Goal: Task Accomplishment & Management: Use online tool/utility

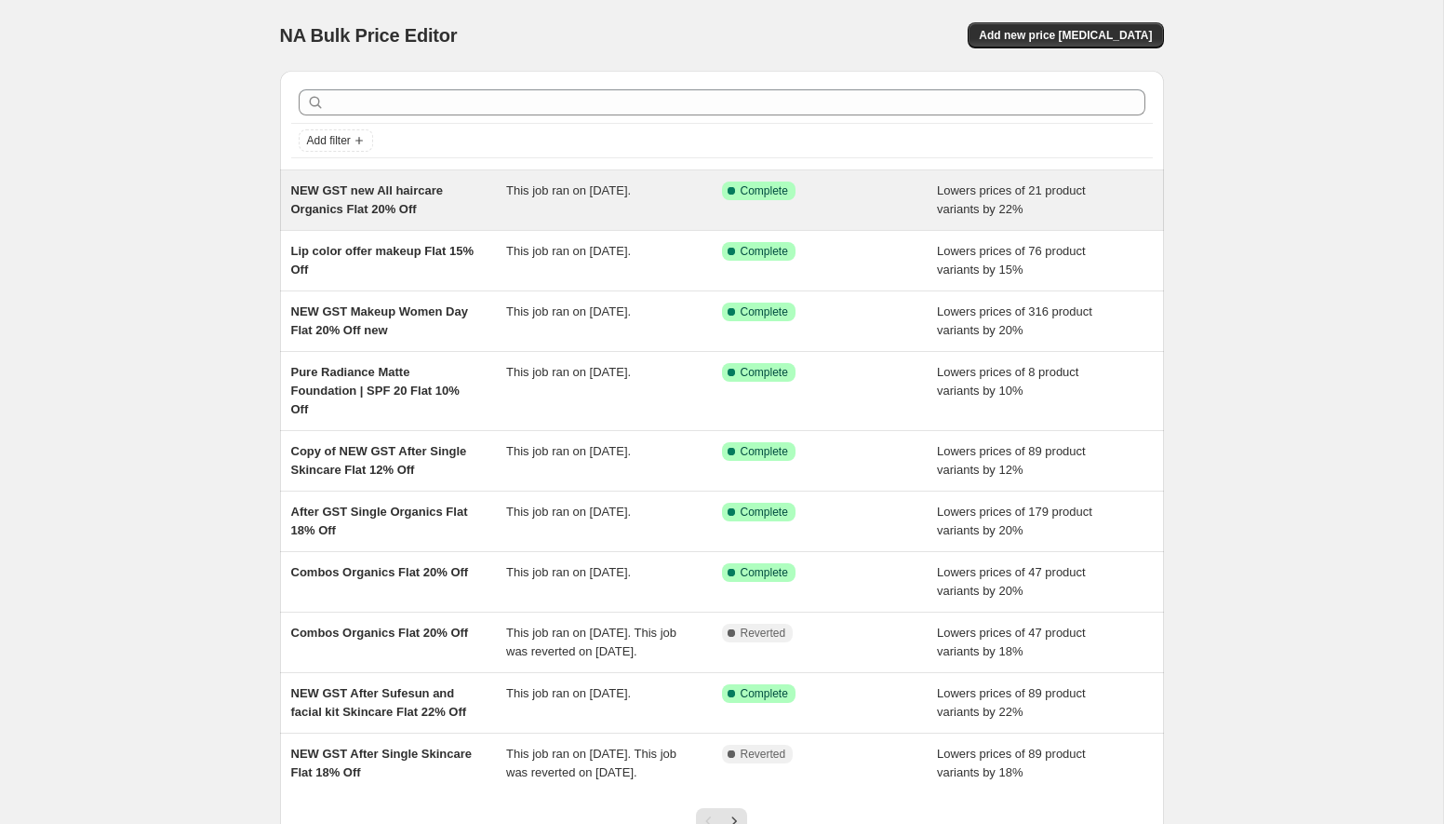
click at [461, 222] on div "NEW GST new All haircare Organics Flat 20% Off This job ran on [DATE]. Success …" at bounding box center [722, 200] width 884 height 60
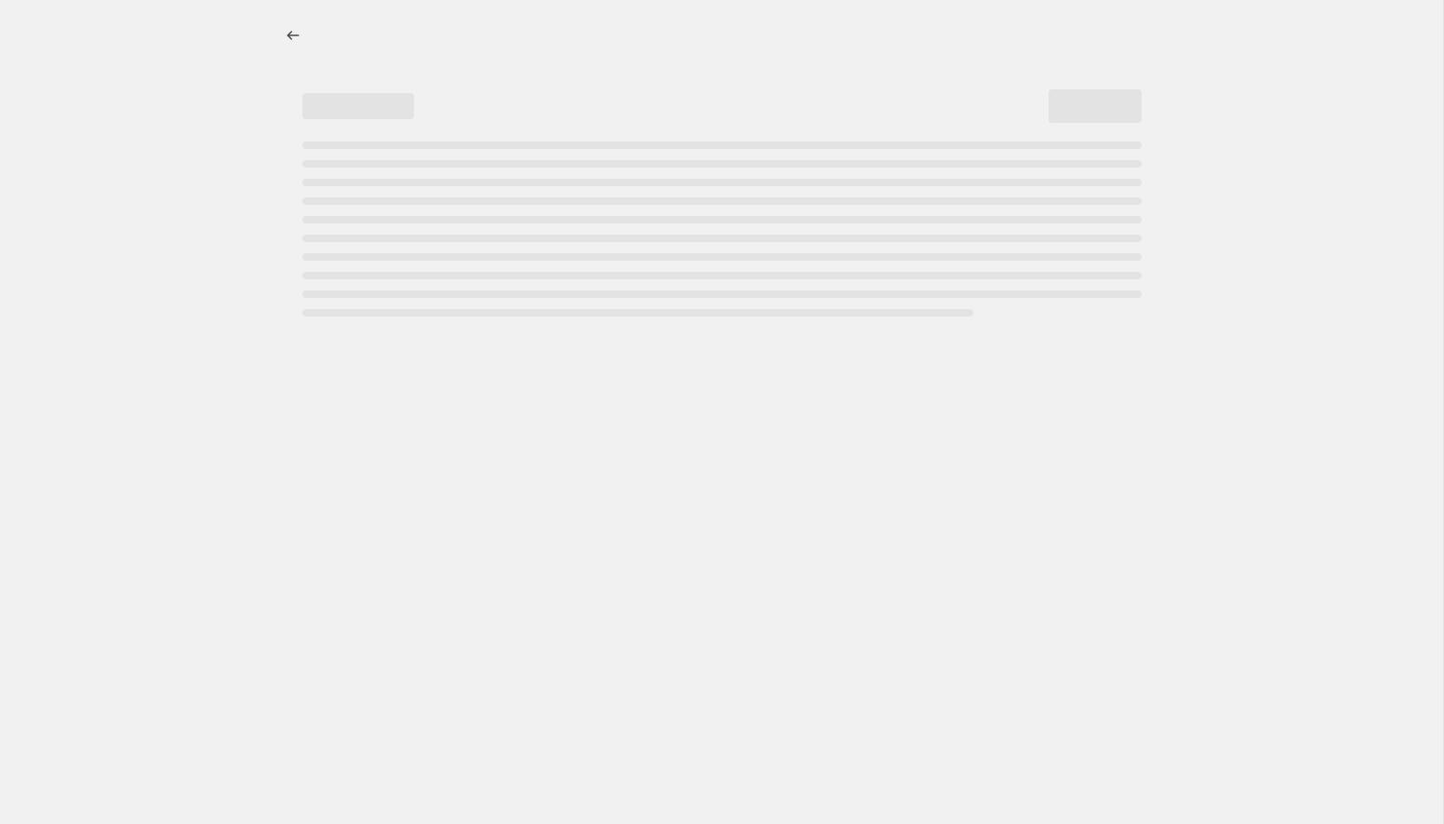
select select "percentage"
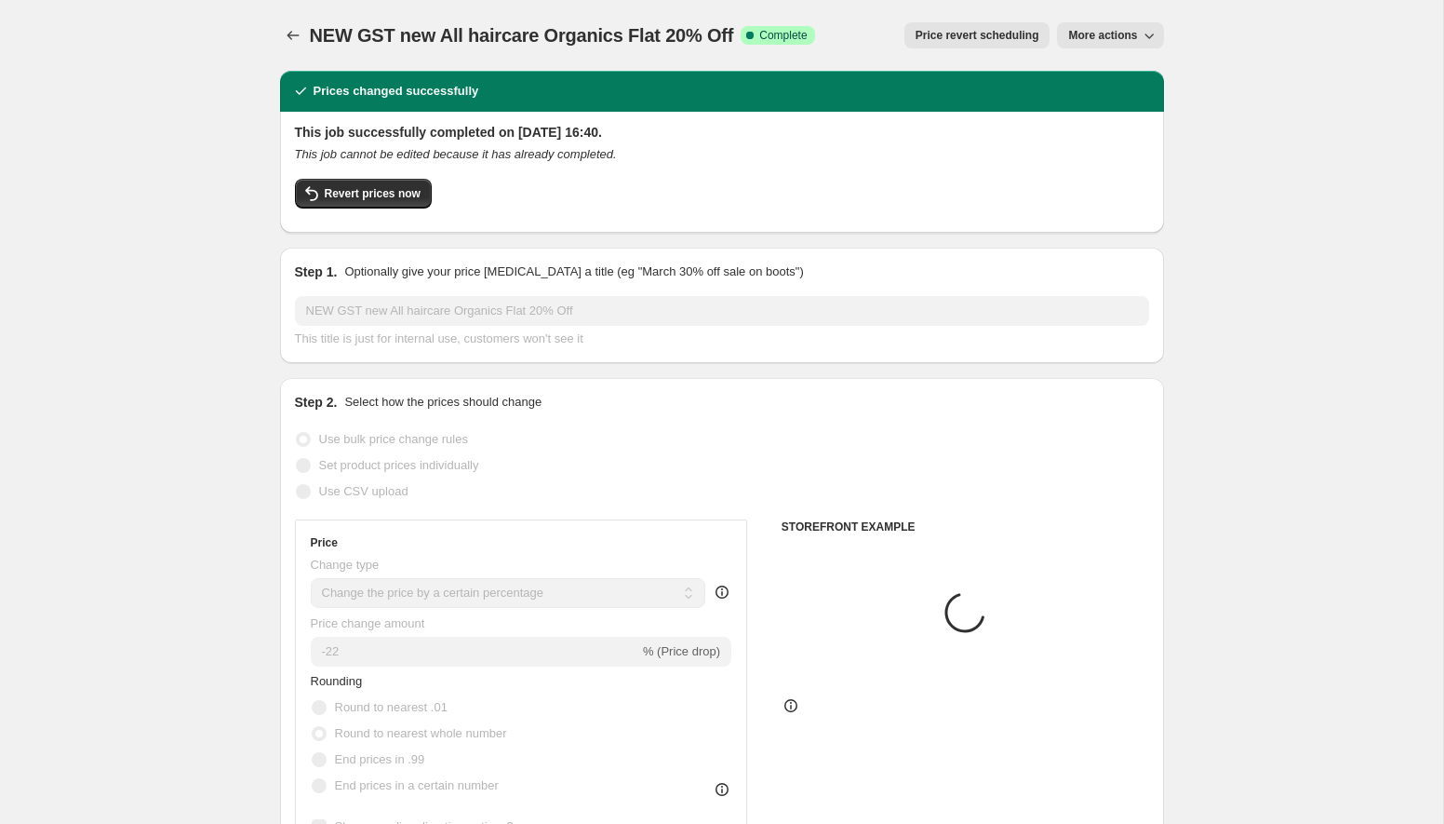
select select "collection"
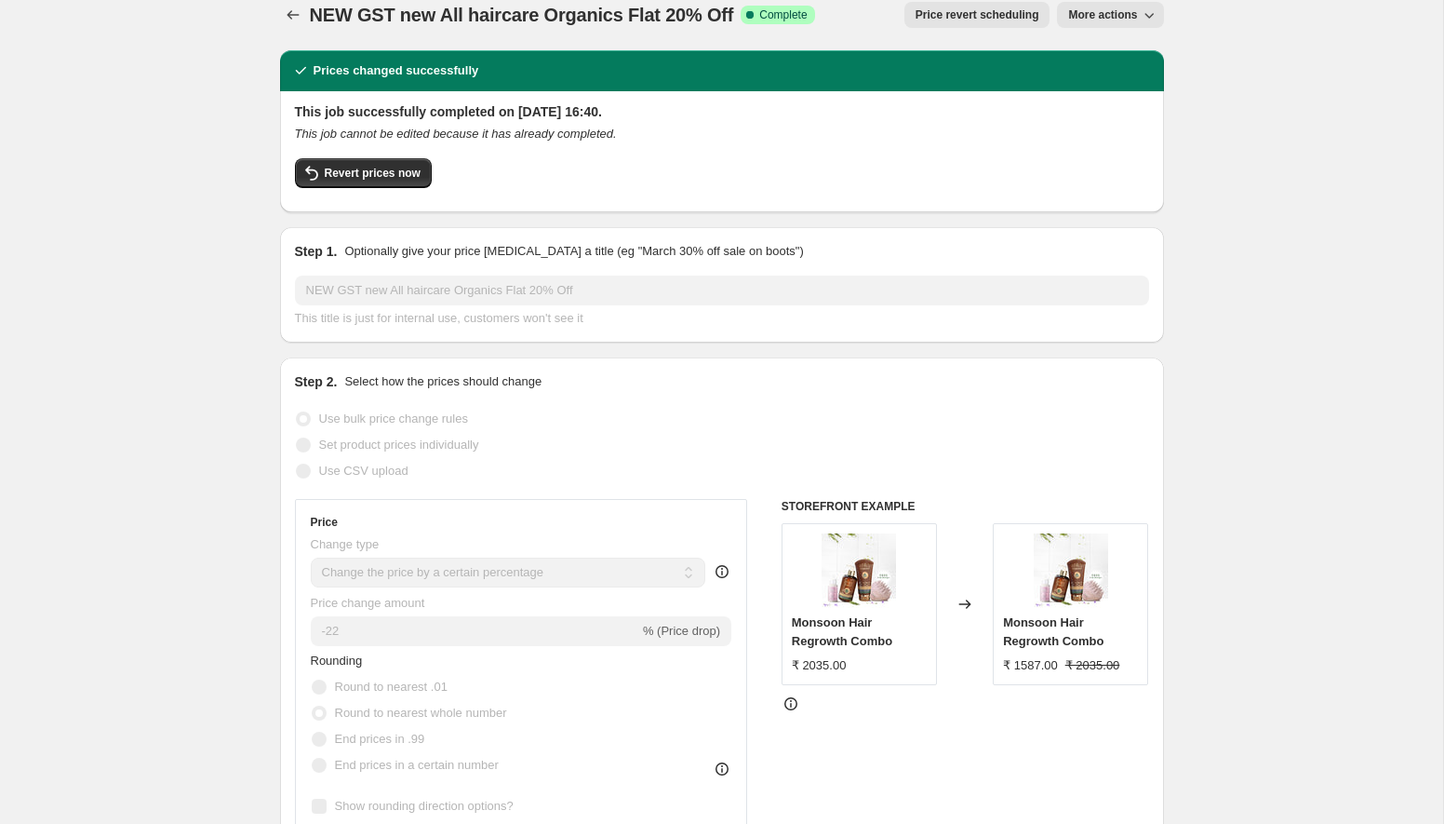
scroll to position [35, 0]
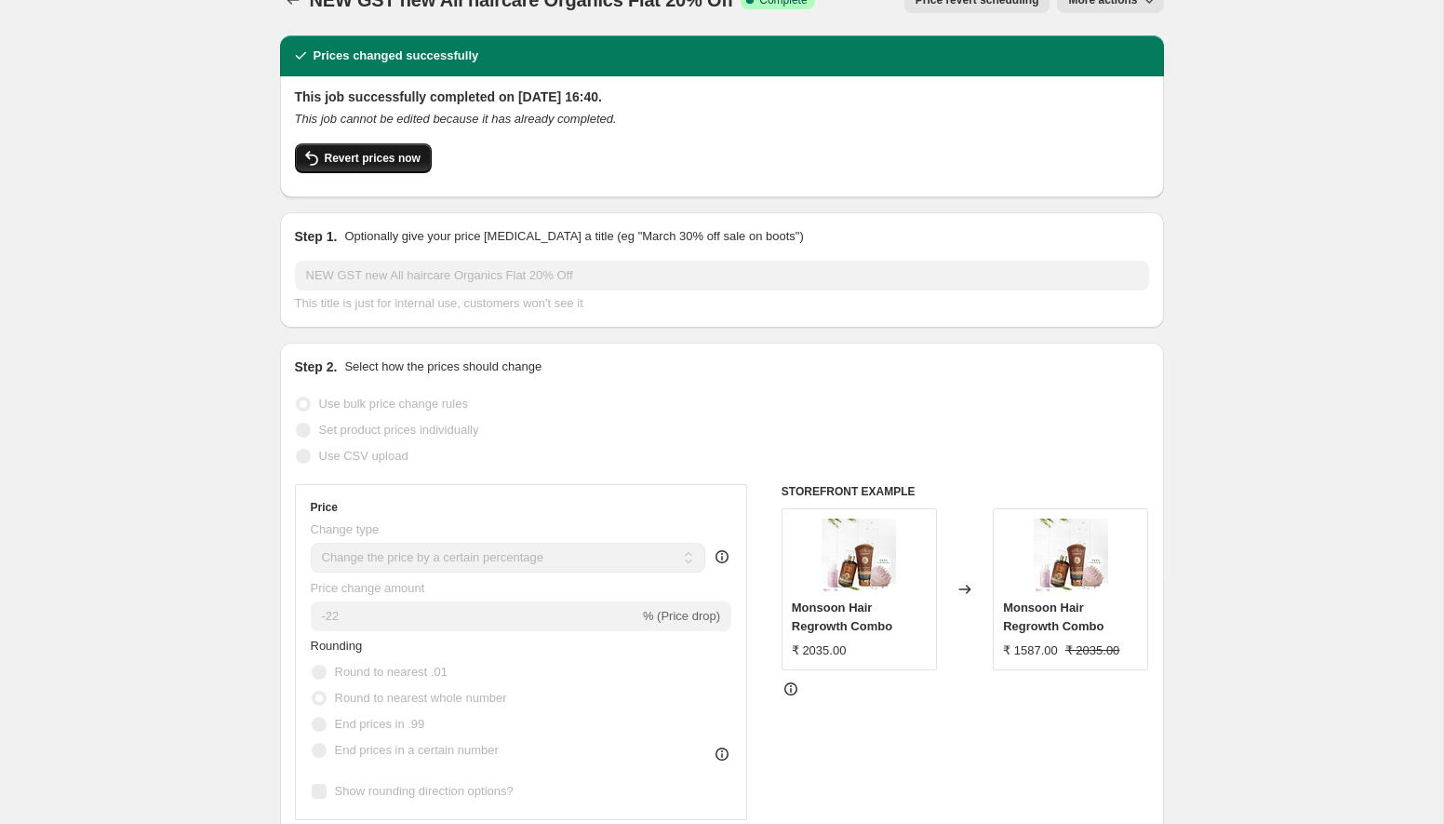
click at [411, 164] on span "Revert prices now" at bounding box center [373, 158] width 96 height 15
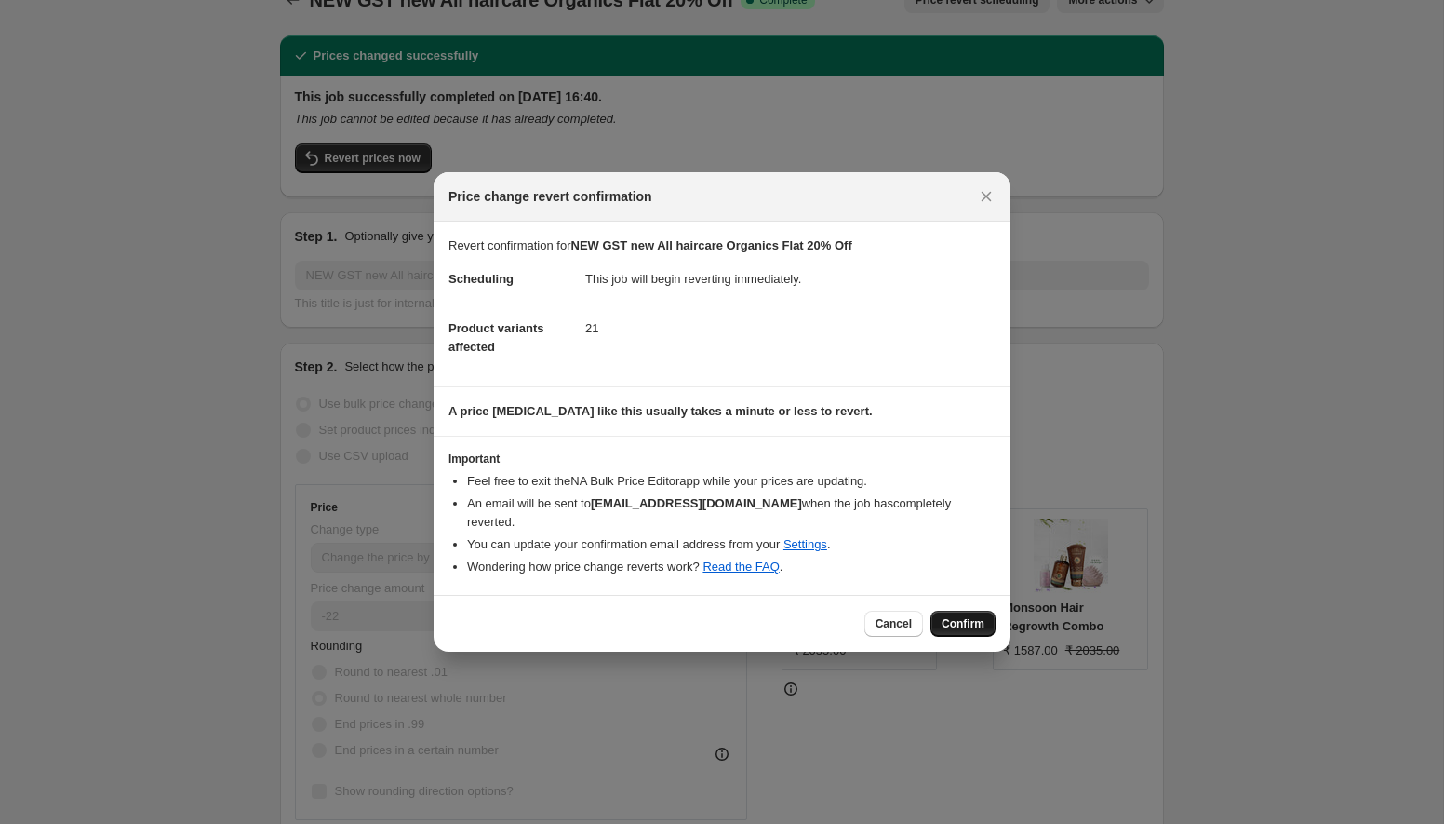
click at [971, 617] on span "Confirm" at bounding box center [963, 623] width 43 height 15
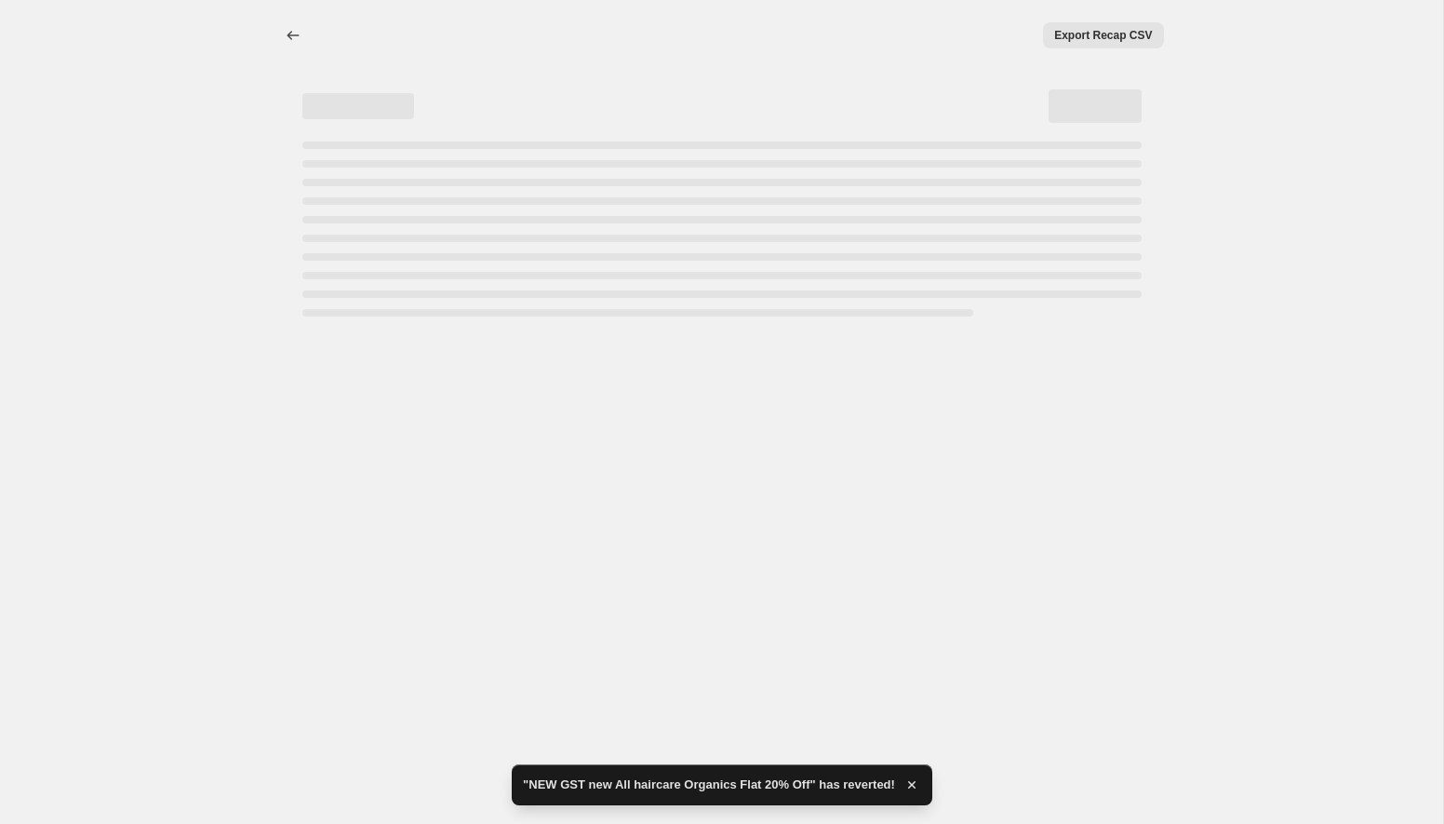
select select "percentage"
select select "collection"
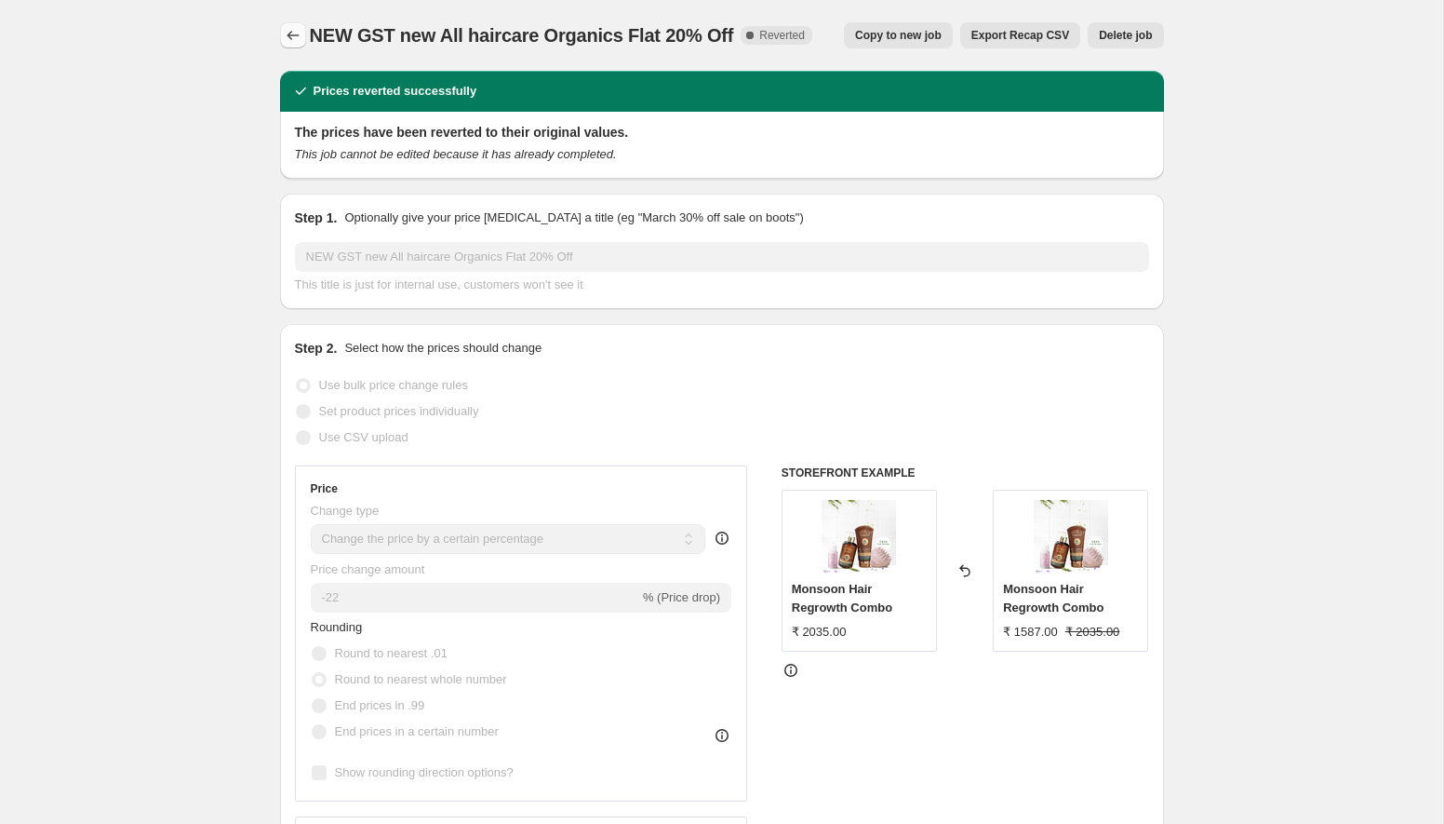
click at [299, 37] on icon "Price change jobs" at bounding box center [293, 35] width 19 height 19
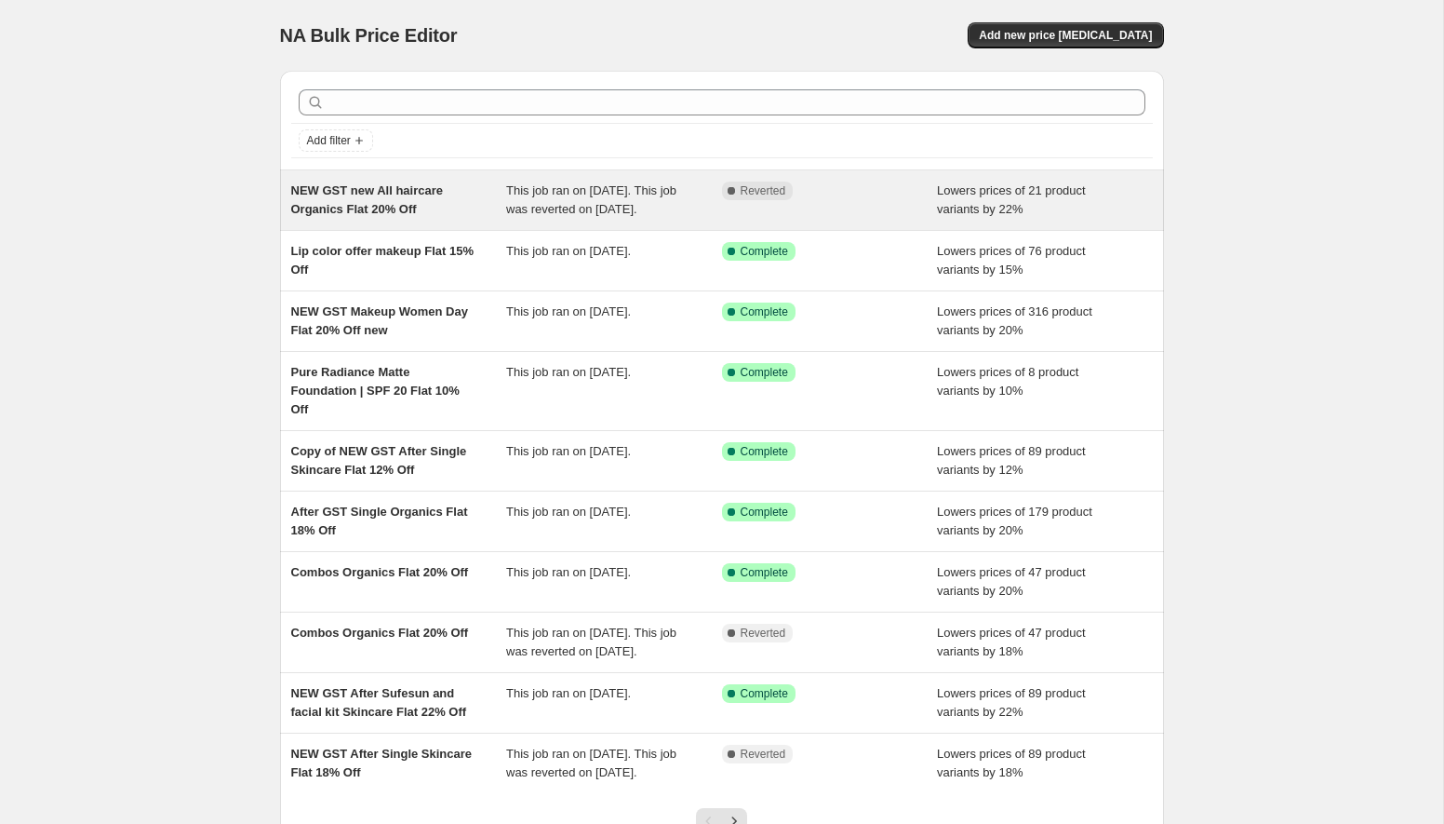
click at [489, 217] on div "NEW GST new All haircare Organics Flat 20% Off" at bounding box center [399, 199] width 216 height 37
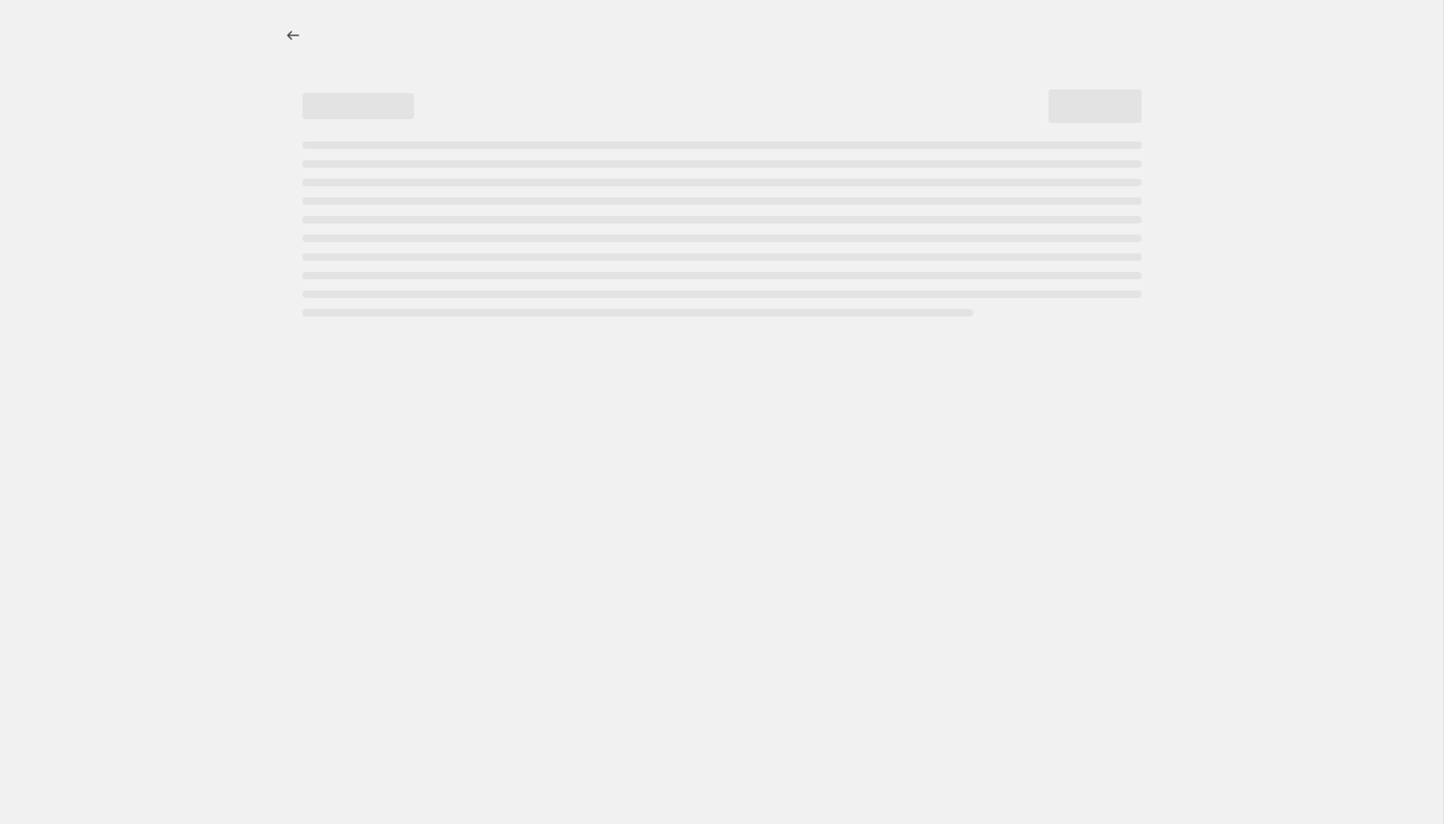
select select "percentage"
select select "collection"
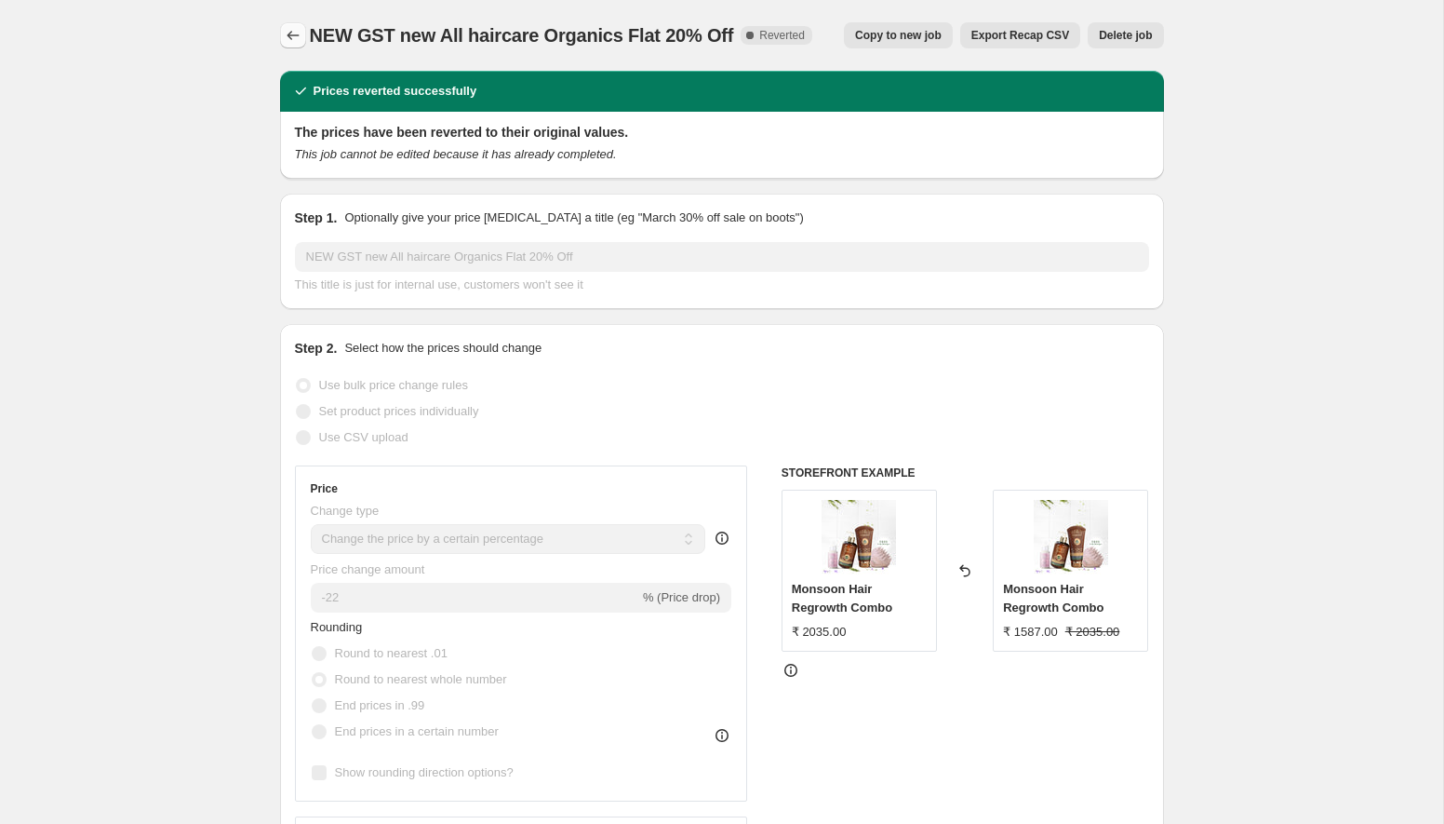
click at [286, 25] on button "Price change jobs" at bounding box center [293, 35] width 26 height 26
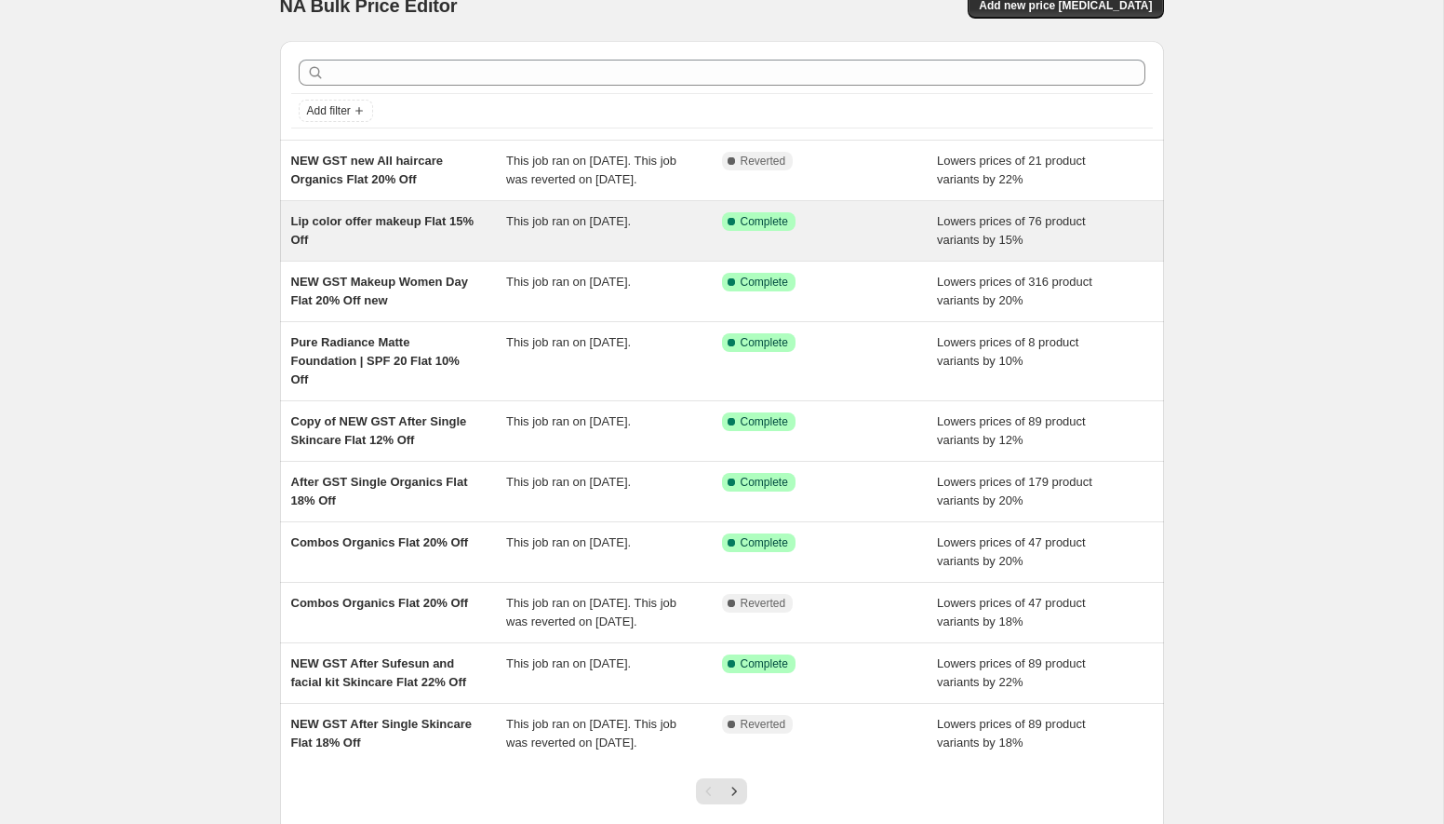
scroll to position [67, 0]
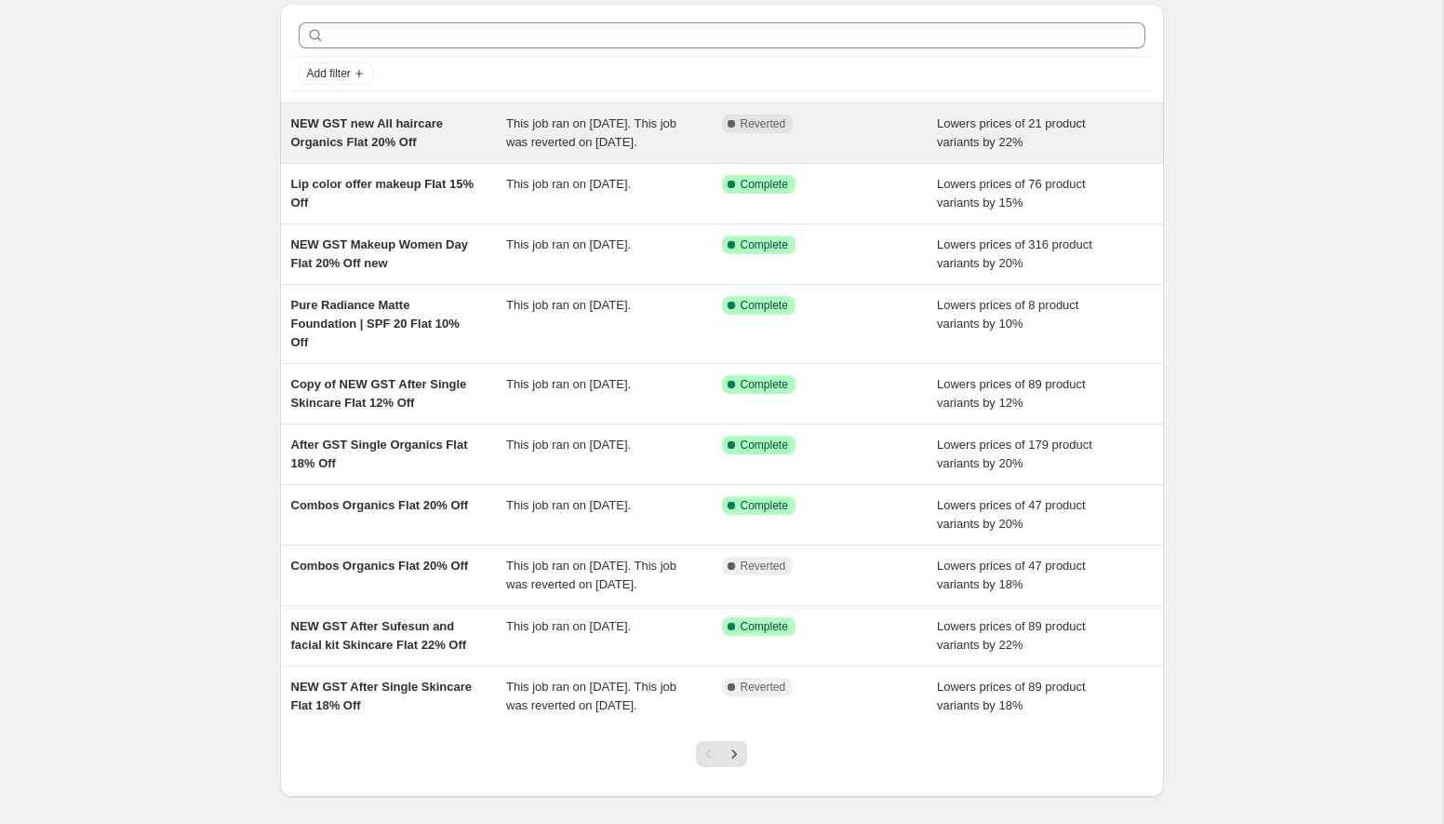
click at [412, 152] on div "NEW GST new All haircare Organics Flat 20% Off" at bounding box center [399, 132] width 216 height 37
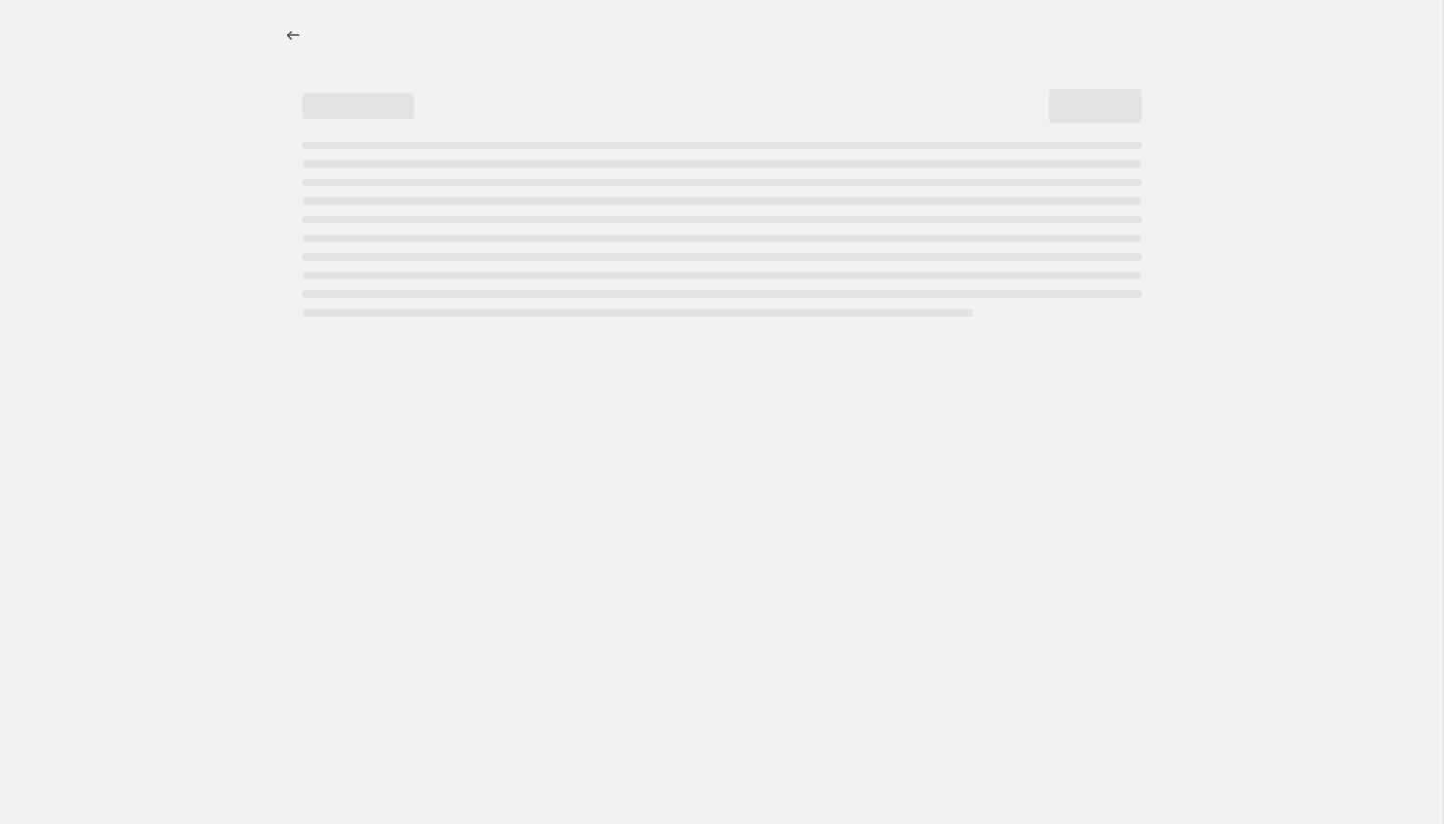
select select "percentage"
select select "collection"
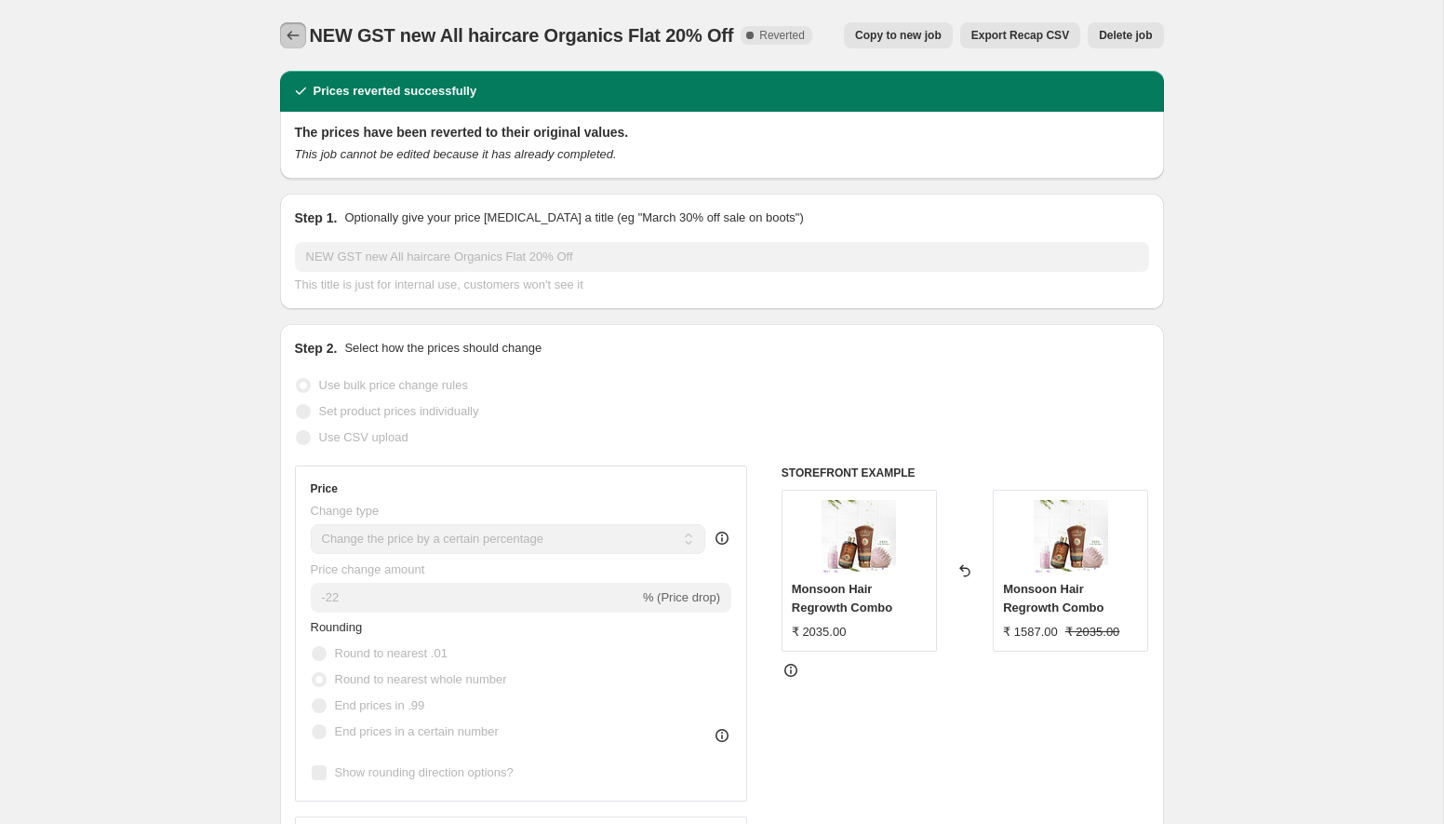
click at [284, 38] on icon "Price change jobs" at bounding box center [293, 35] width 19 height 19
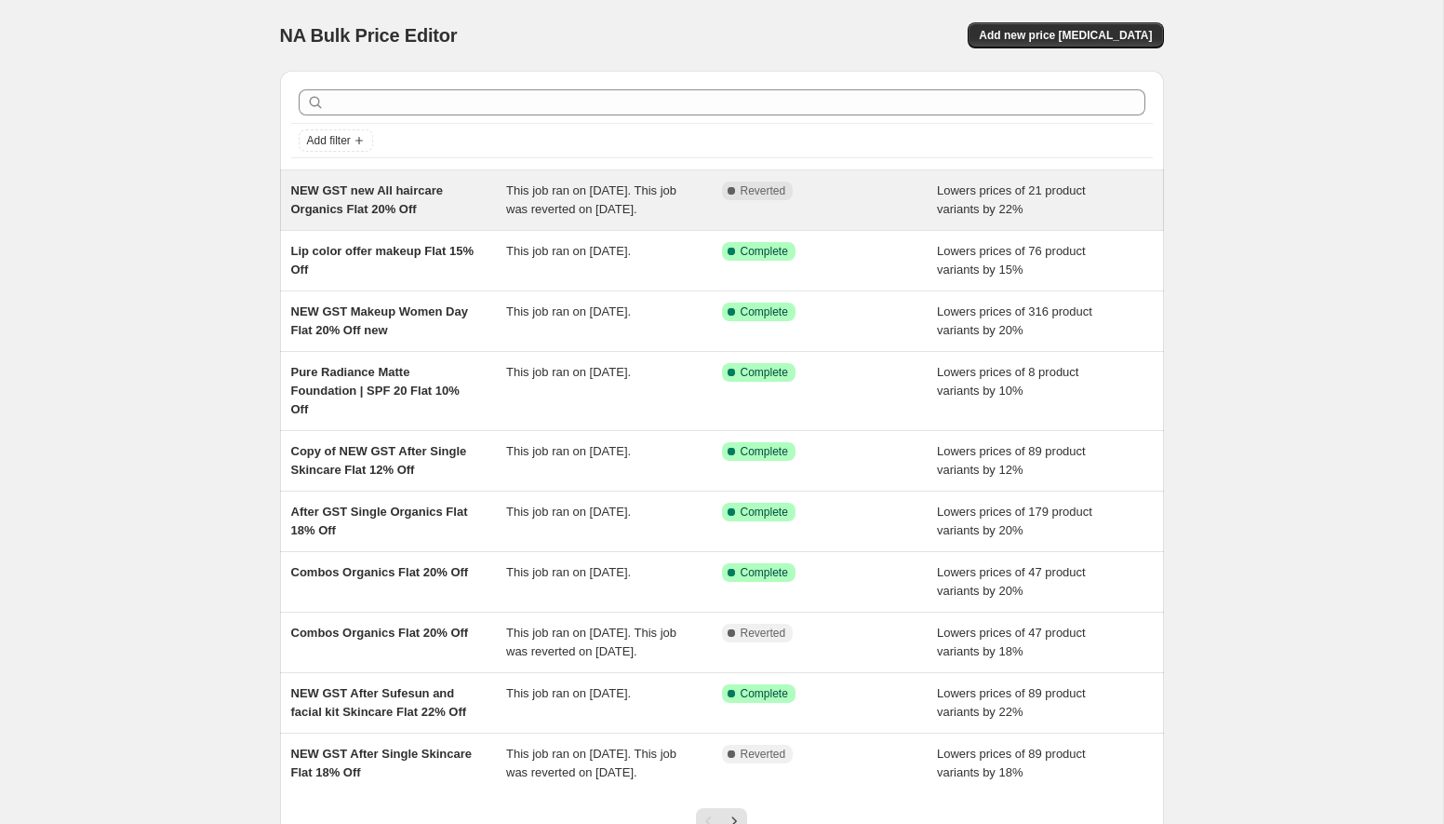
click at [467, 219] on div "NEW GST new All haircare Organics Flat 20% Off" at bounding box center [399, 199] width 216 height 37
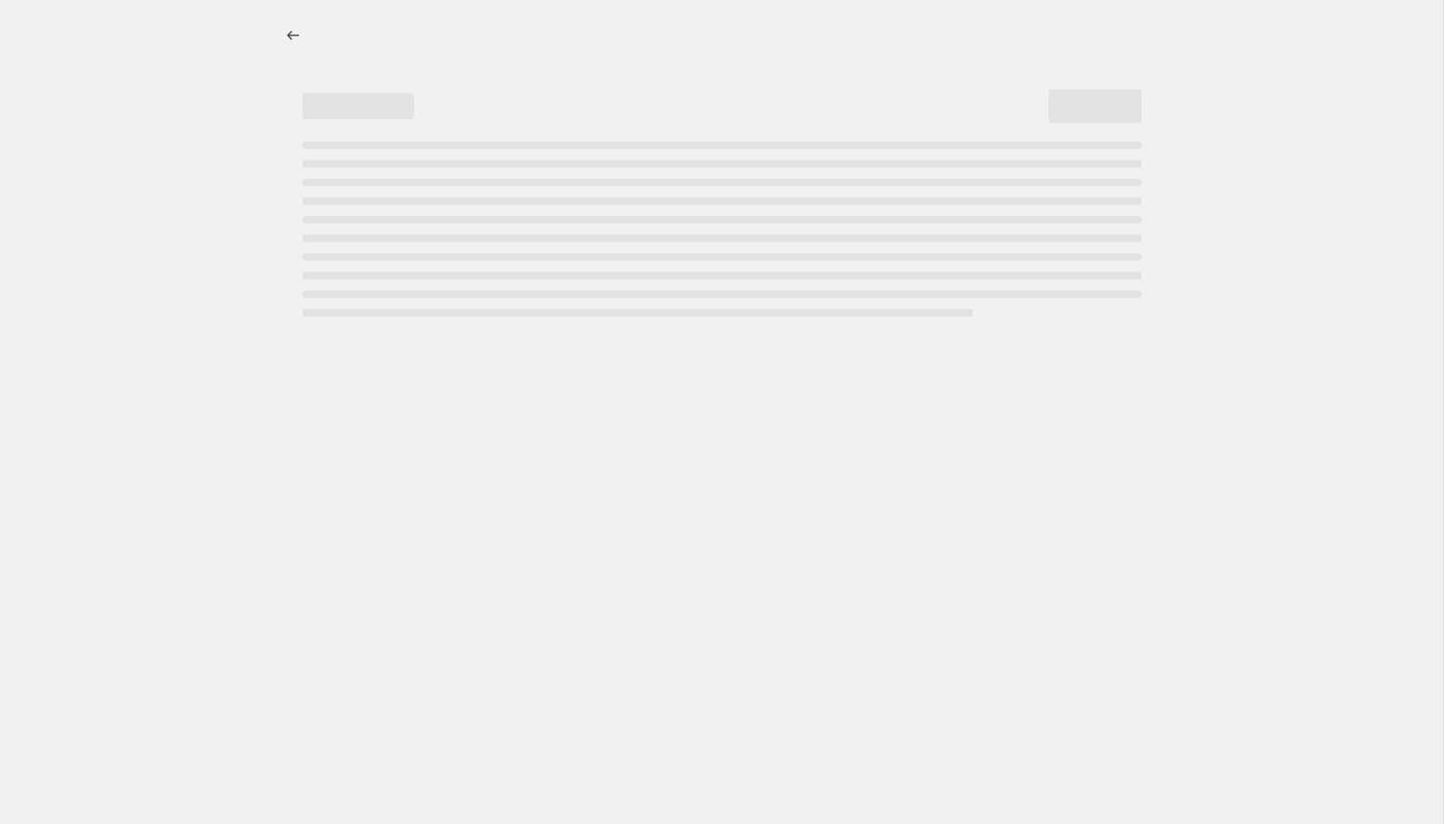
select select "percentage"
select select "collection"
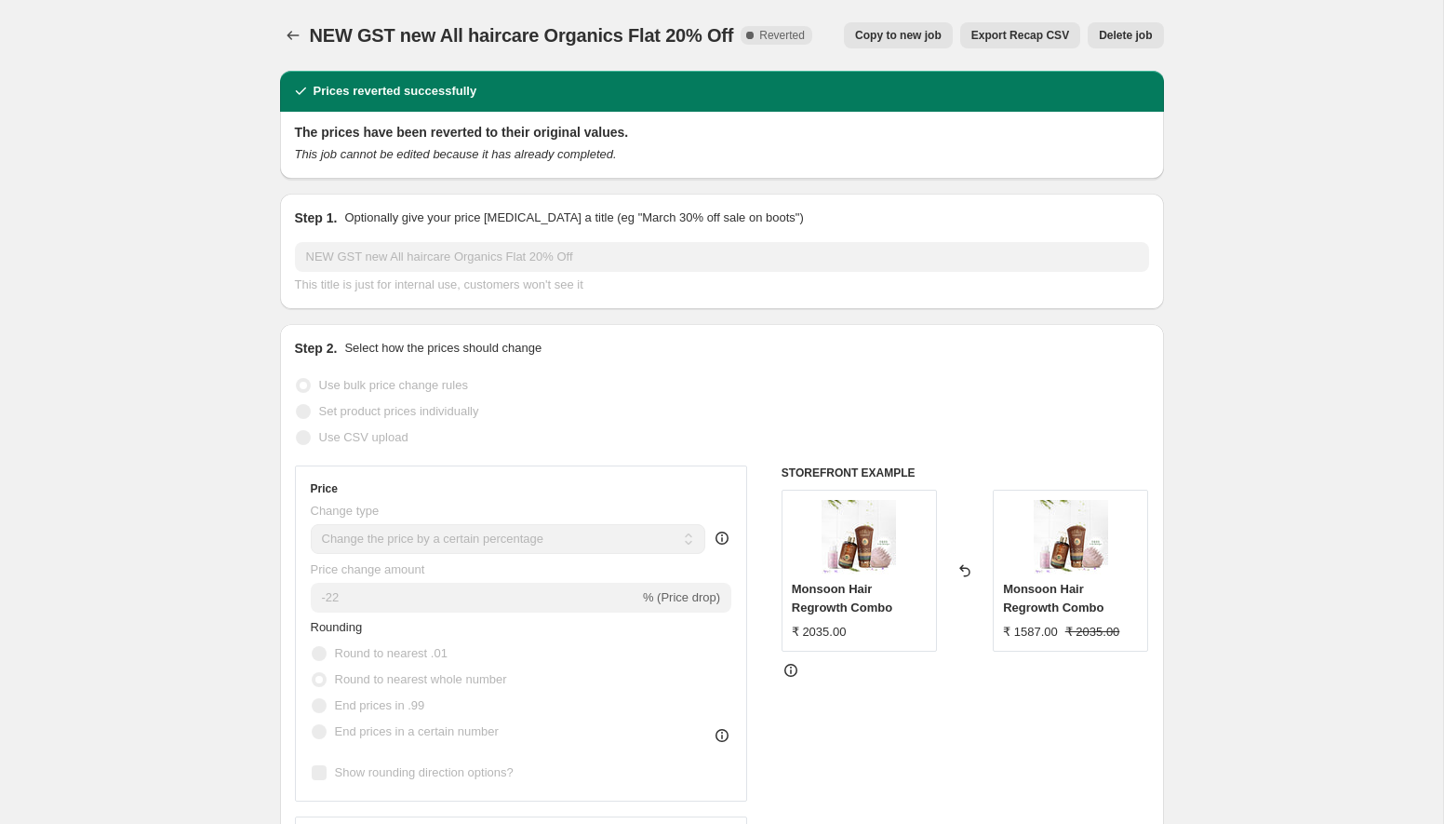
click at [906, 29] on span "Copy to new job" at bounding box center [898, 35] width 87 height 15
select select "percentage"
select select "collection"
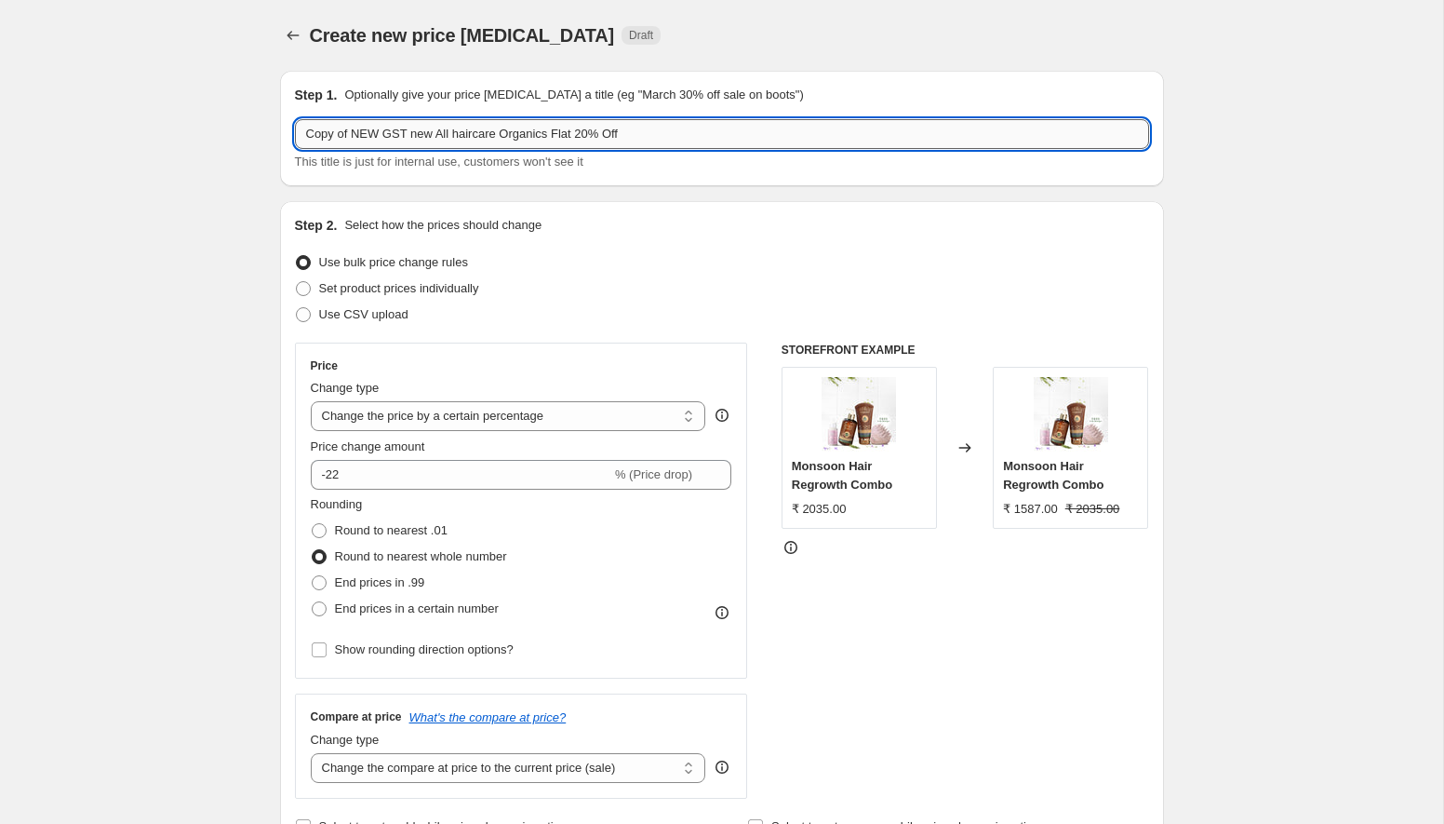
drag, startPoint x: 353, startPoint y: 140, endPoint x: 300, endPoint y: 139, distance: 53.0
click at [300, 139] on input "Copy of NEW GST new All haircare Organics Flat 20% Off" at bounding box center [722, 134] width 854 height 30
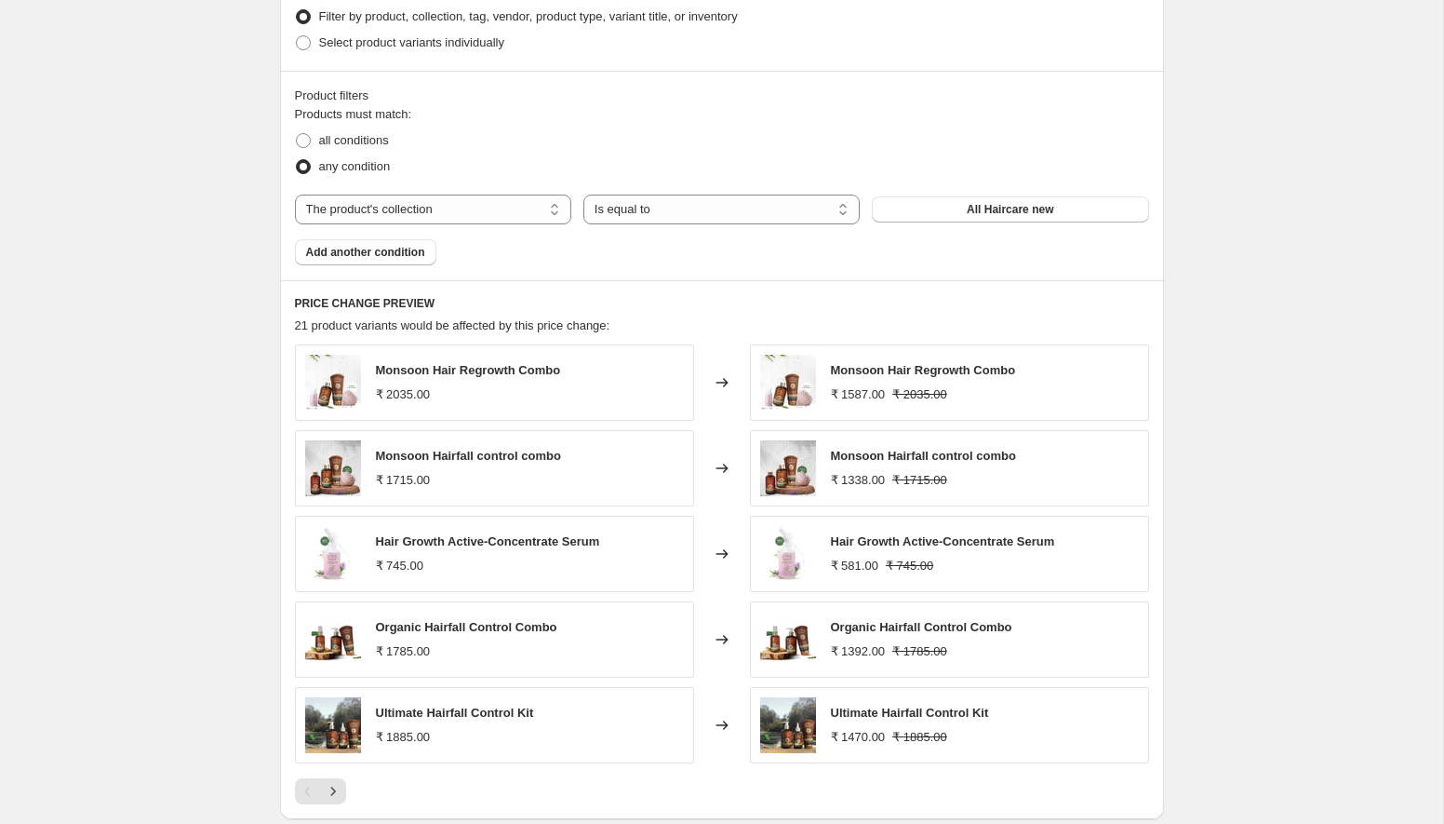
scroll to position [1246, 0]
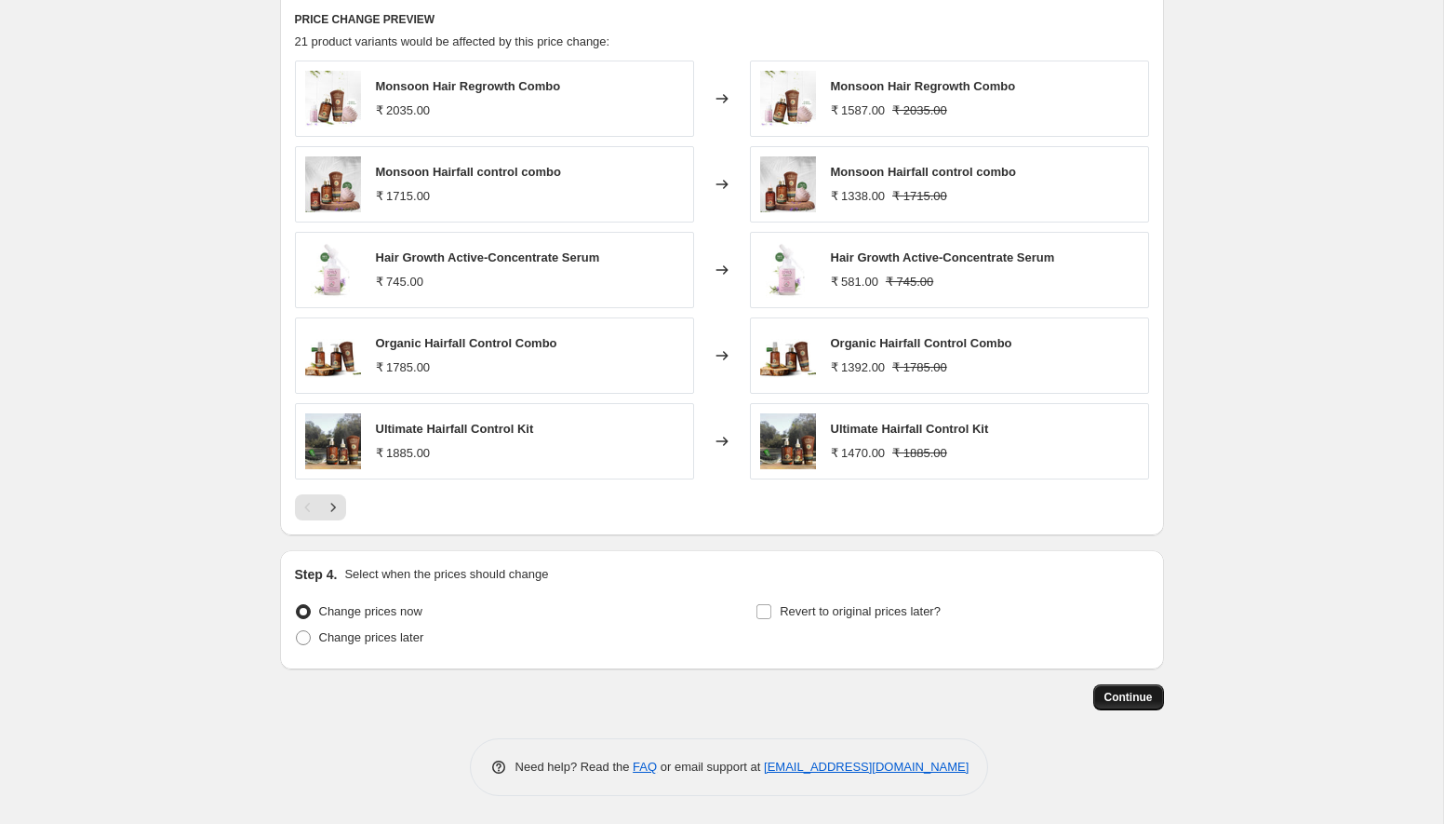
type input "NEW GST new All haircare Organics Flat 20% Off"
click at [1136, 693] on span "Continue" at bounding box center [1129, 697] width 48 height 15
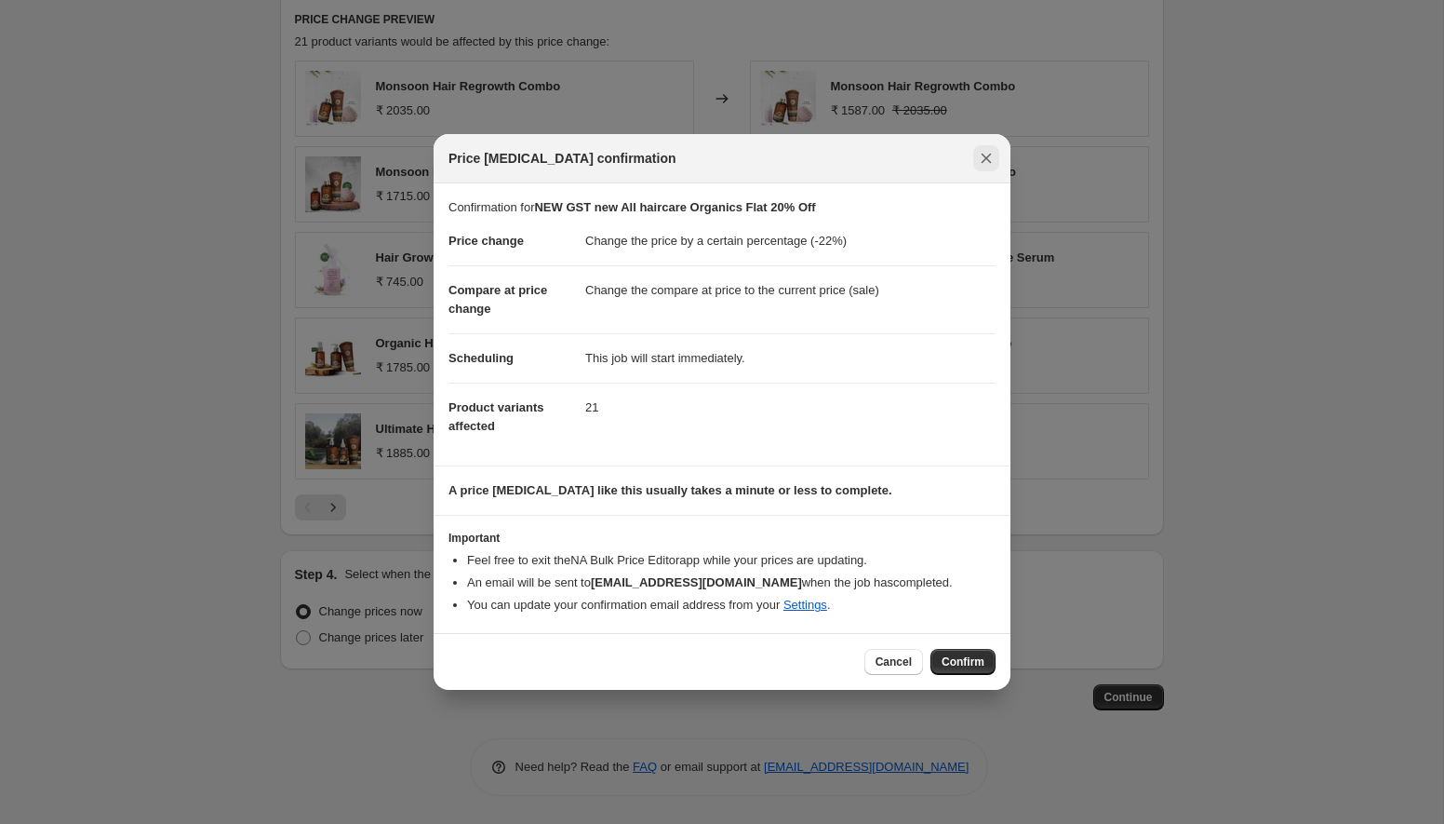
click at [987, 156] on icon "Close" at bounding box center [987, 159] width 10 height 10
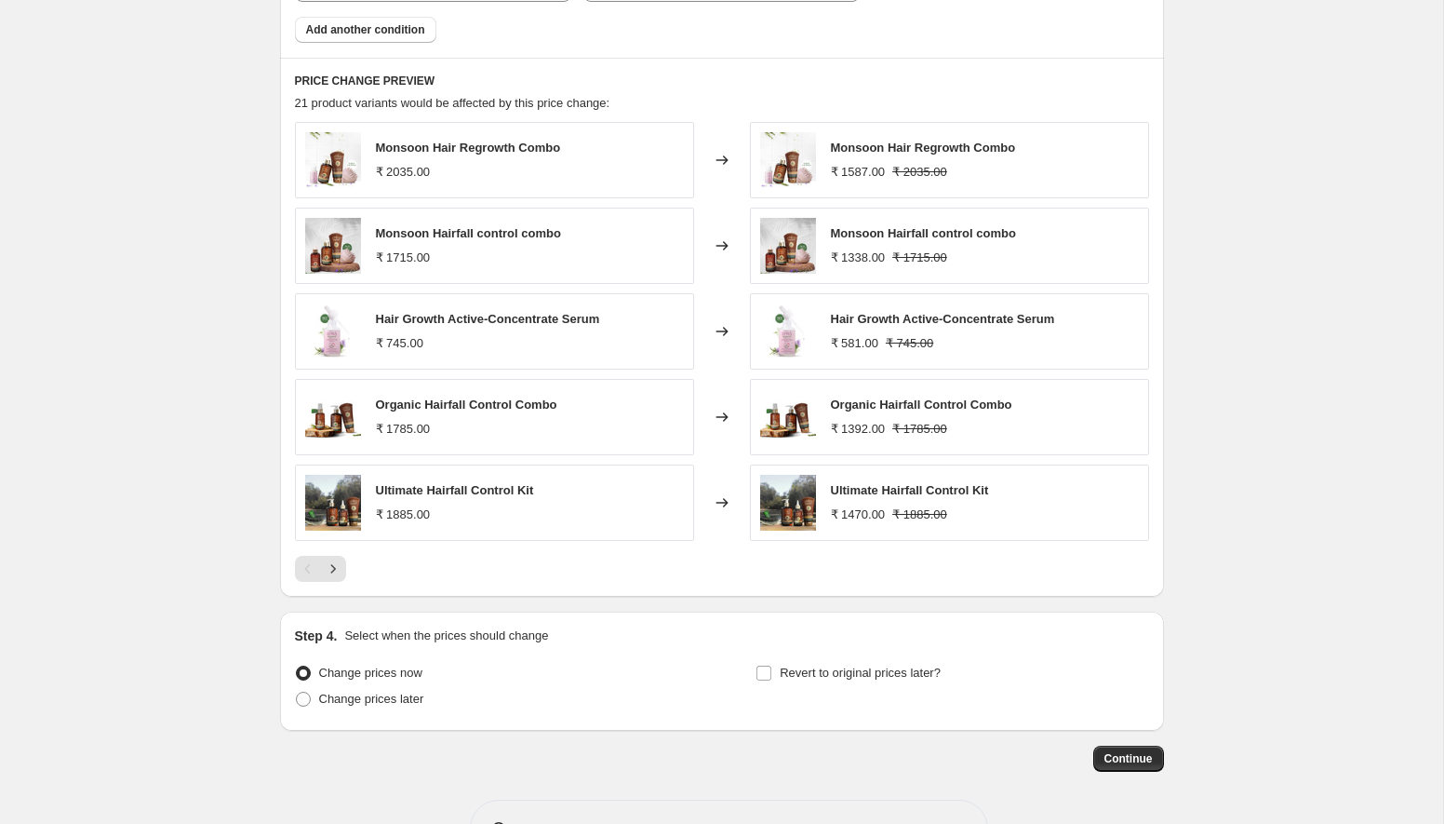
scroll to position [1246, 0]
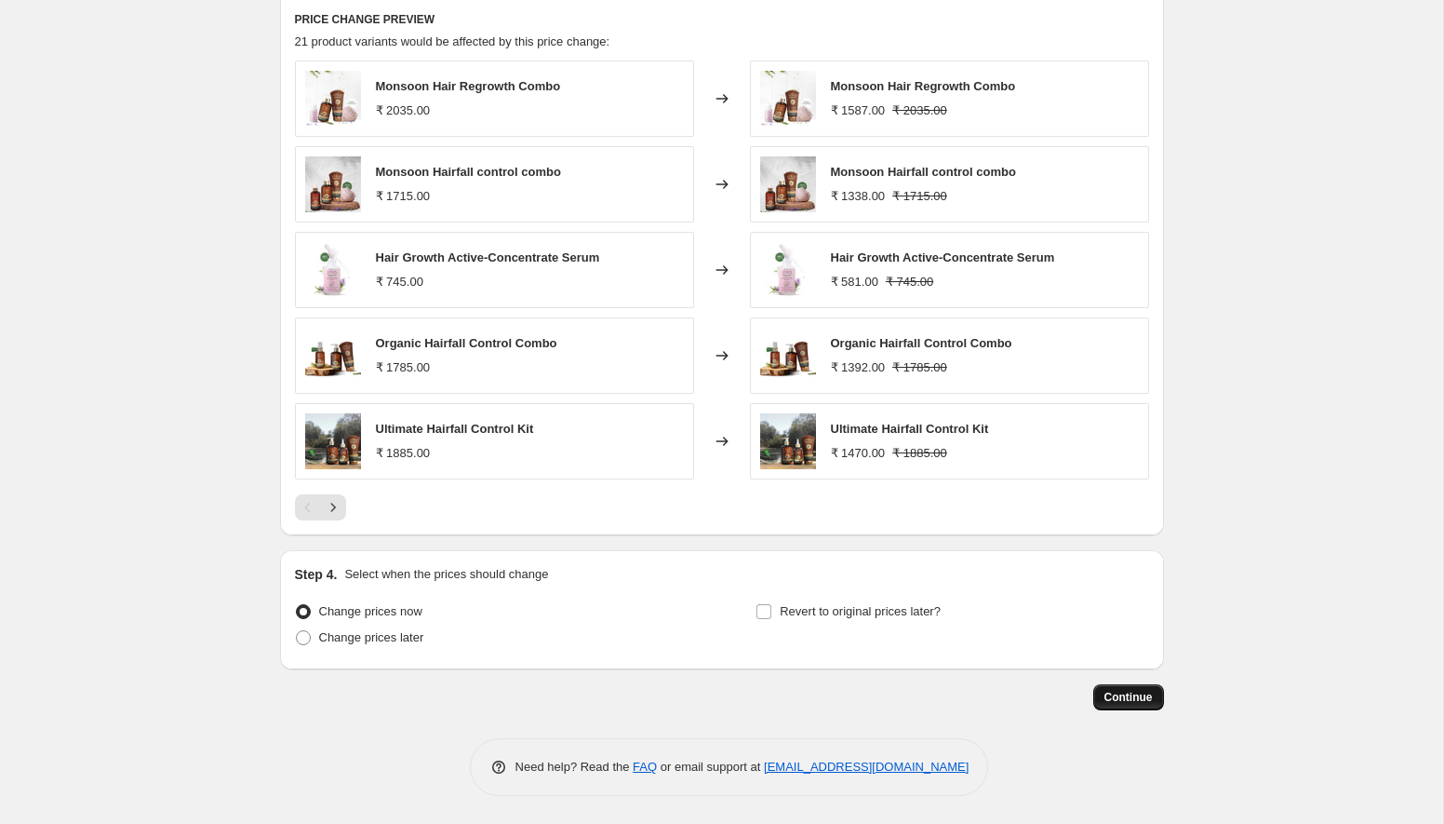
click at [1132, 704] on button "Continue" at bounding box center [1128, 697] width 71 height 26
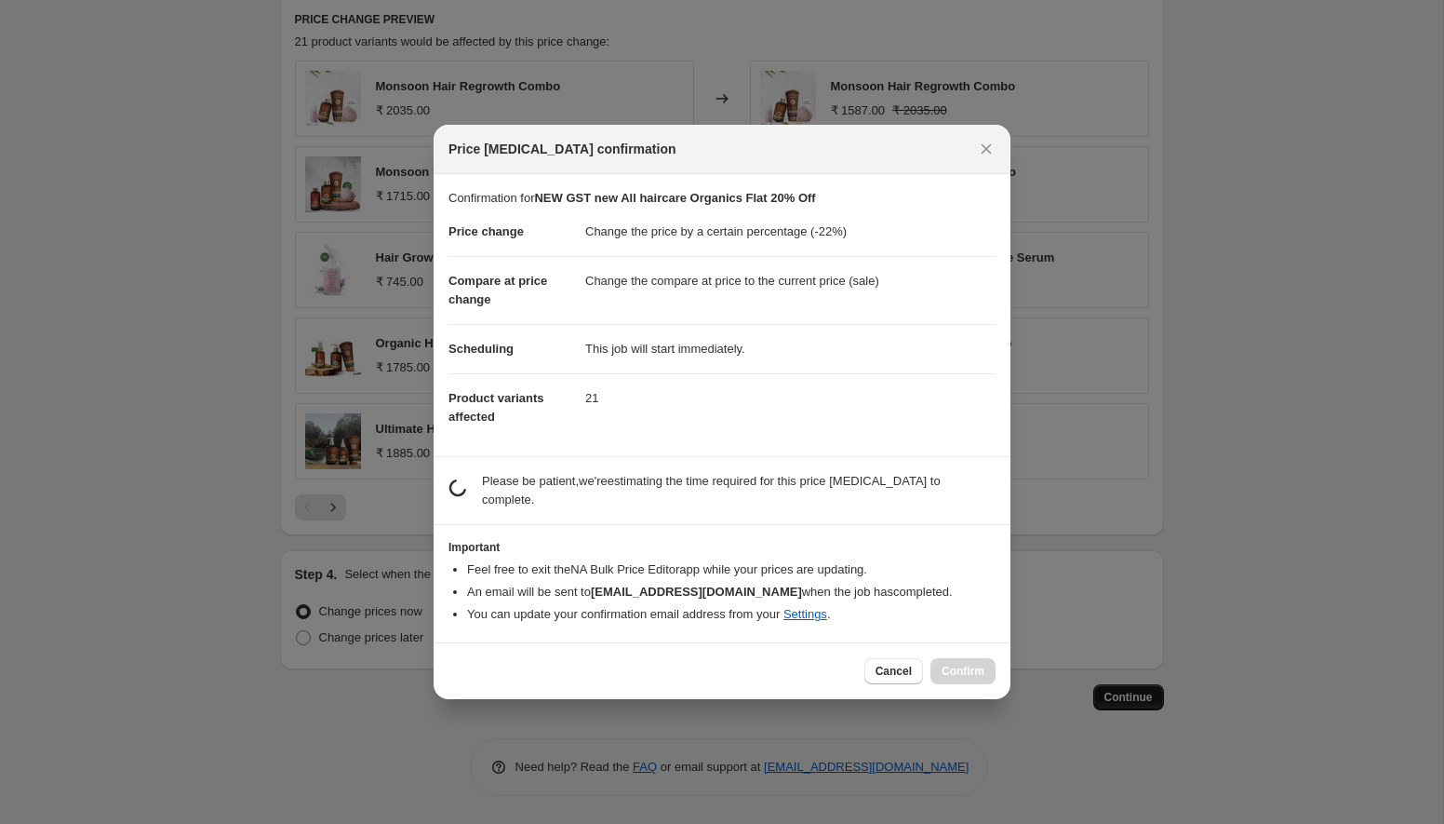
scroll to position [0, 0]
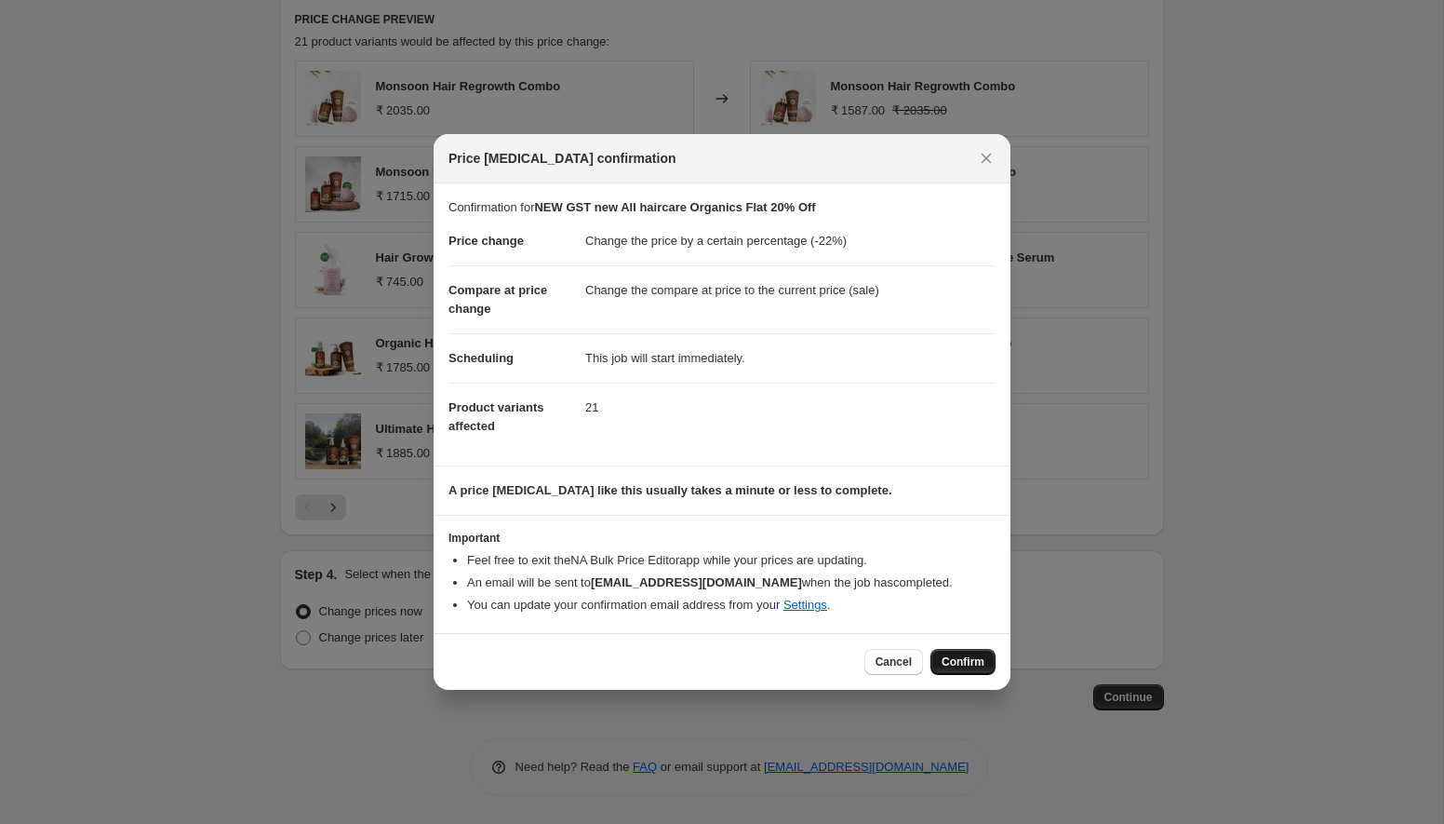
click at [974, 670] on button "Confirm" at bounding box center [963, 662] width 65 height 26
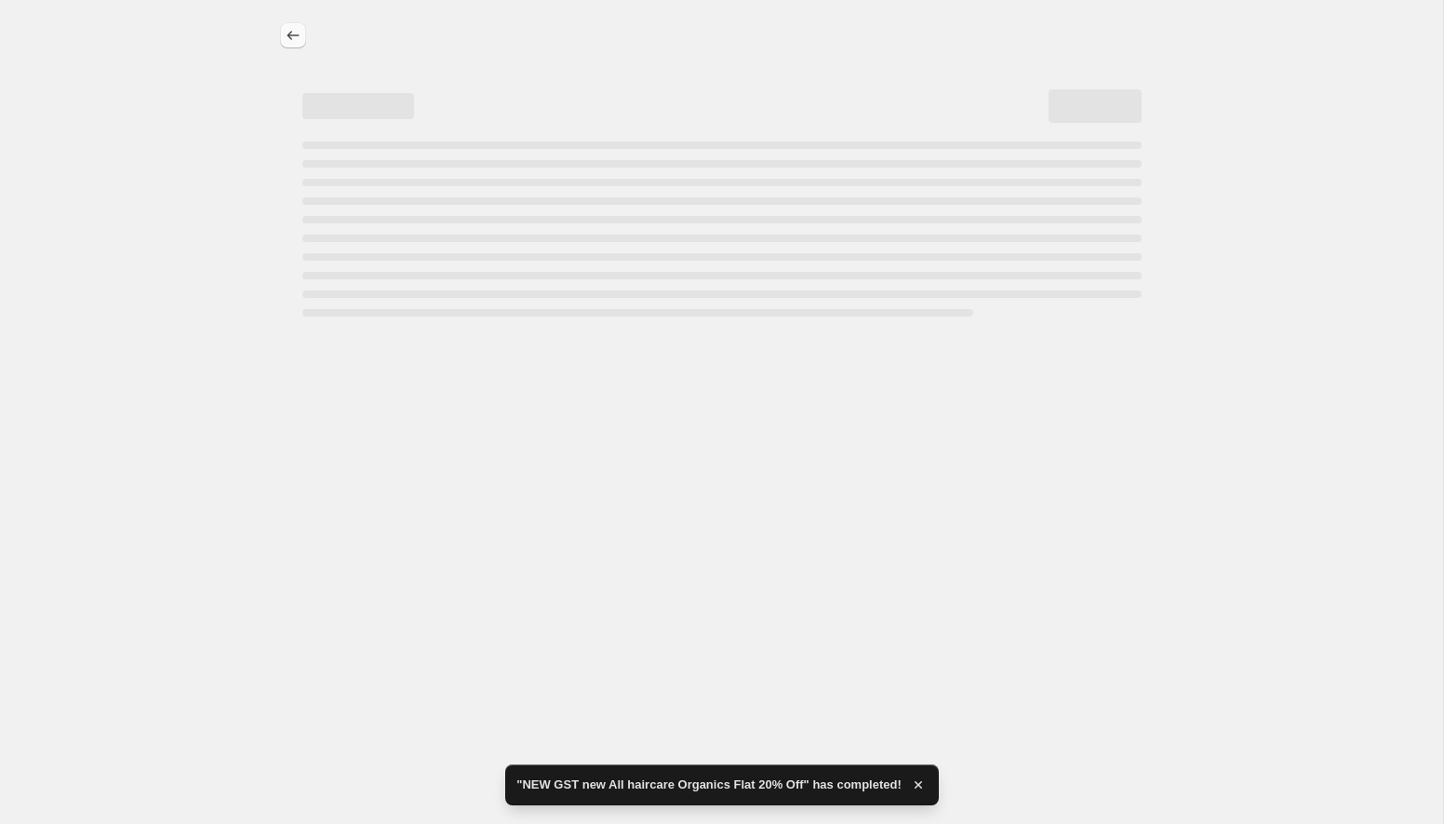
select select "percentage"
select select "collection"
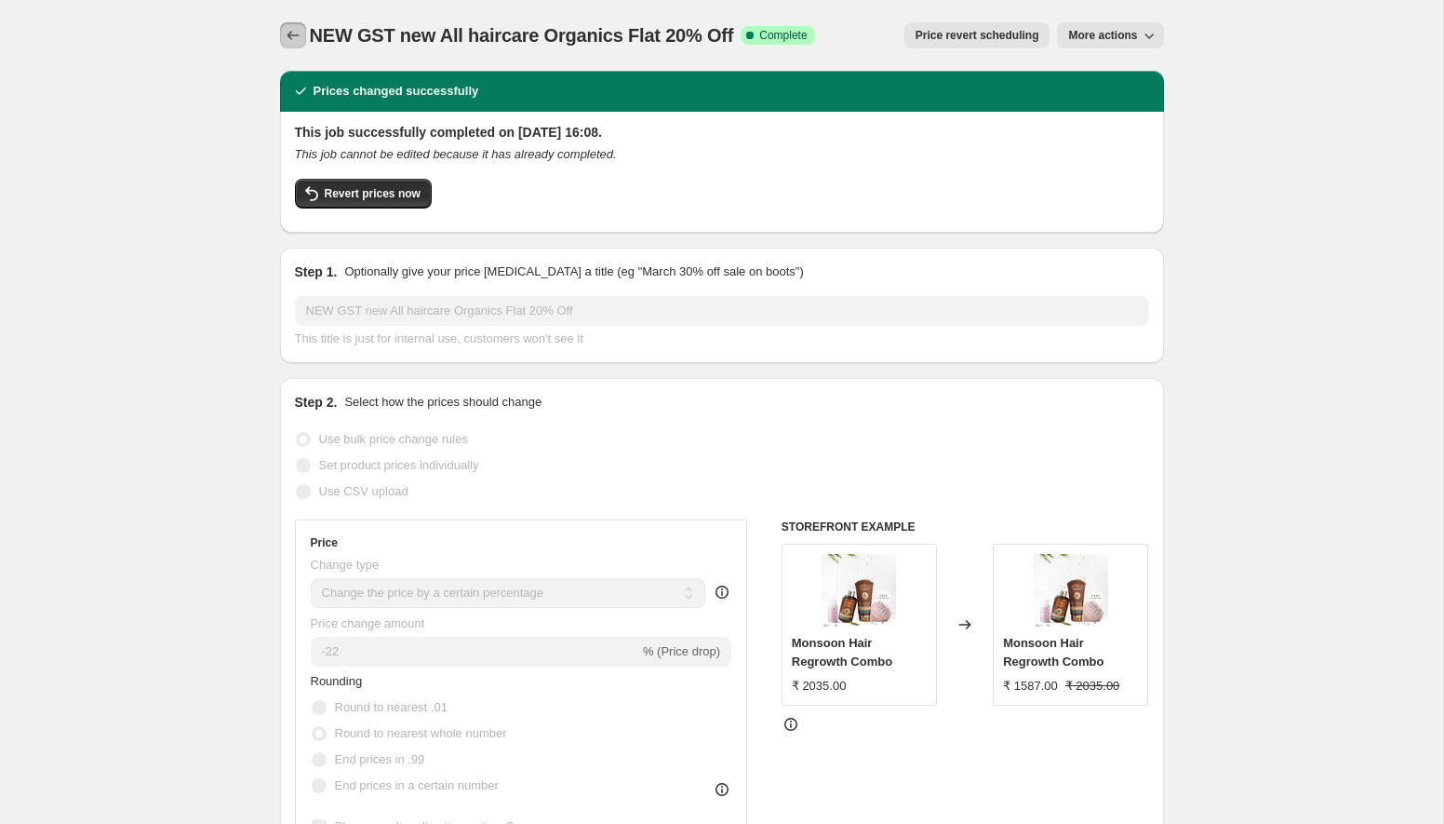
click at [294, 37] on icon "Price change jobs" at bounding box center [293, 35] width 19 height 19
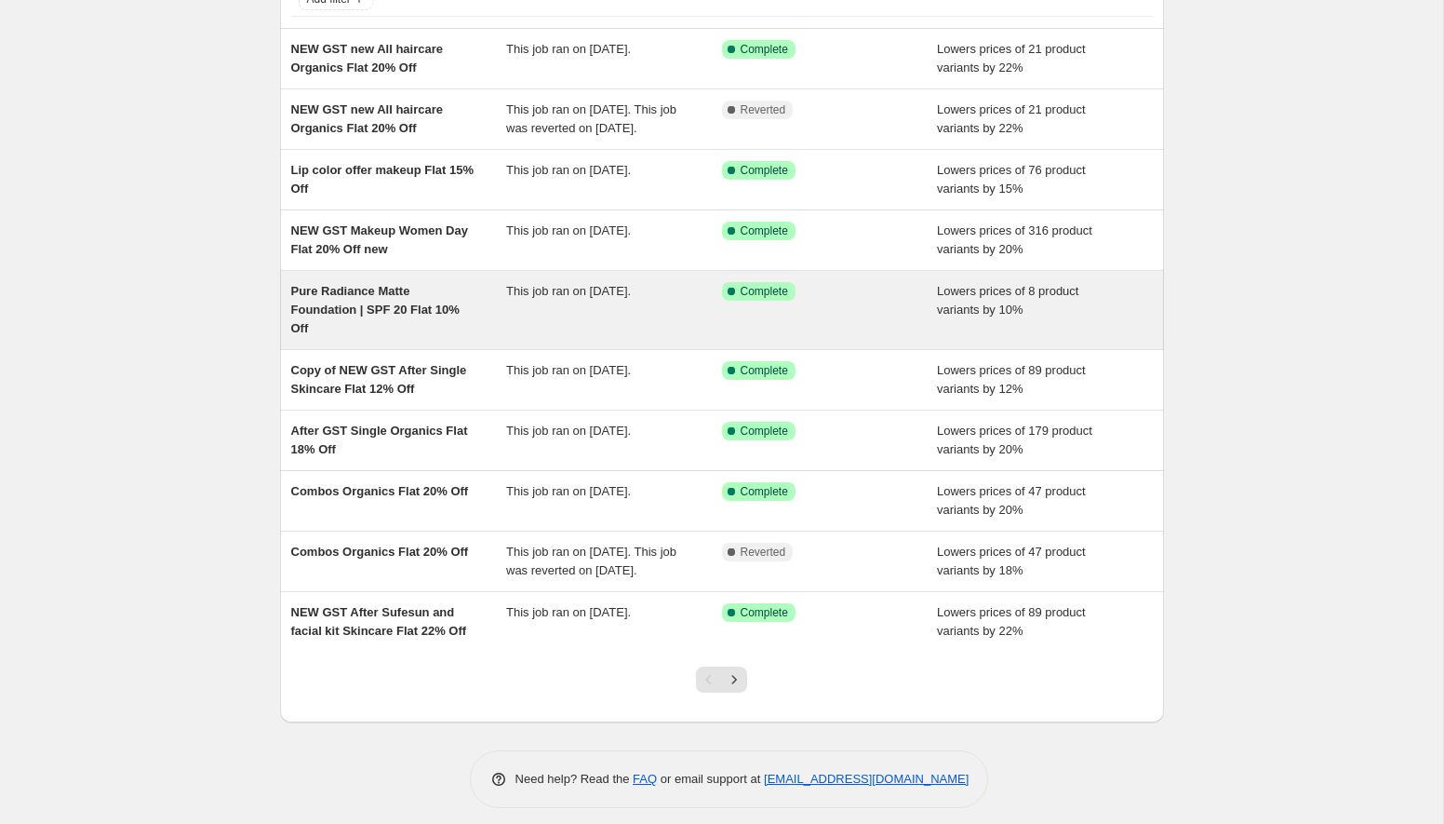
scroll to position [191, 0]
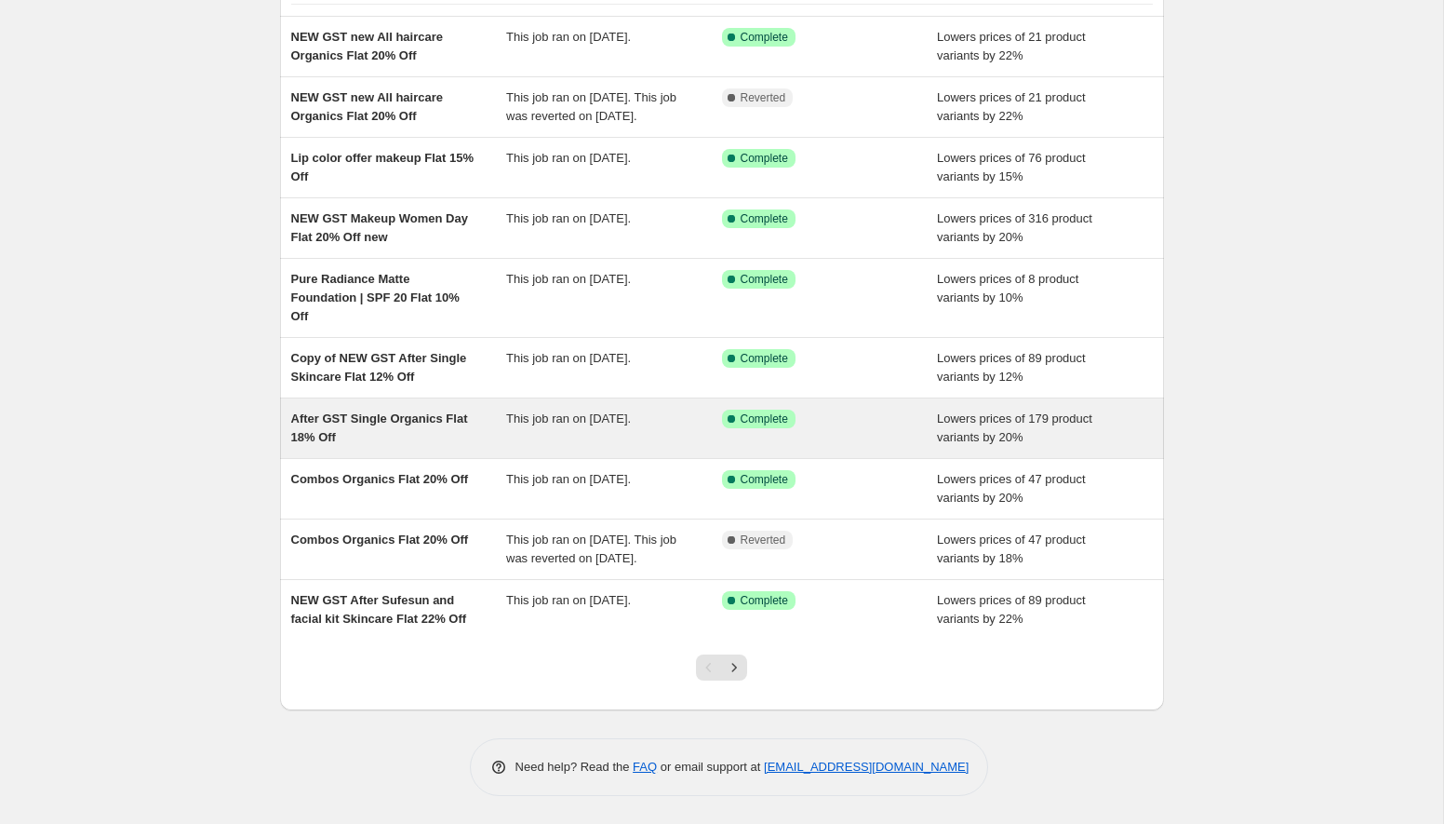
click at [583, 422] on div "This job ran on 30 September 2025." at bounding box center [614, 427] width 216 height 37
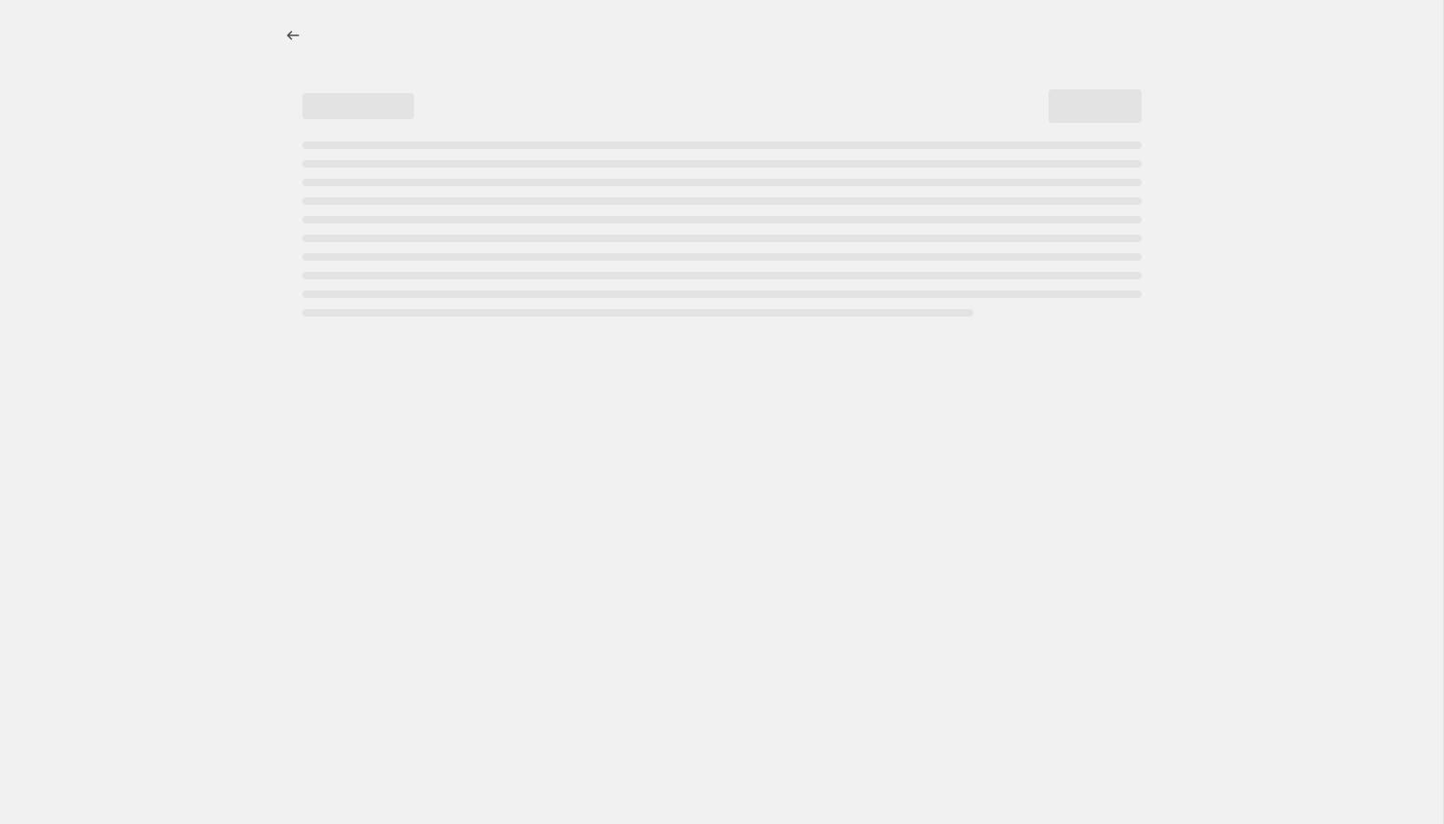
select select "percentage"
select select "collection"
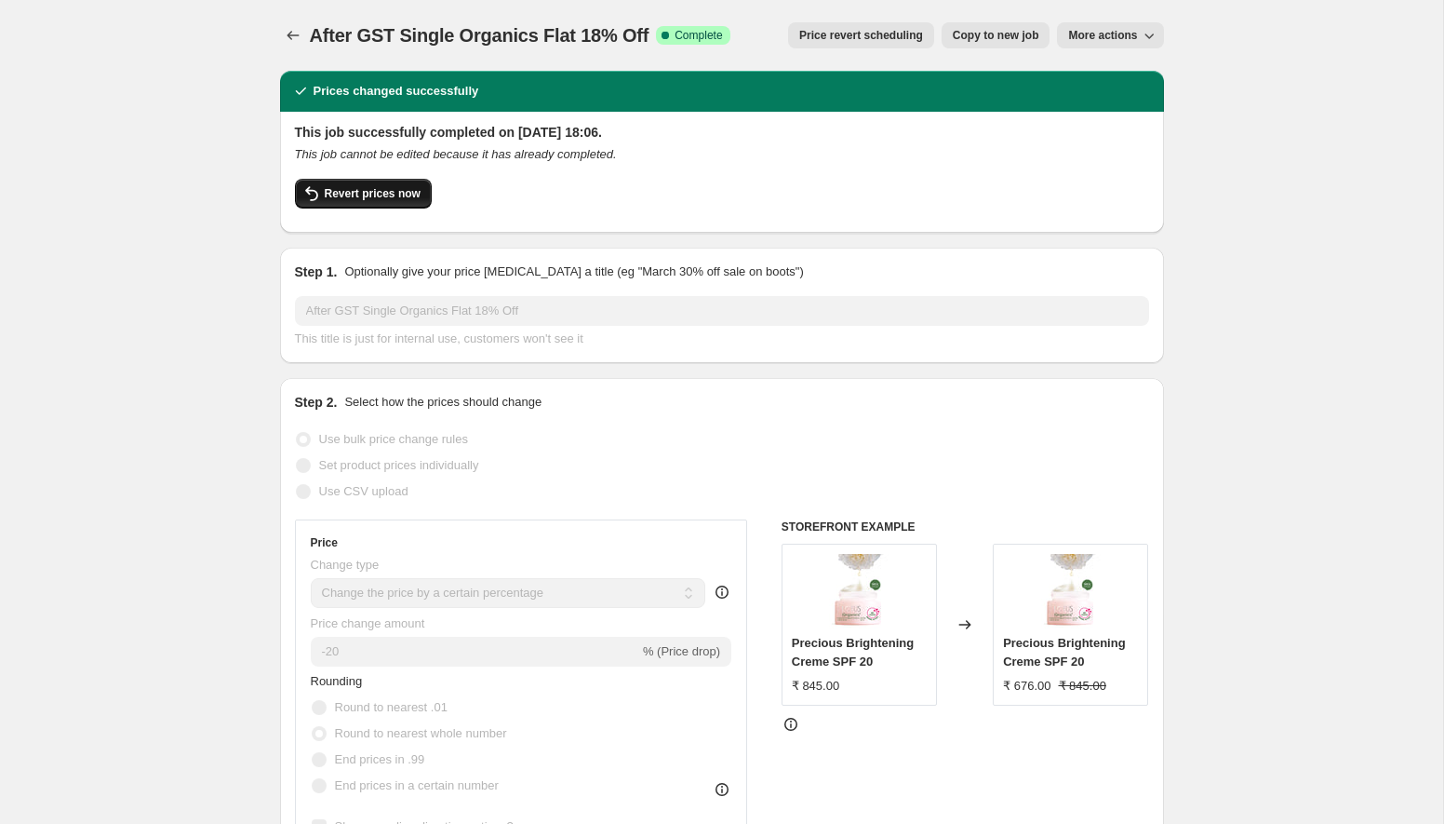
click at [395, 201] on button "Revert prices now" at bounding box center [363, 194] width 137 height 30
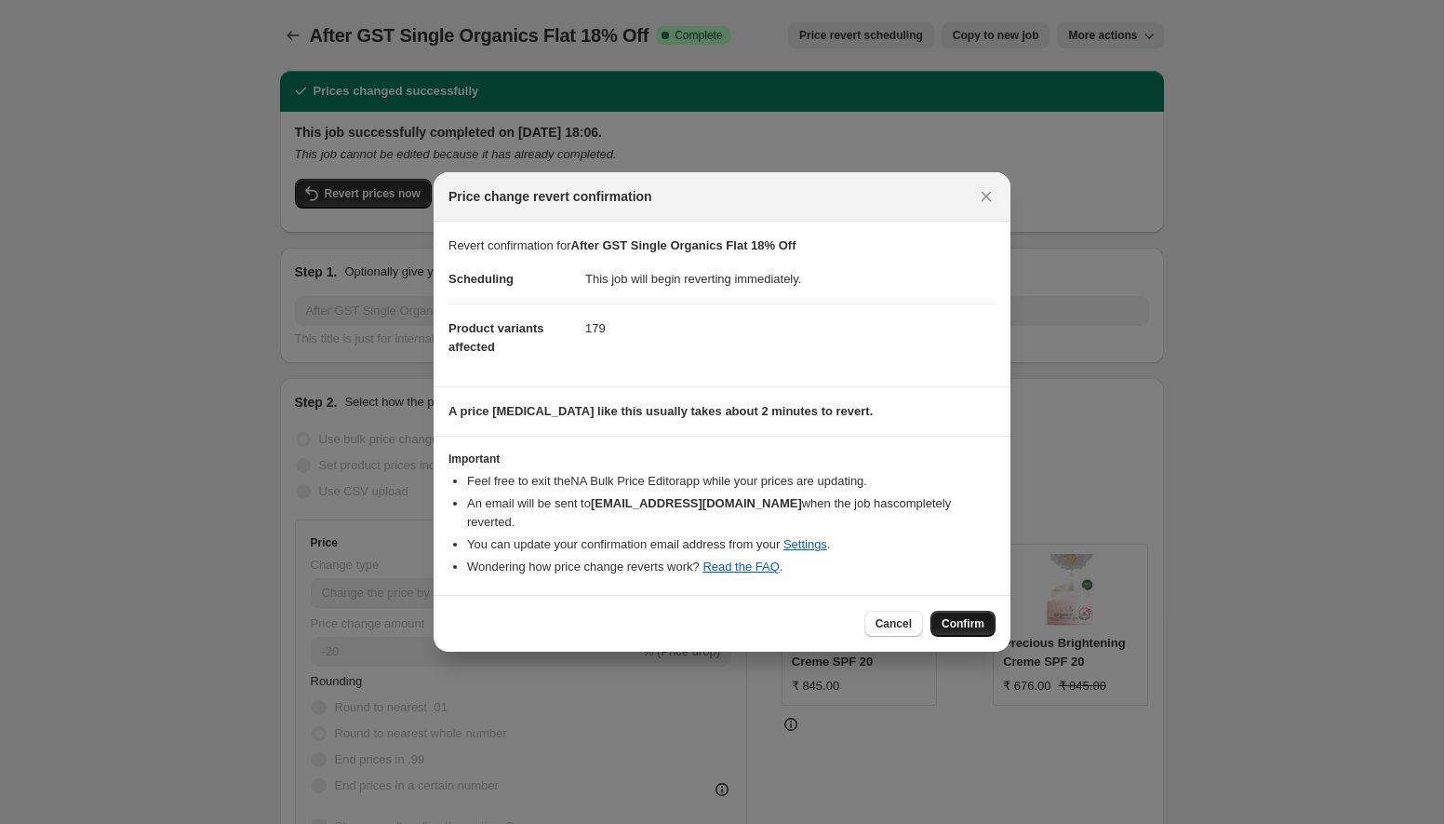
click at [971, 616] on span "Confirm" at bounding box center [963, 623] width 43 height 15
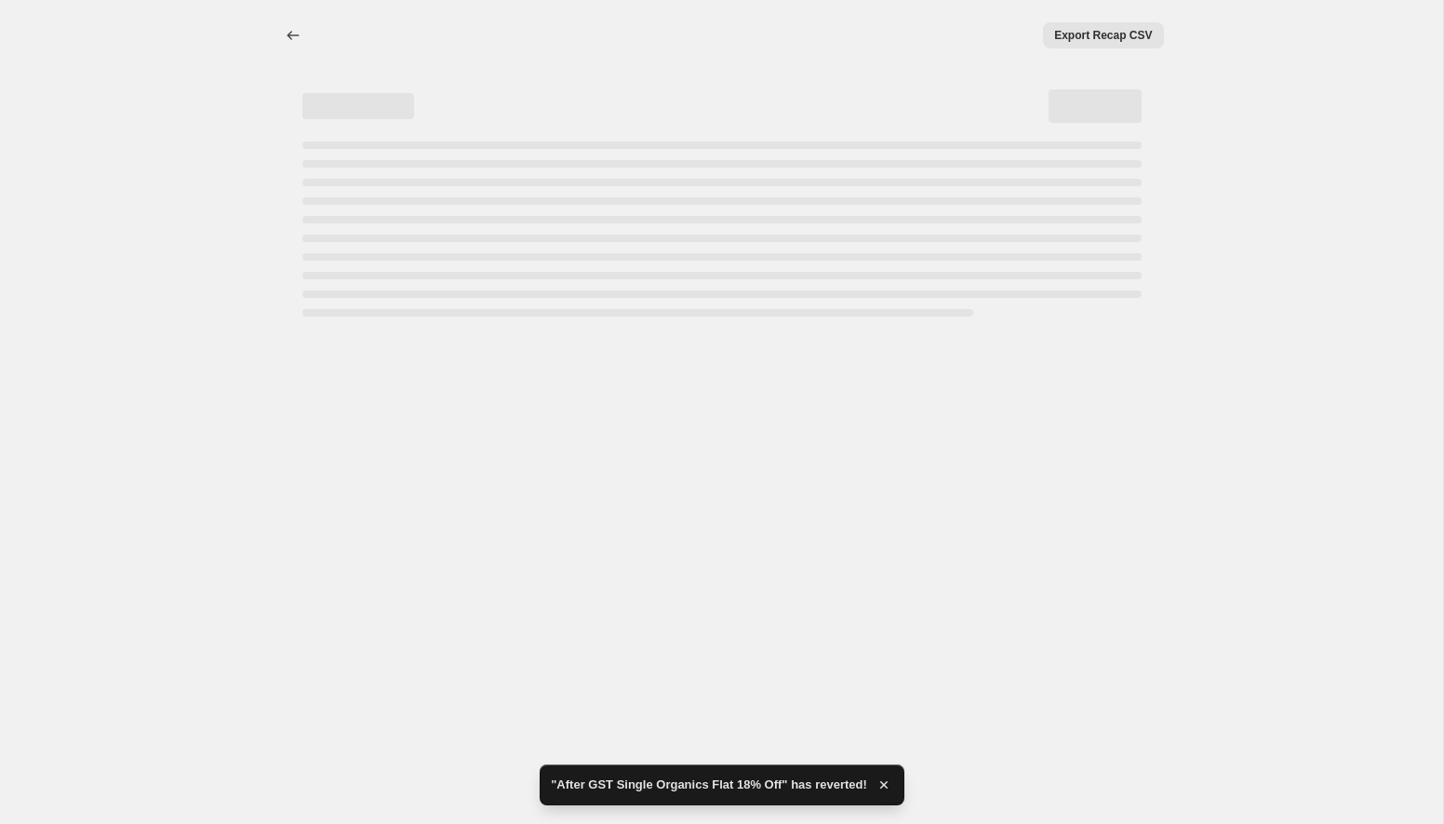
select select "percentage"
select select "collection"
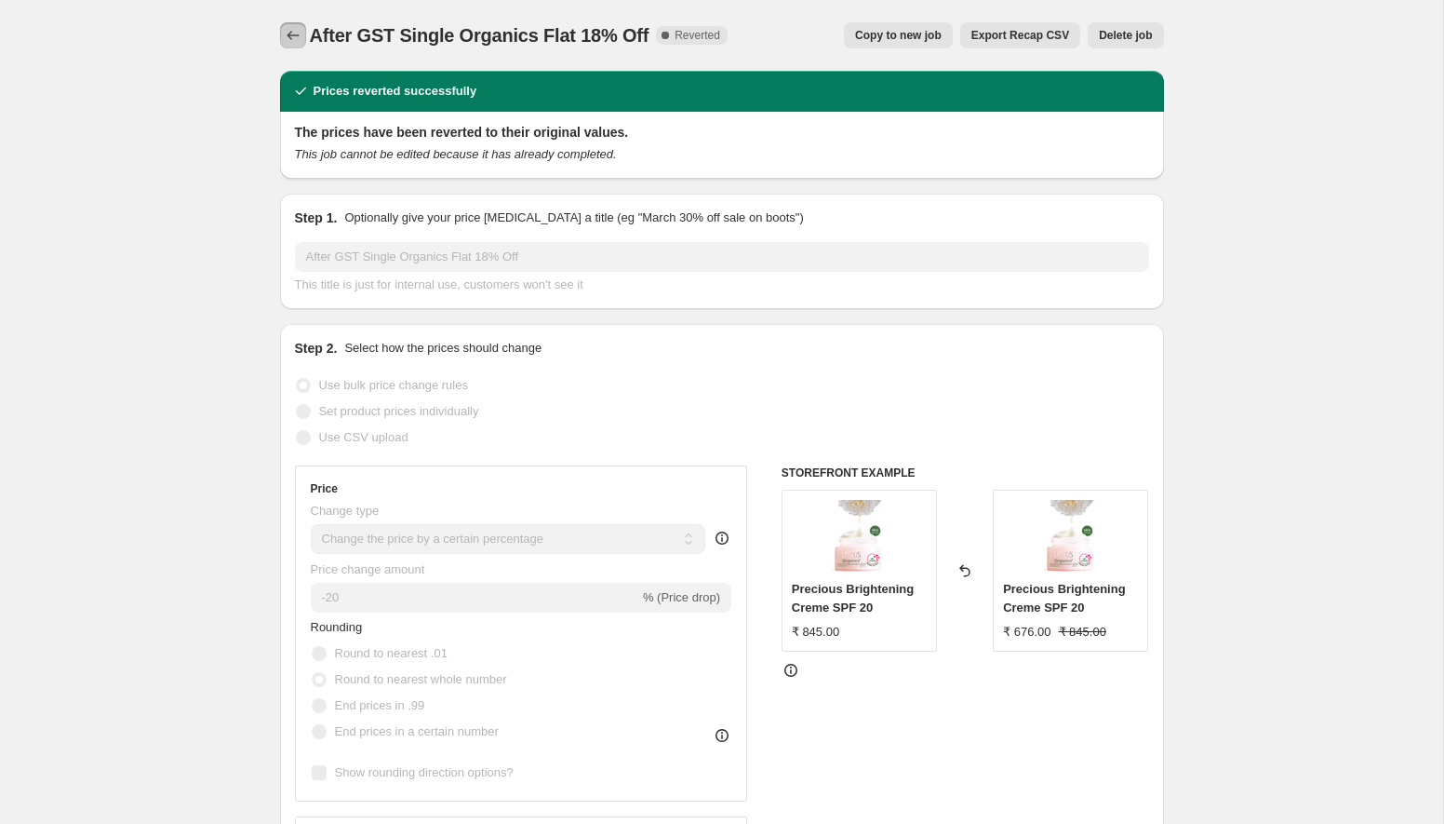
click at [290, 33] on icon "Price change jobs" at bounding box center [293, 35] width 19 height 19
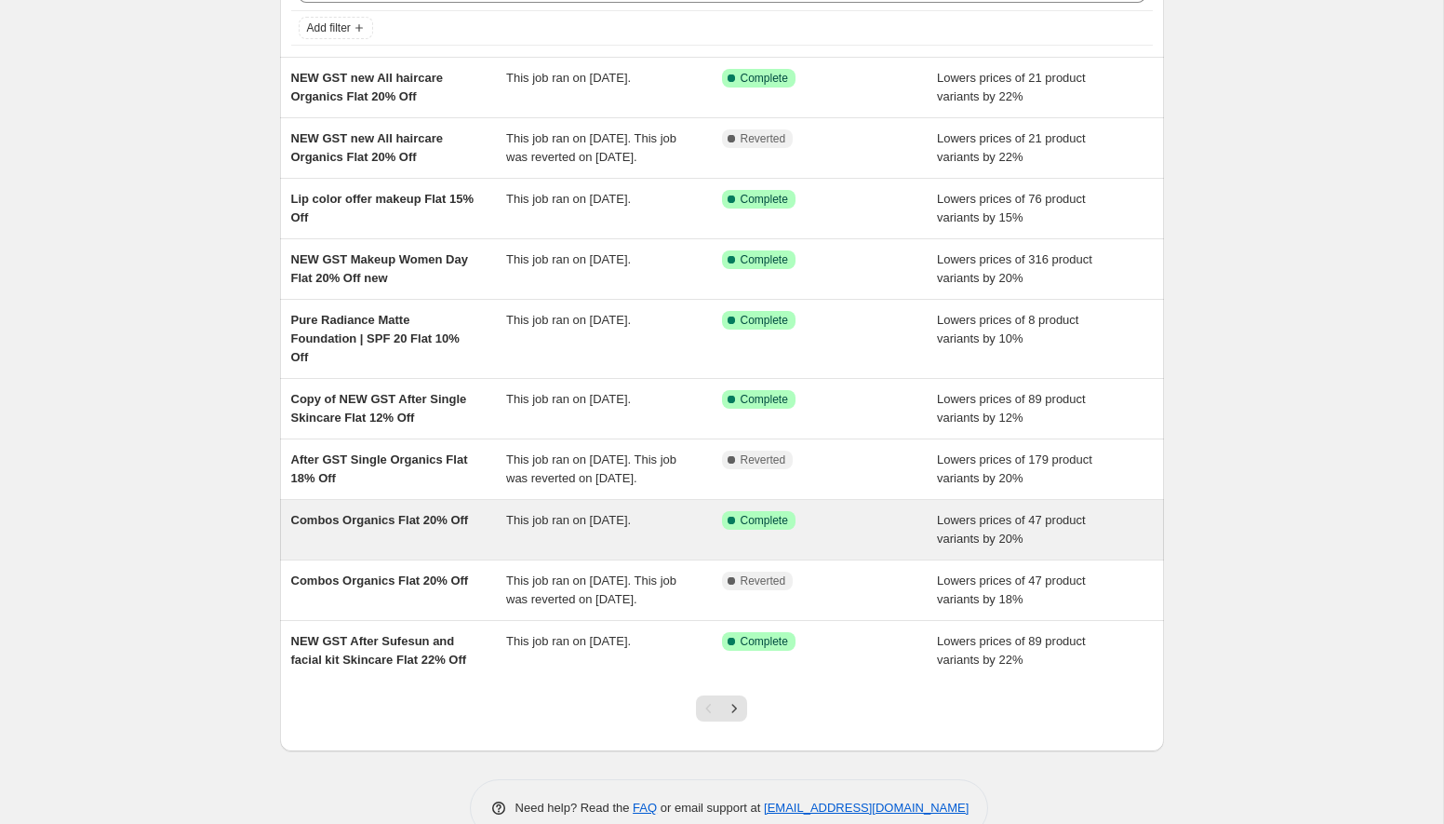
scroll to position [209, 0]
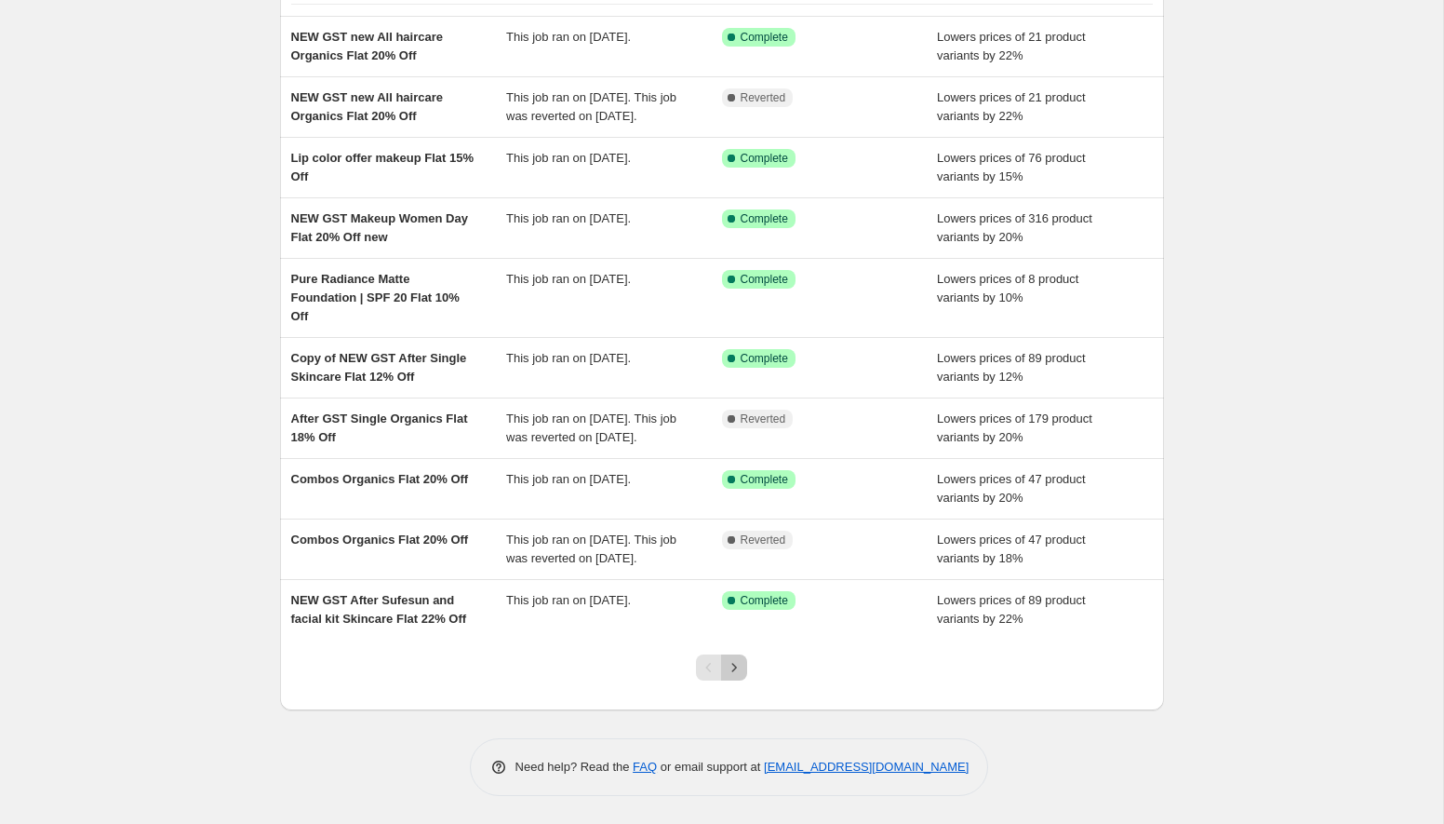
click at [741, 672] on icon "Next" at bounding box center [734, 667] width 19 height 19
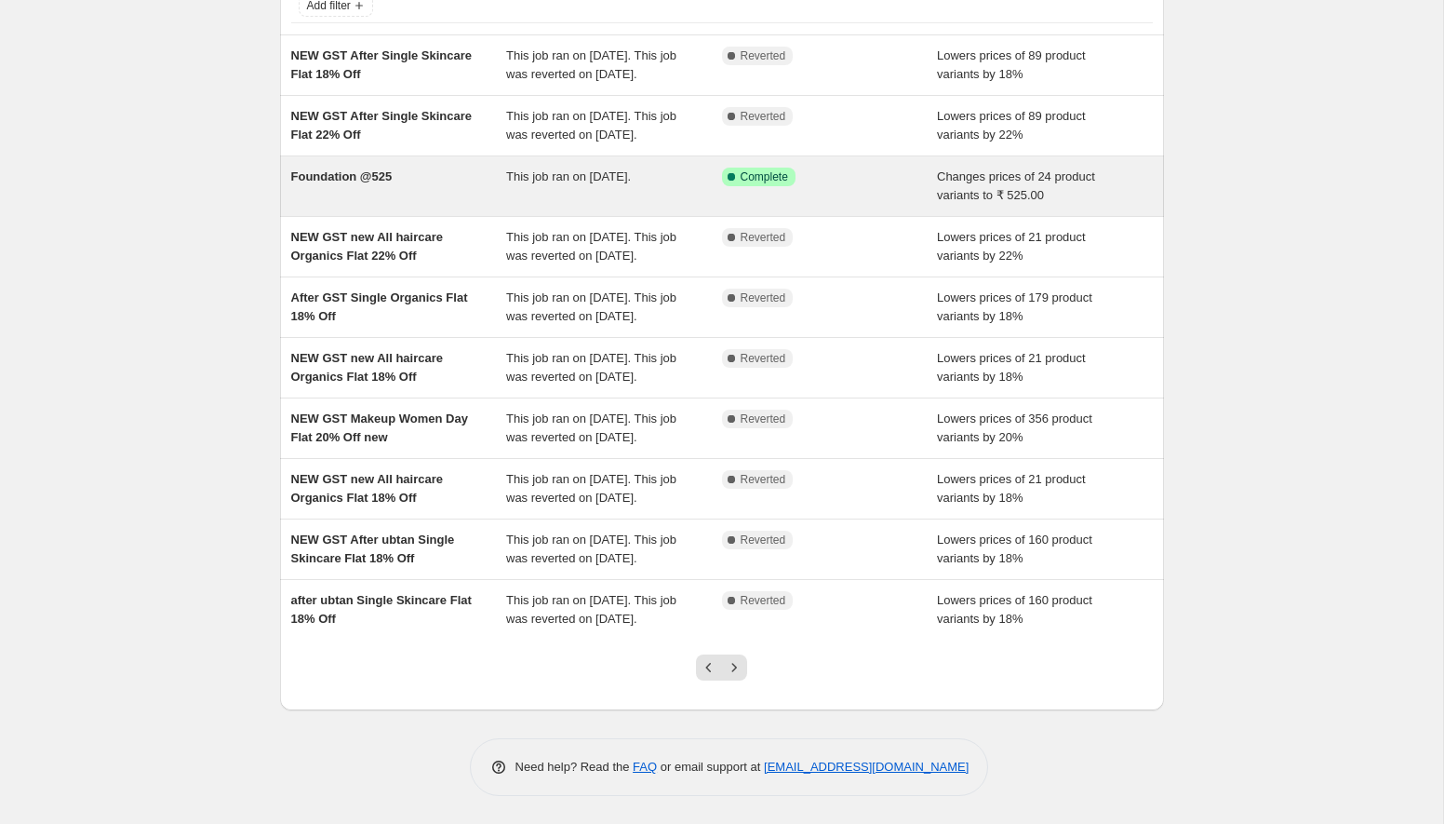
scroll to position [250, 0]
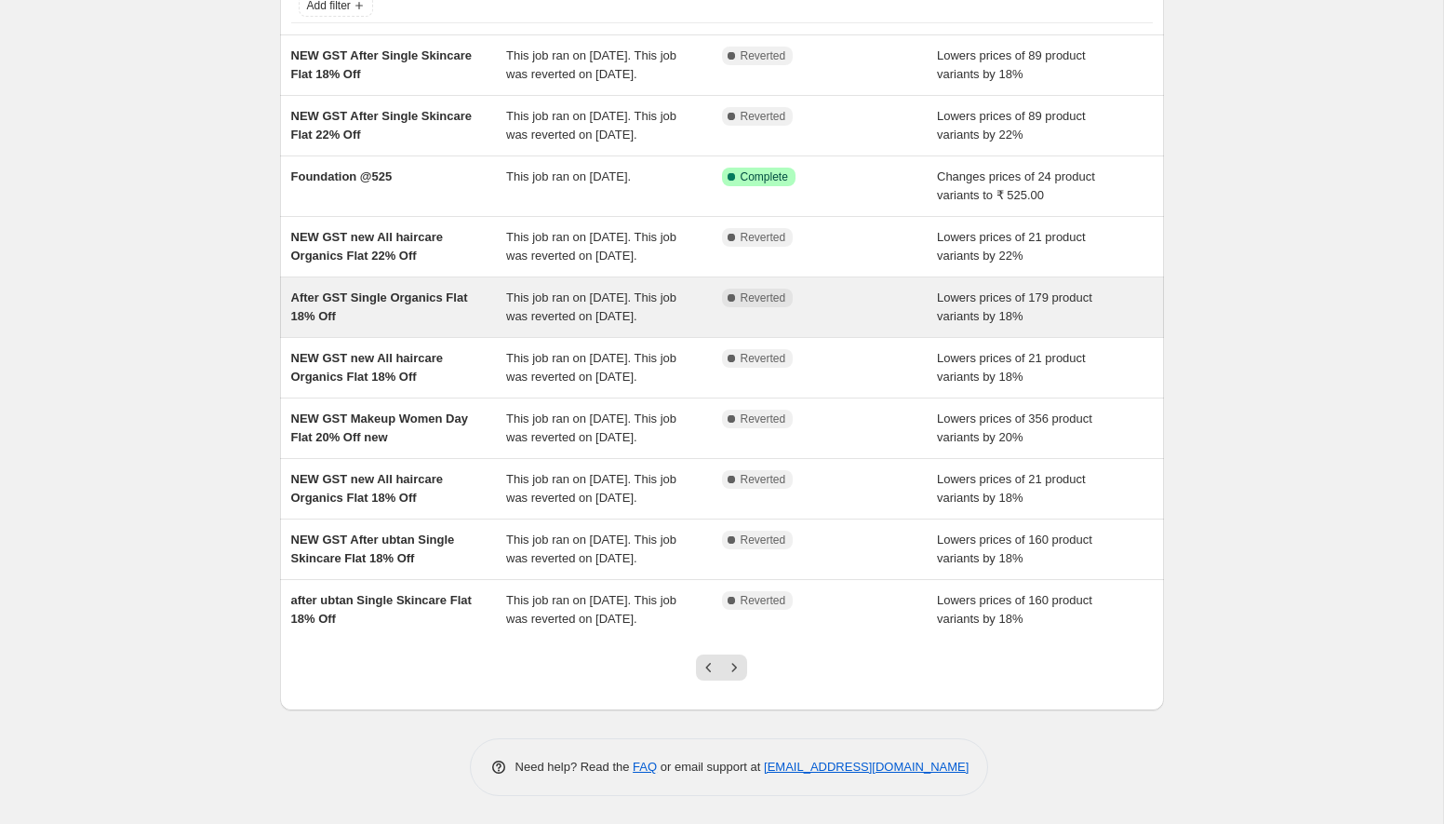
click at [478, 288] on div "After GST Single Organics Flat 18% Off" at bounding box center [399, 306] width 216 height 37
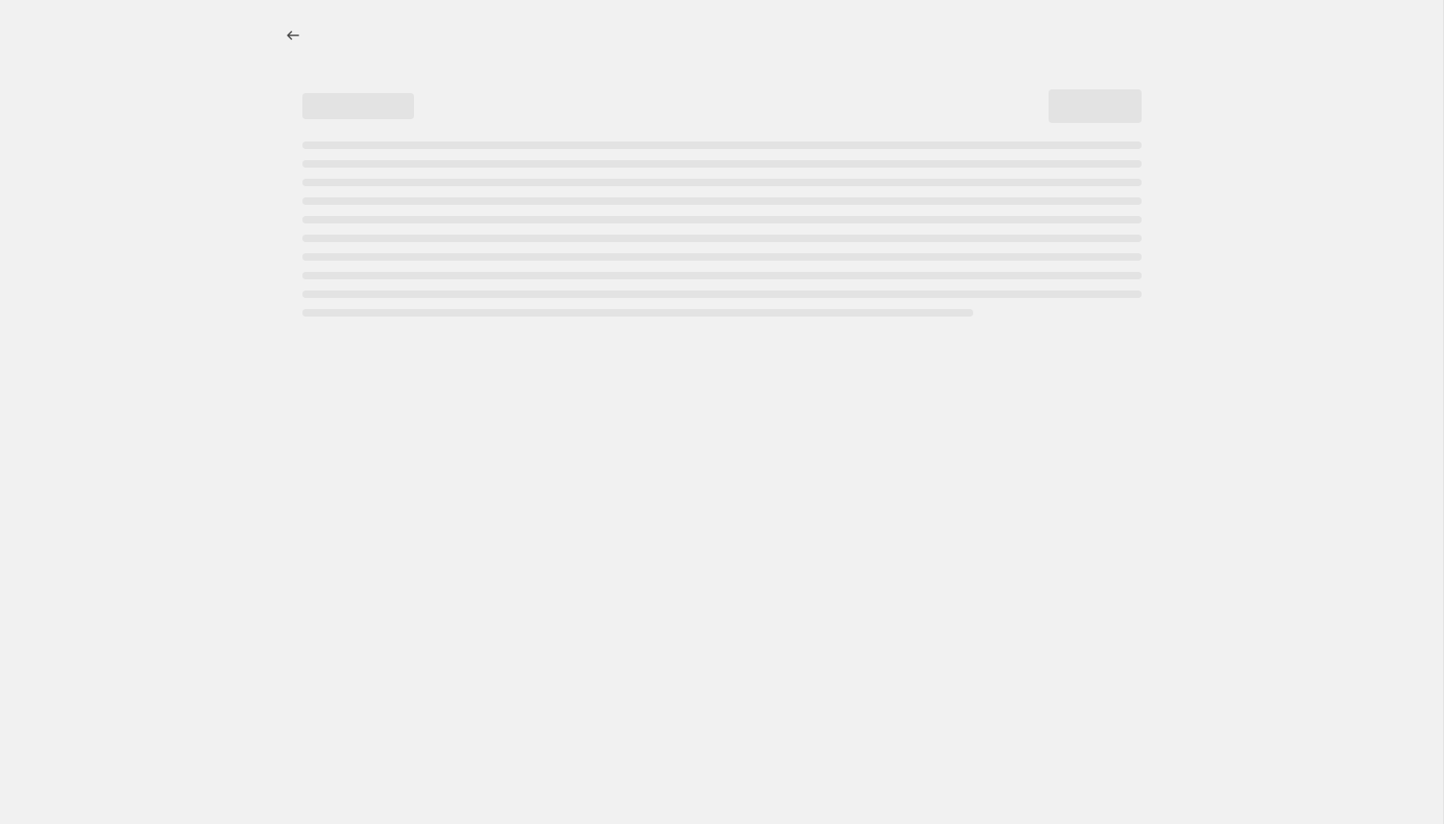
select select "percentage"
select select "collection"
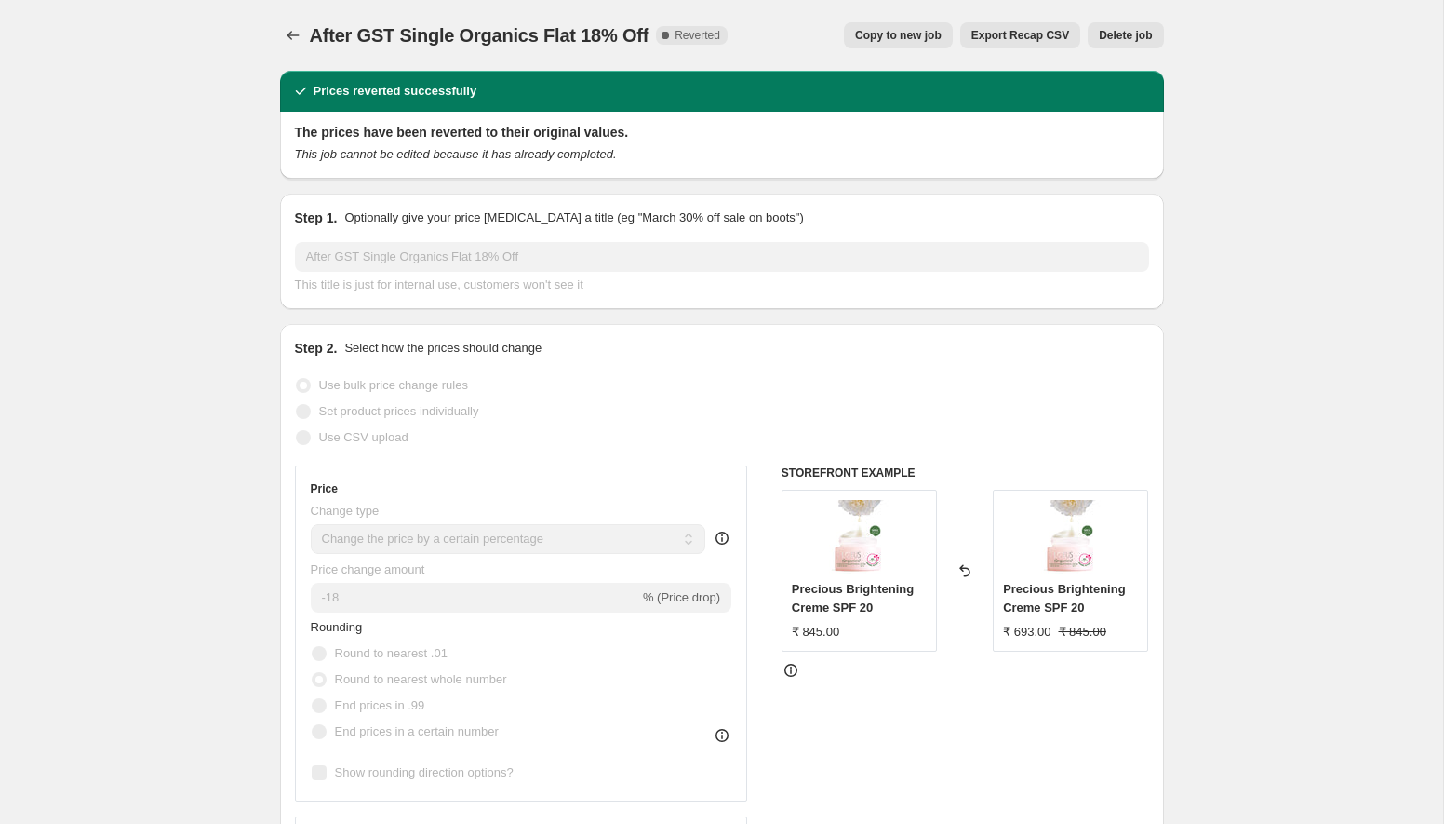
click at [893, 42] on span "Copy to new job" at bounding box center [898, 35] width 87 height 15
select select "percentage"
select select "collection"
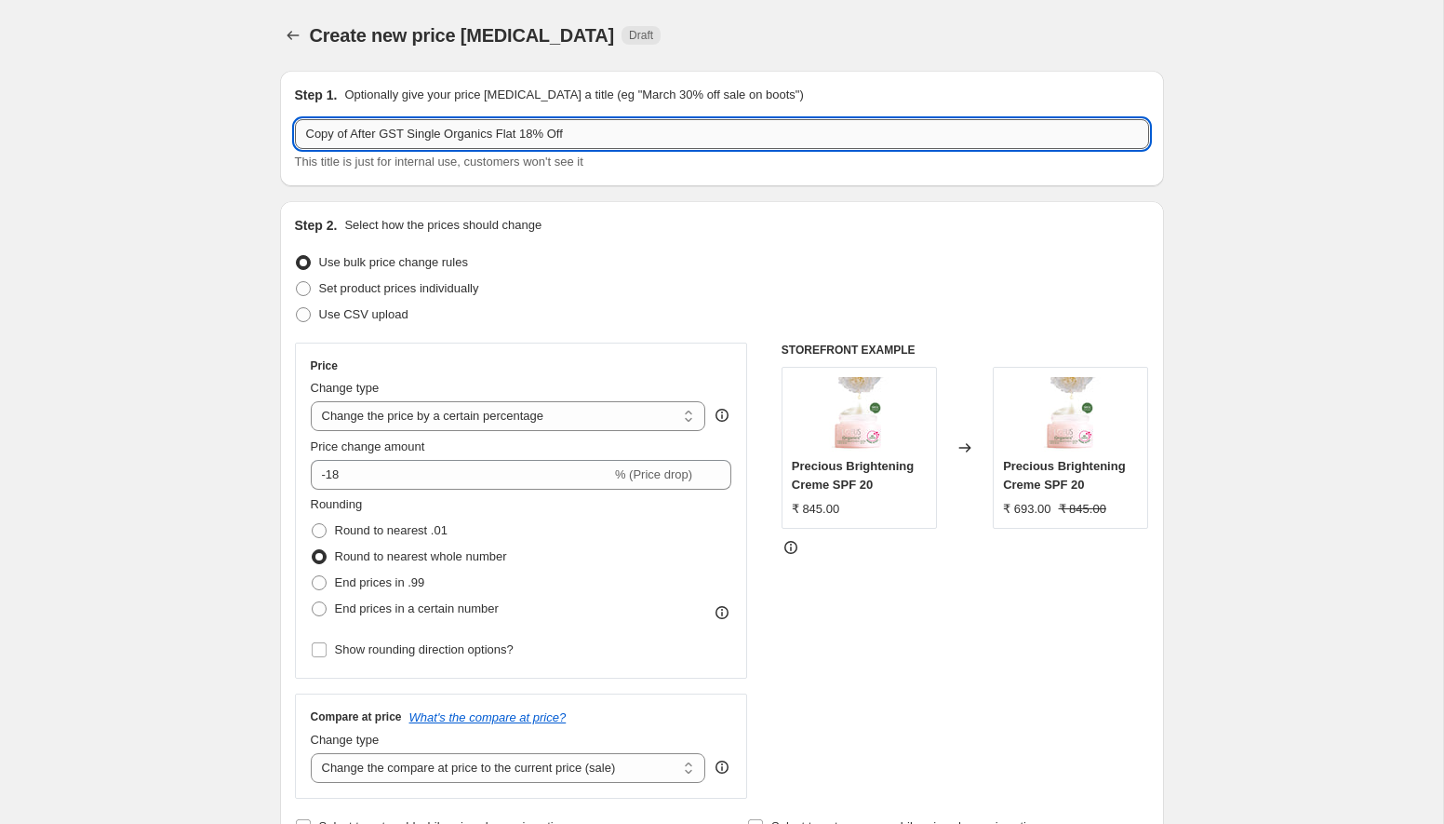
drag, startPoint x: 355, startPoint y: 131, endPoint x: 300, endPoint y: 131, distance: 54.9
click at [300, 131] on input "Copy of After GST Single Organics Flat 18% Off" at bounding box center [722, 134] width 854 height 30
type input "After GST Single Organics Flat 18% Off"
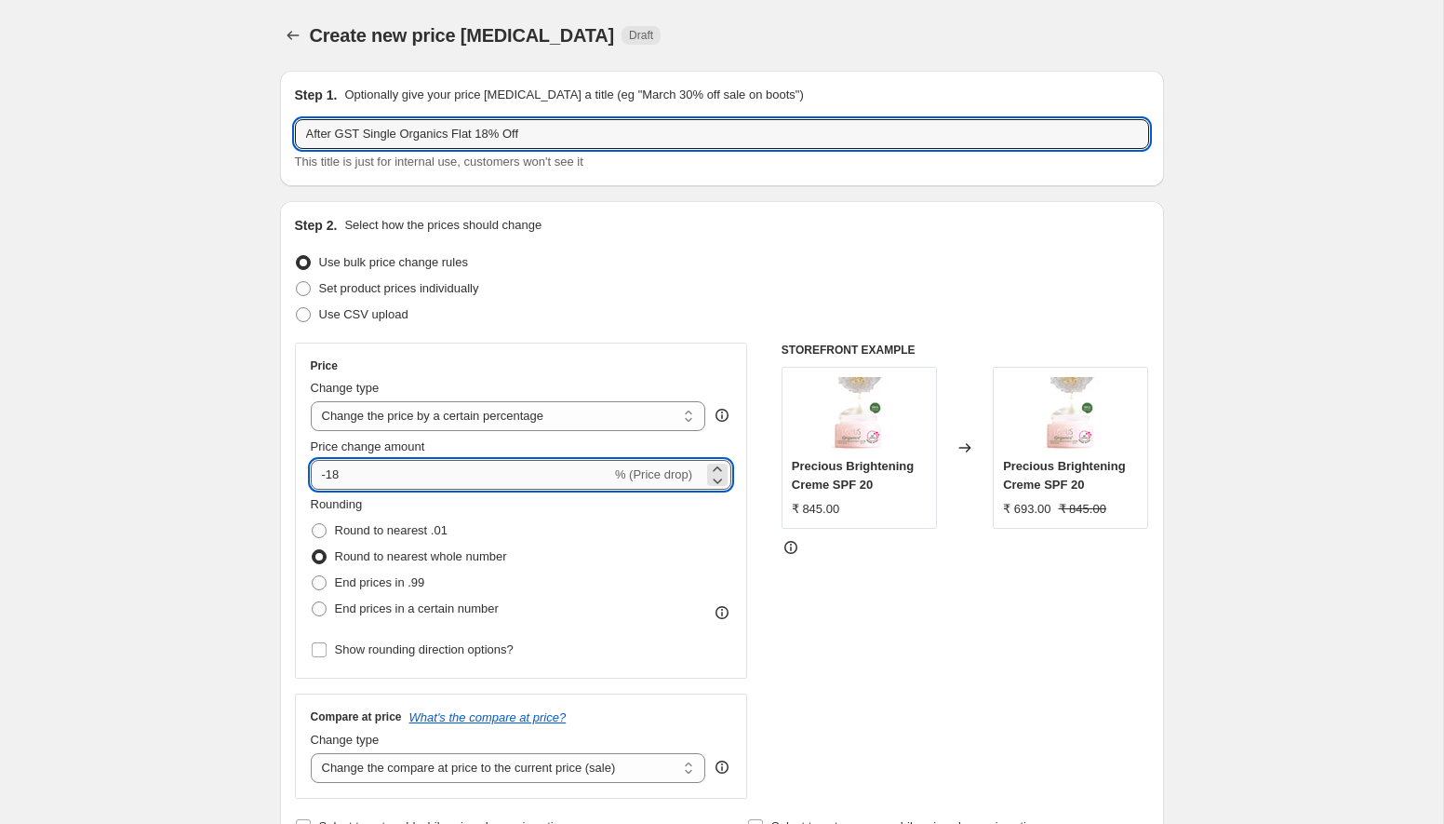
click at [377, 476] on input "-18" at bounding box center [461, 475] width 301 height 30
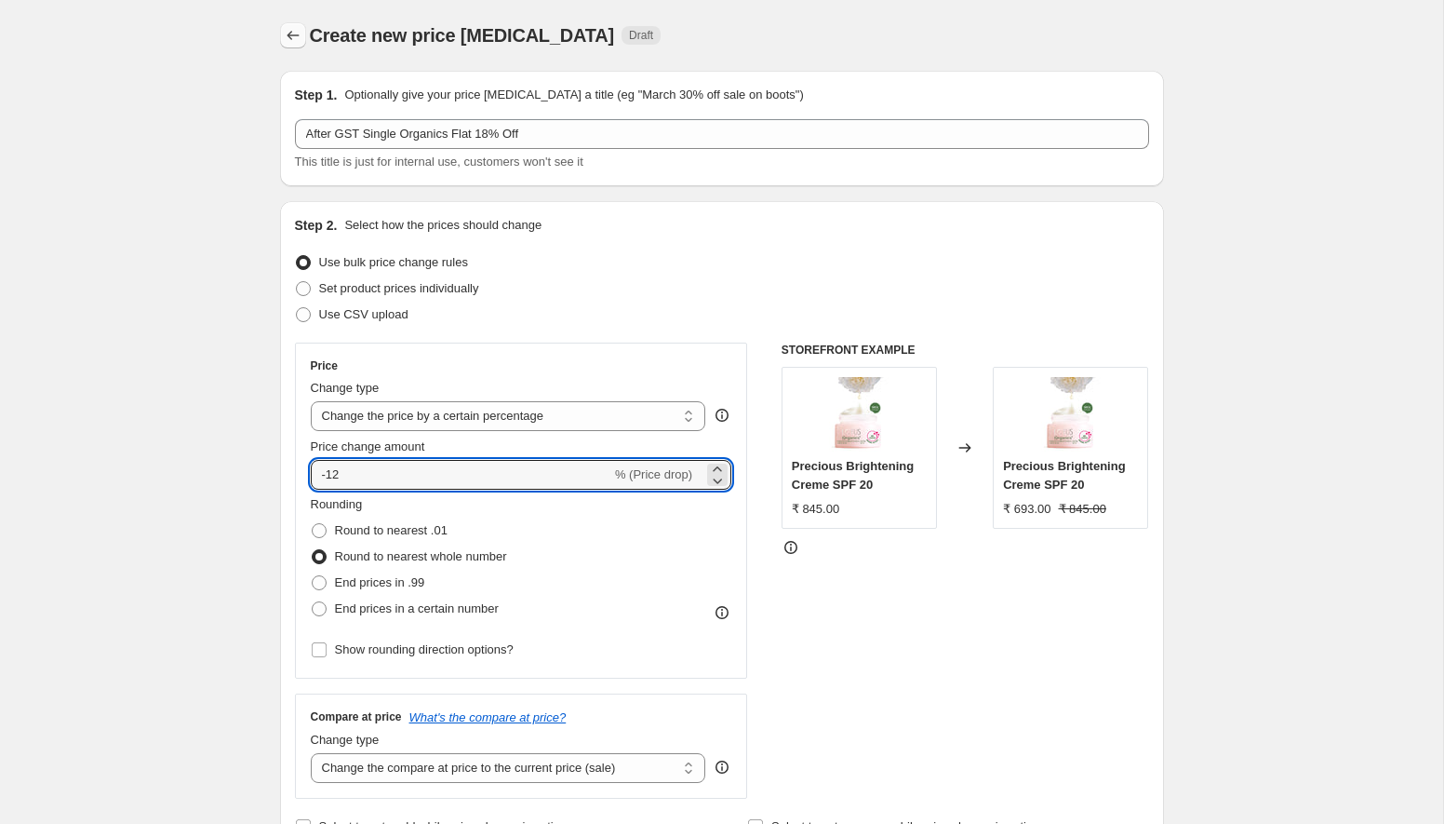
type input "-12"
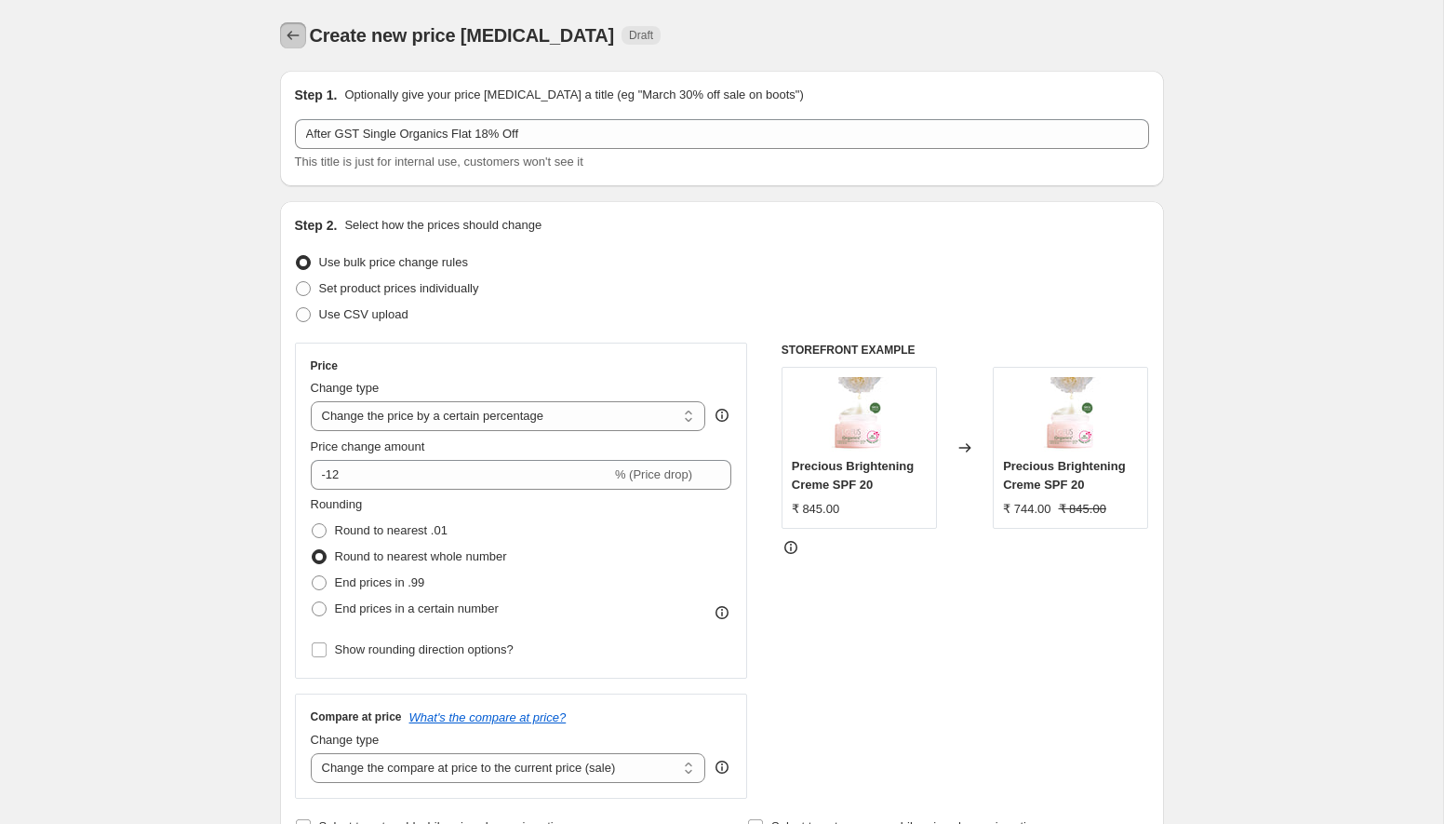
click at [284, 37] on icon "Price change jobs" at bounding box center [293, 35] width 19 height 19
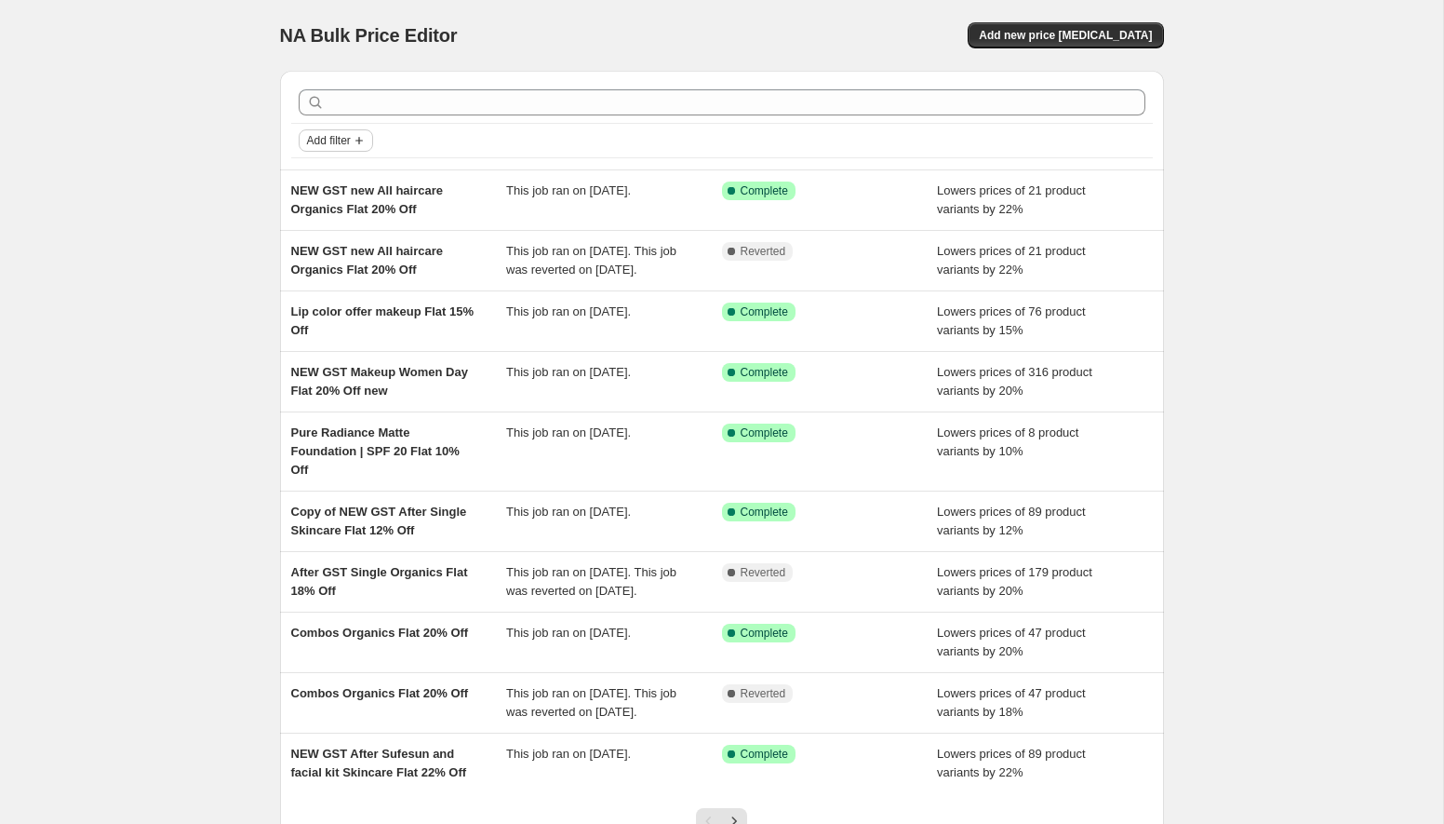
click at [351, 142] on span "Add filter" at bounding box center [329, 140] width 44 height 15
click at [353, 178] on span "Job status" at bounding box center [335, 177] width 55 height 14
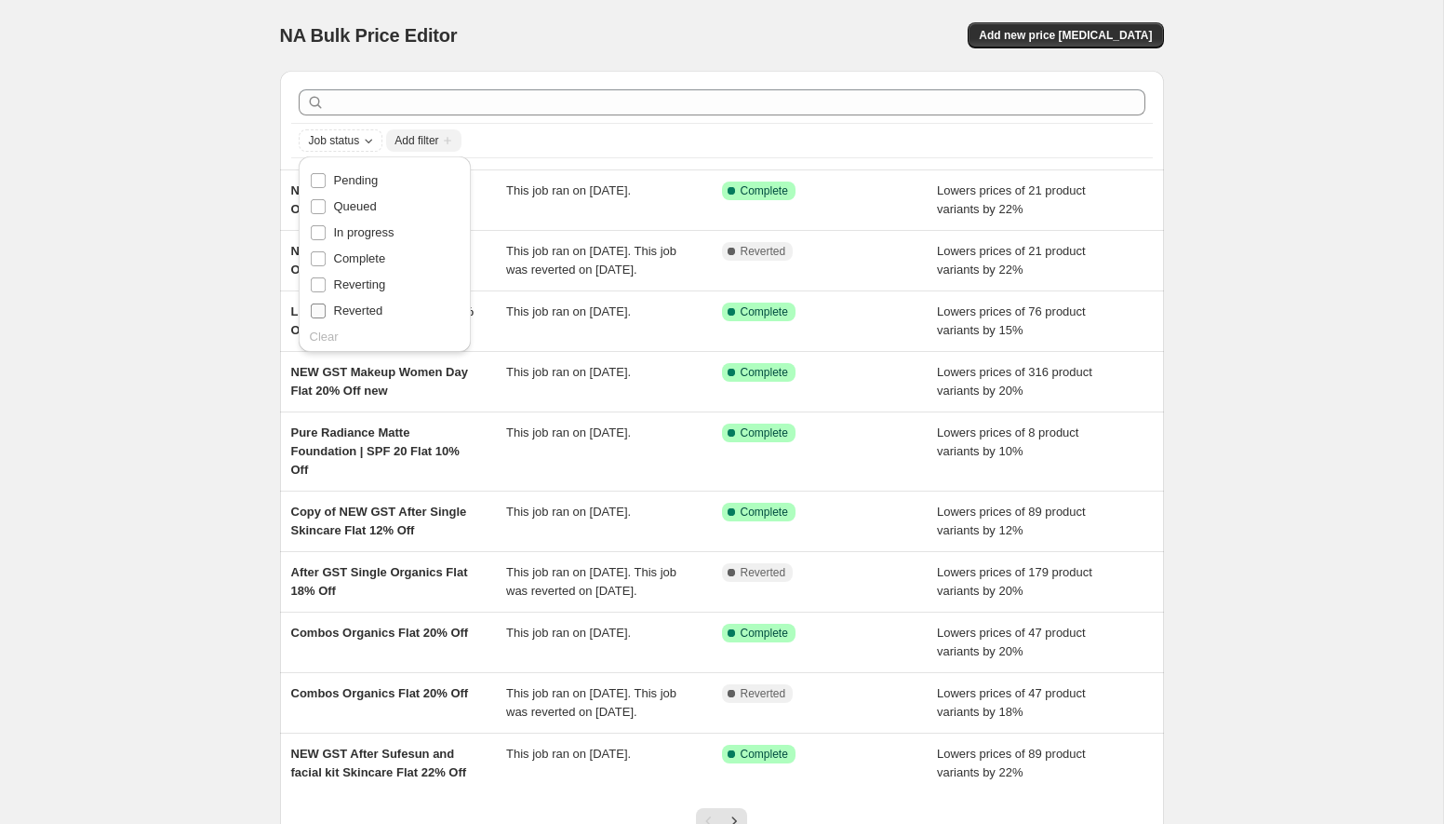
click at [377, 314] on span "Reverted" at bounding box center [358, 310] width 49 height 14
click at [326, 314] on input "Reverted" at bounding box center [318, 310] width 15 height 15
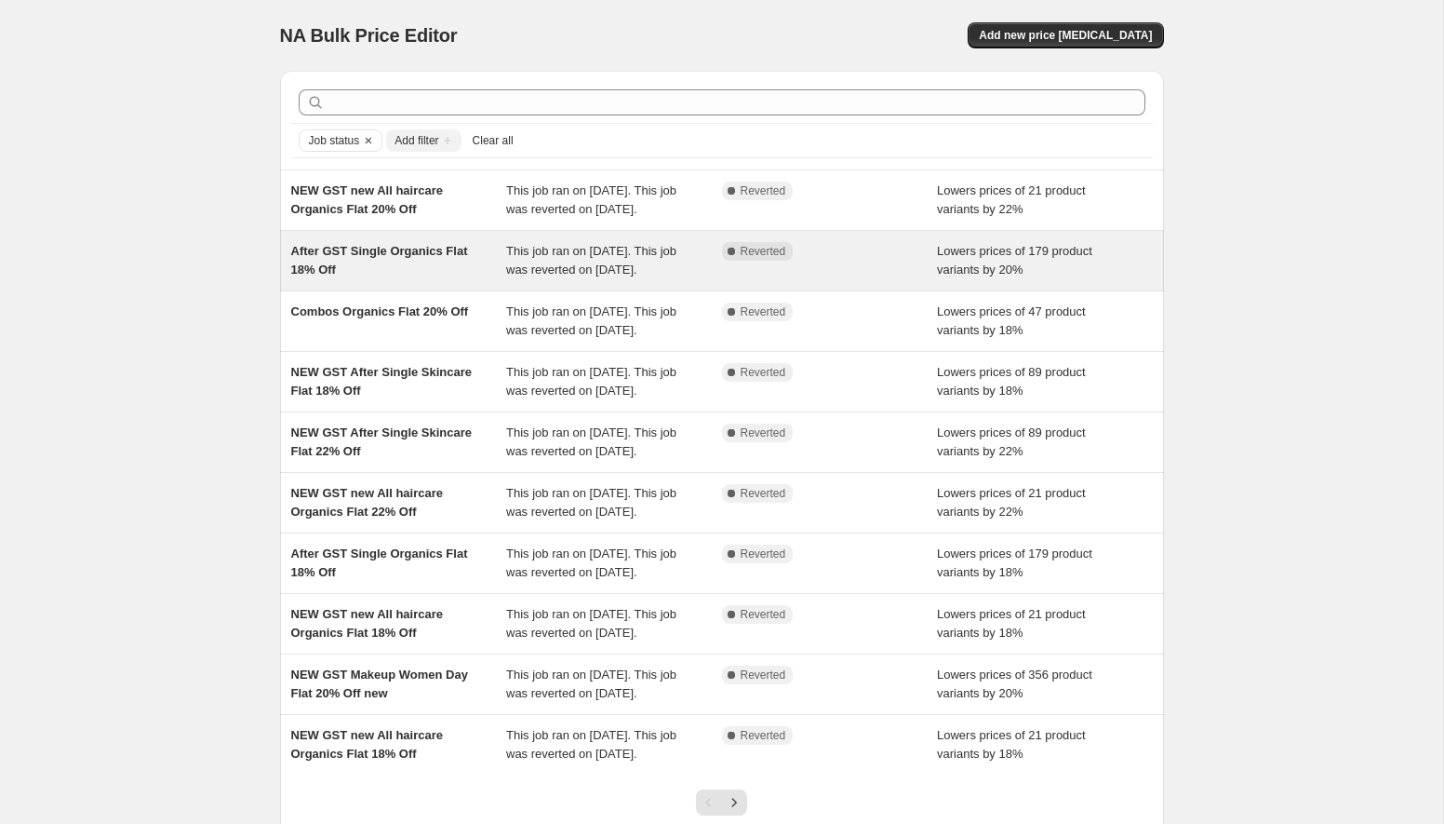
click at [767, 279] on div "Complete Reverted" at bounding box center [830, 260] width 216 height 37
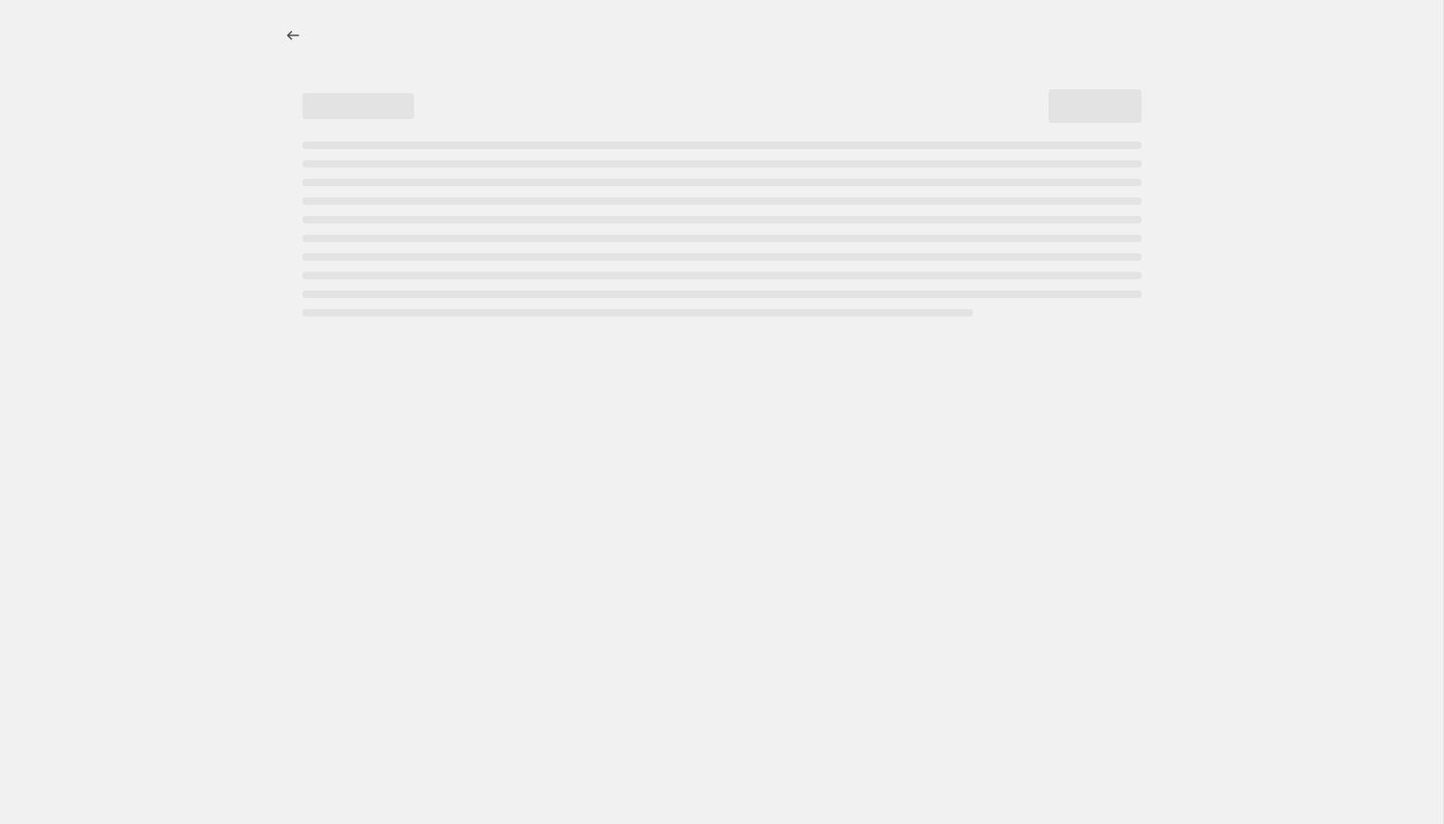
select select "percentage"
select select "collection"
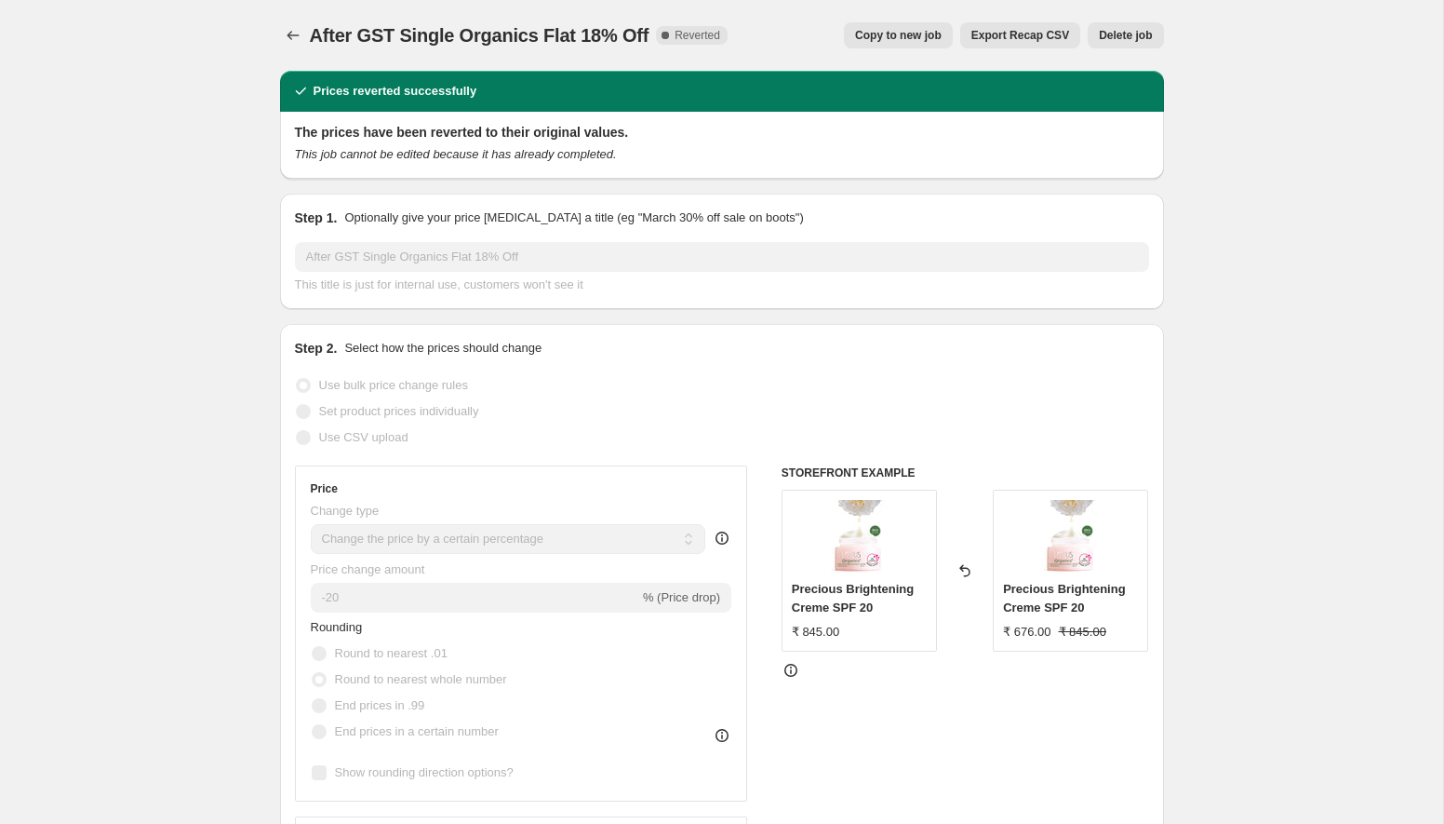
click at [931, 41] on span "Copy to new job" at bounding box center [898, 35] width 87 height 15
select select "percentage"
select select "collection"
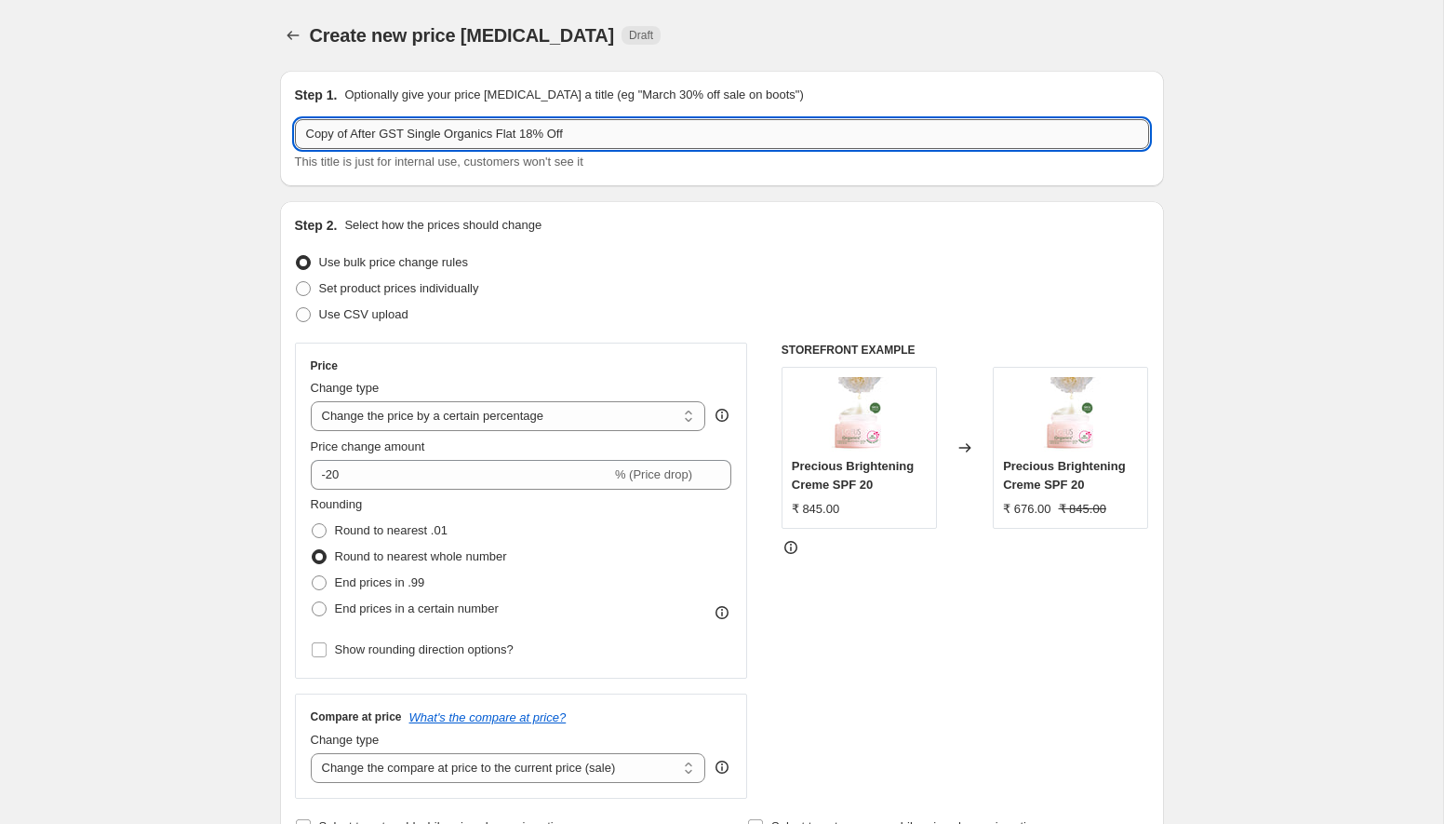
click at [541, 128] on input "Copy of After GST Single Organics Flat 18% Off" at bounding box center [722, 134] width 854 height 30
type input "Copy of After GST Single Organics Flat 12% Off"
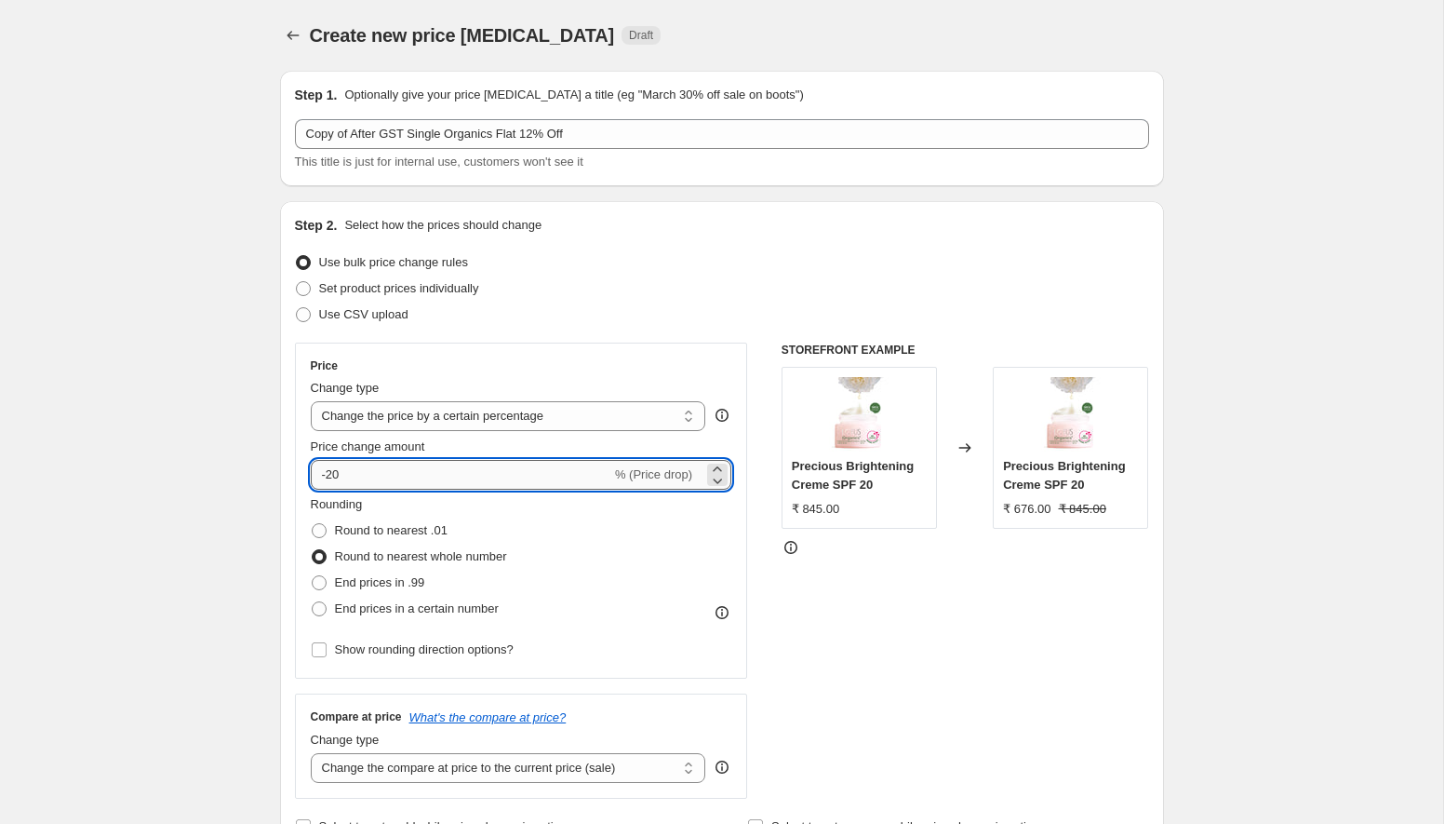
click at [450, 468] on input "-20" at bounding box center [461, 475] width 301 height 30
type input "-2"
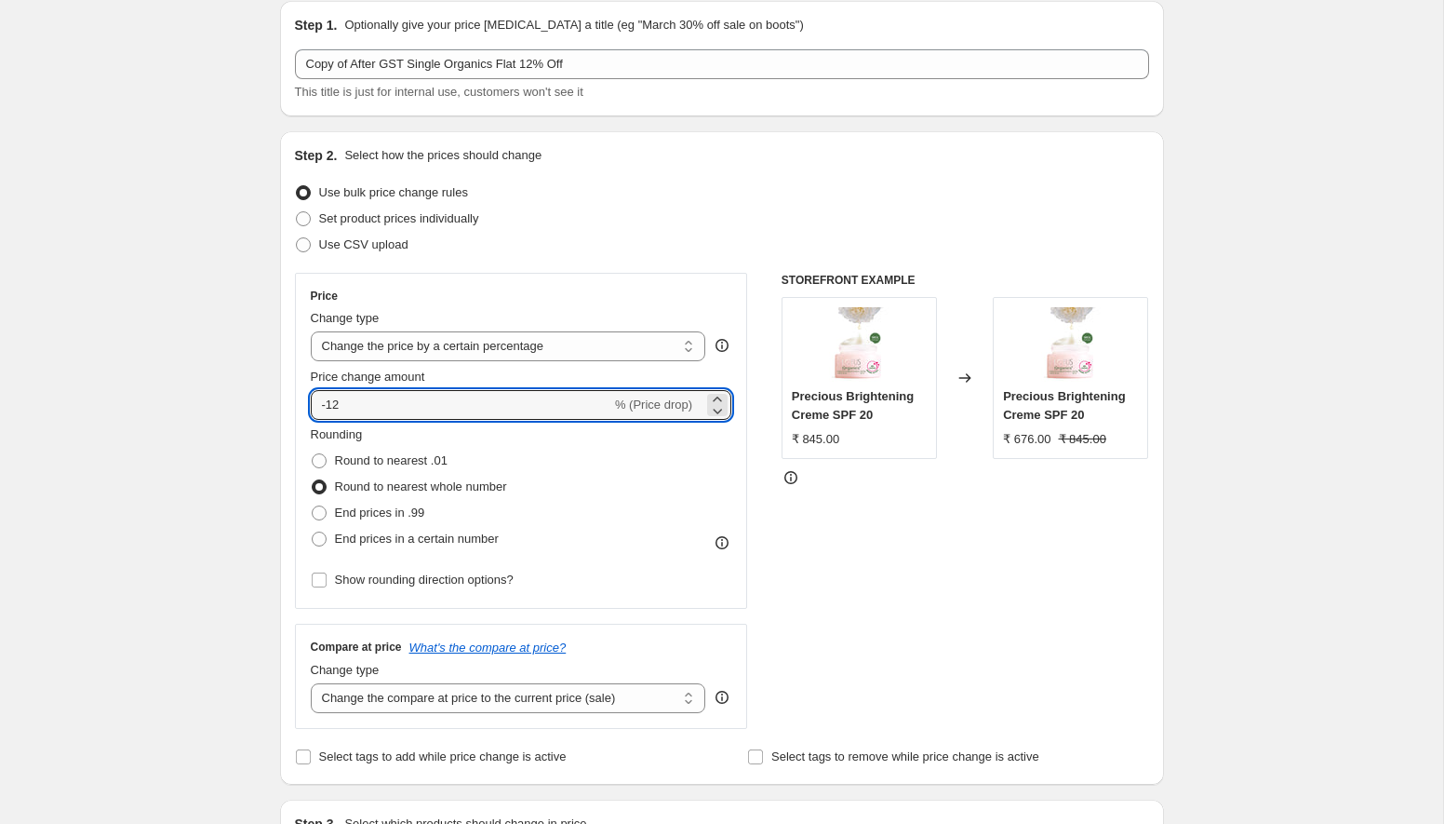
scroll to position [76, 0]
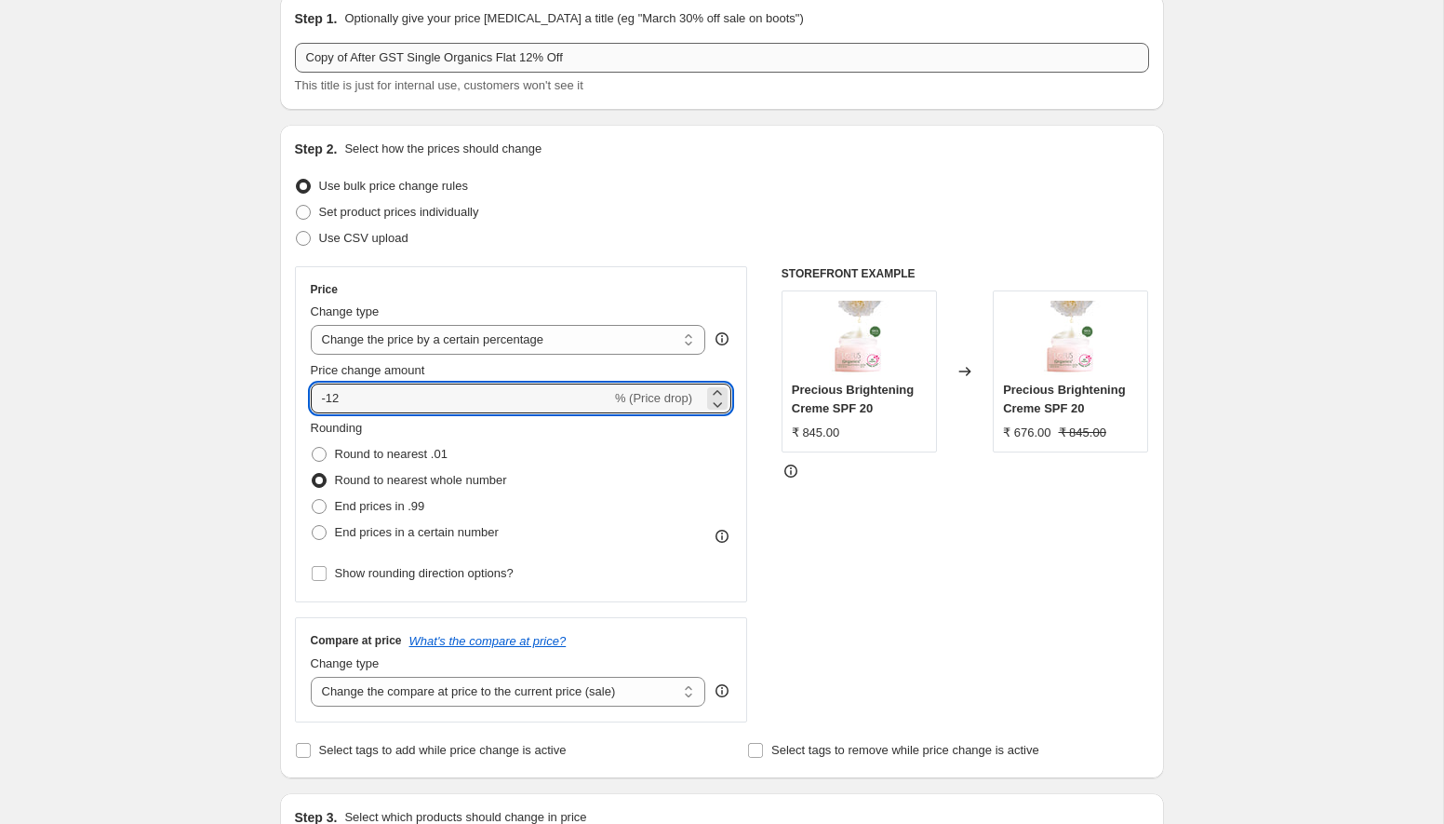
type input "-12"
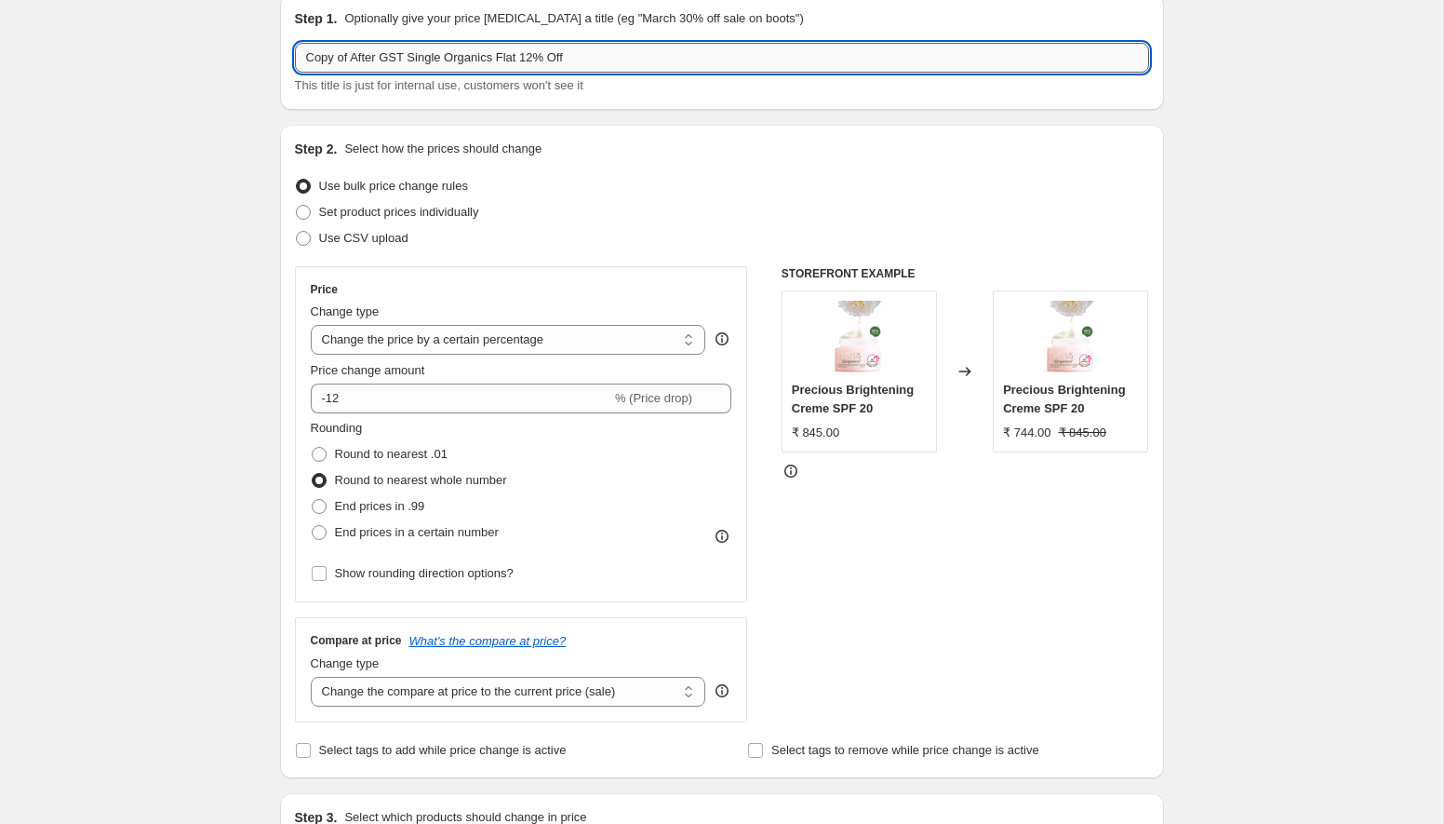
drag, startPoint x: 351, startPoint y: 57, endPoint x: 303, endPoint y: 53, distance: 47.6
click at [303, 53] on input "Copy of After GST Single Organics Flat 12% Off" at bounding box center [722, 58] width 854 height 30
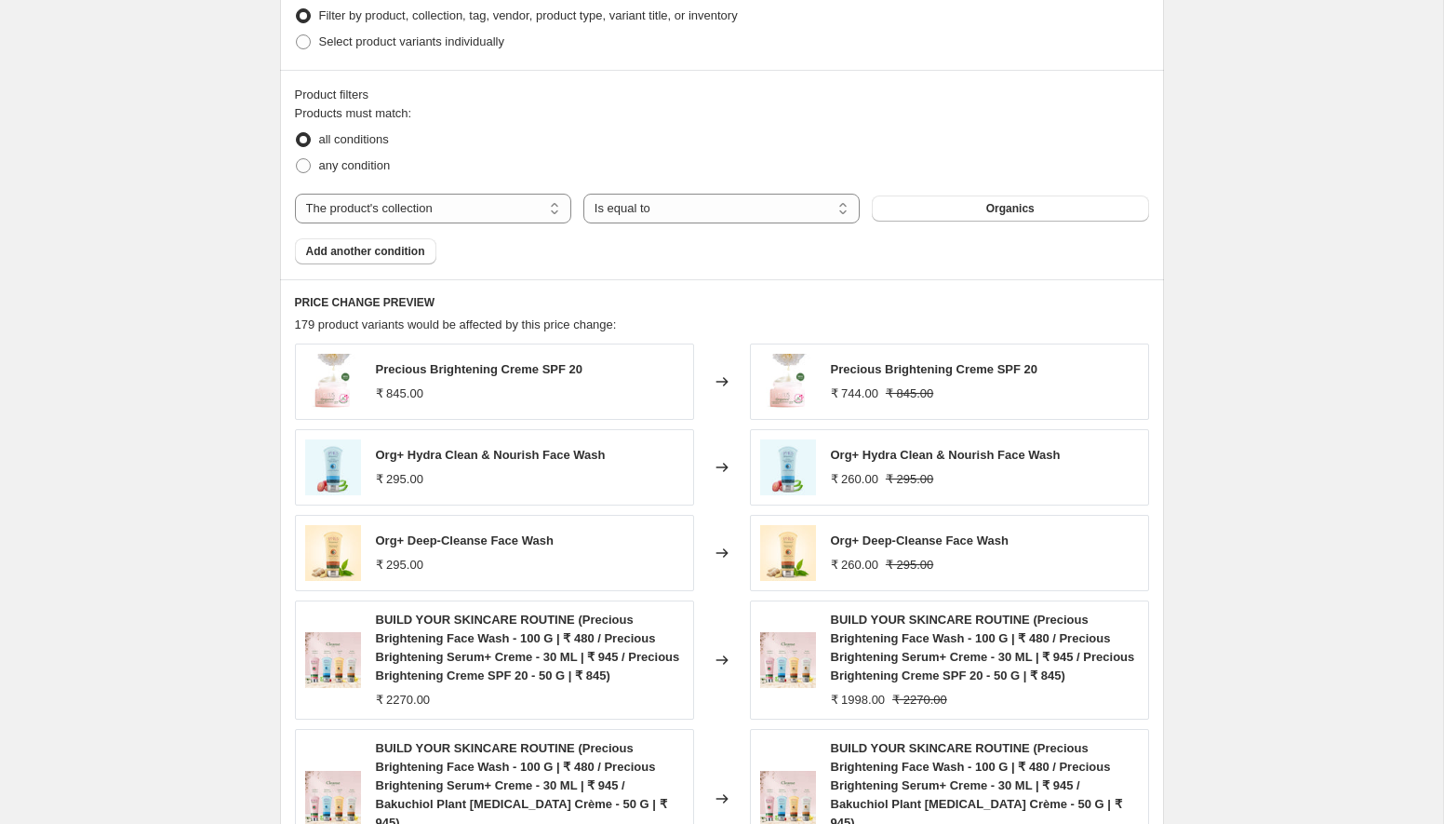
scroll to position [1333, 0]
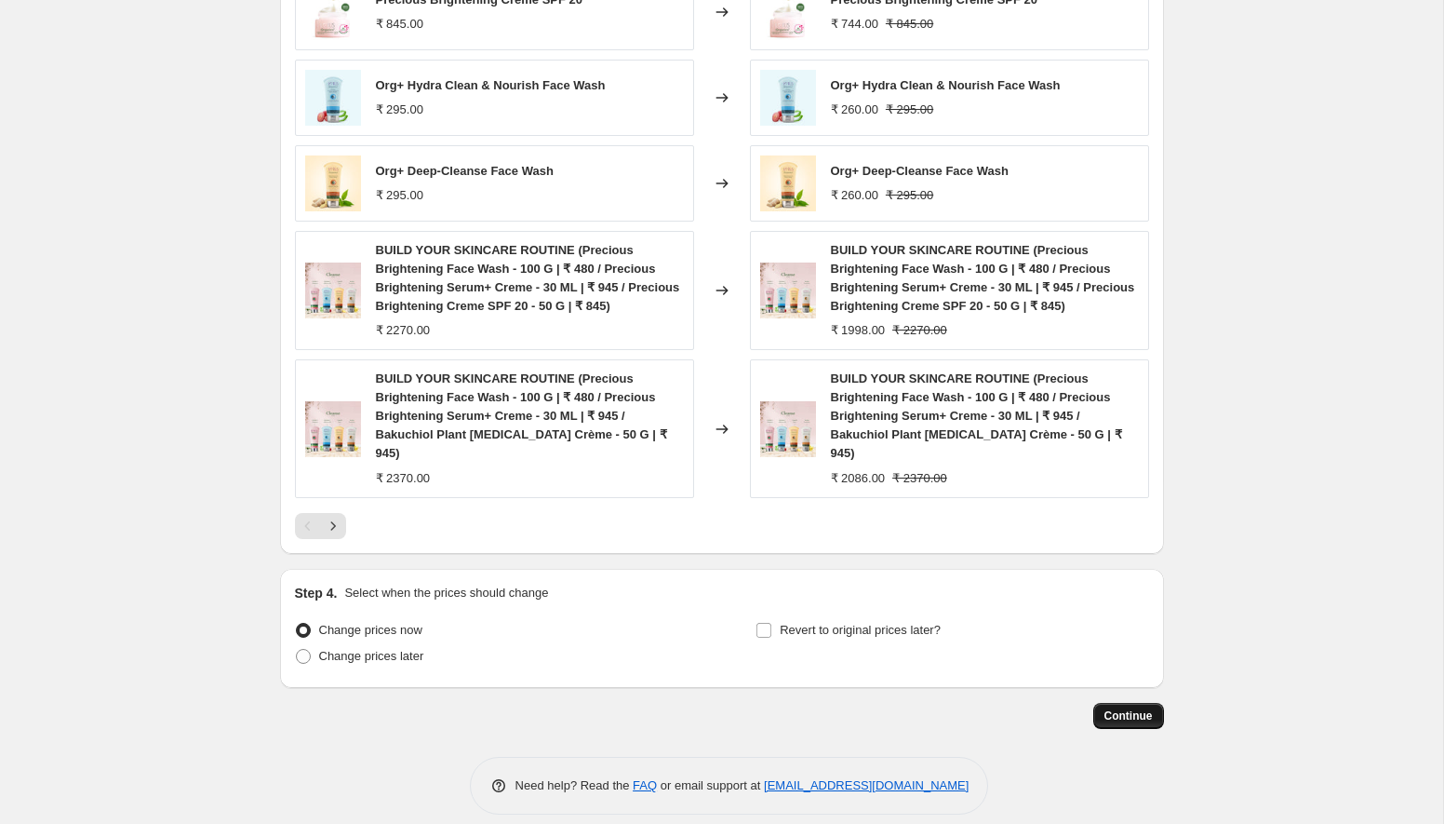
type input "After GST Single Organics Flat 12% Off"
click at [1105, 708] on span "Continue" at bounding box center [1129, 715] width 48 height 15
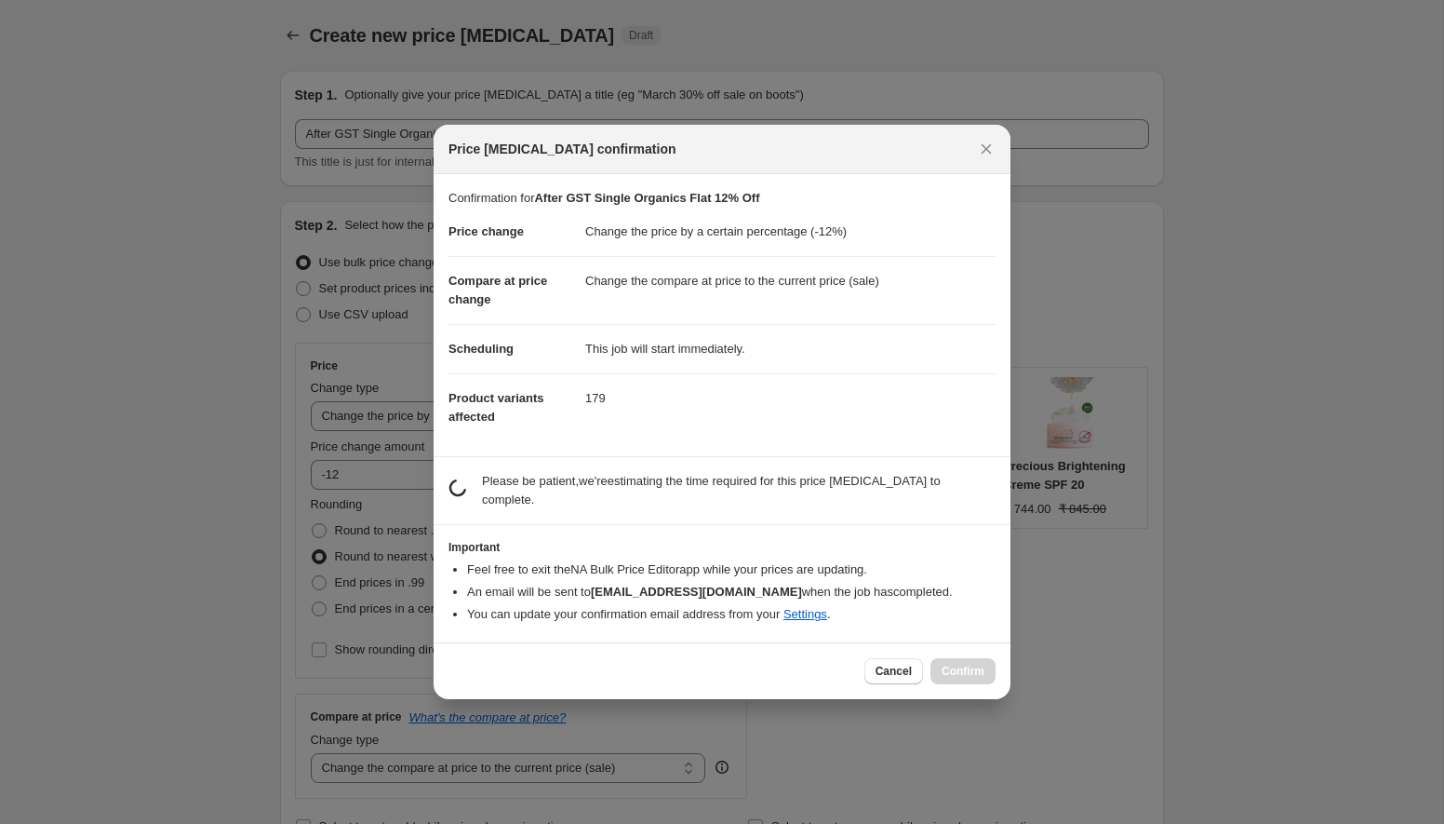
scroll to position [0, 0]
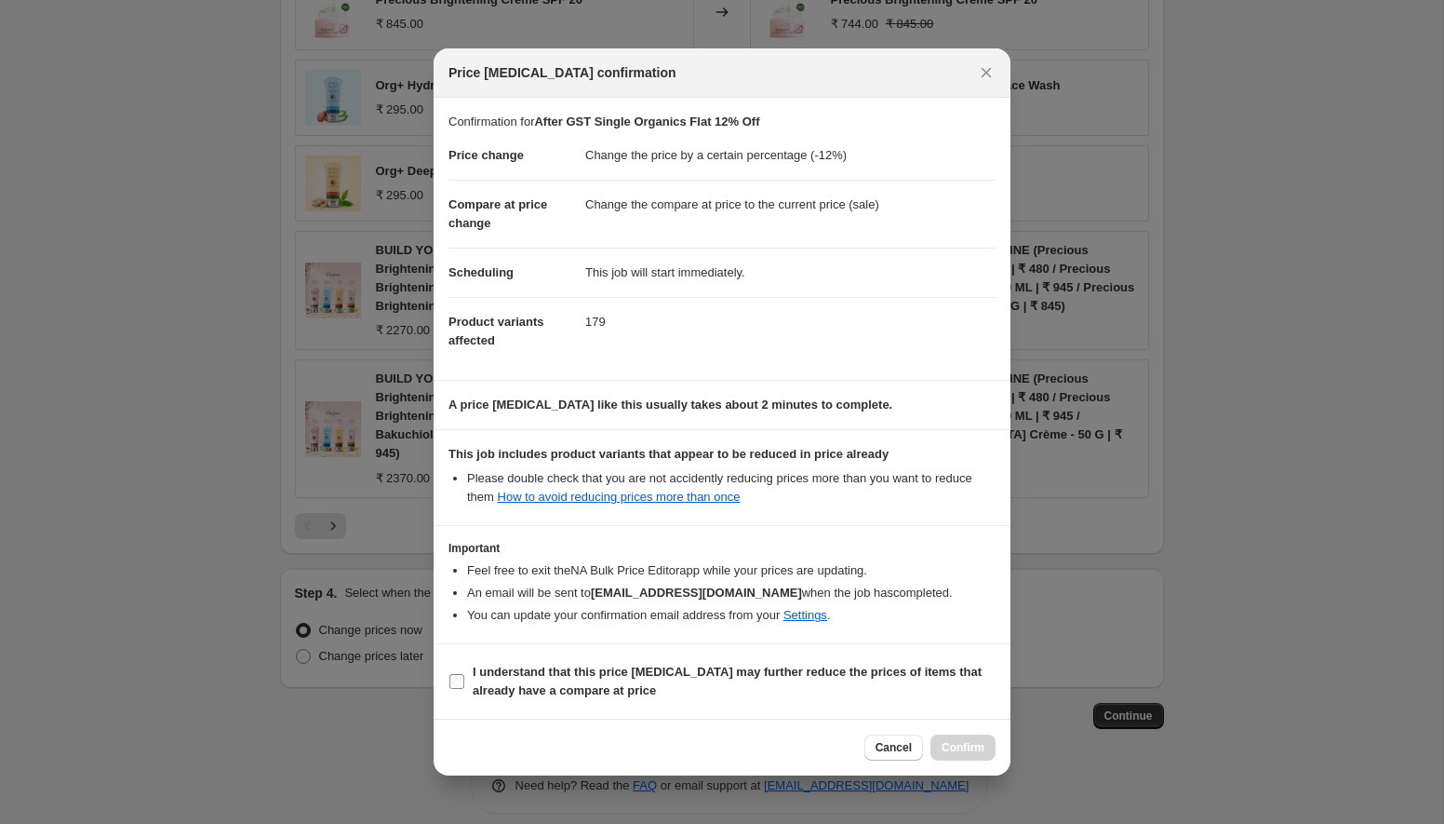
click at [455, 676] on input "I understand that this price change job may further reduce the prices of items …" at bounding box center [456, 681] width 15 height 15
checkbox input "true"
click at [963, 743] on span "Confirm" at bounding box center [963, 747] width 43 height 15
type input "After GST Single Organics Flat 12% Off"
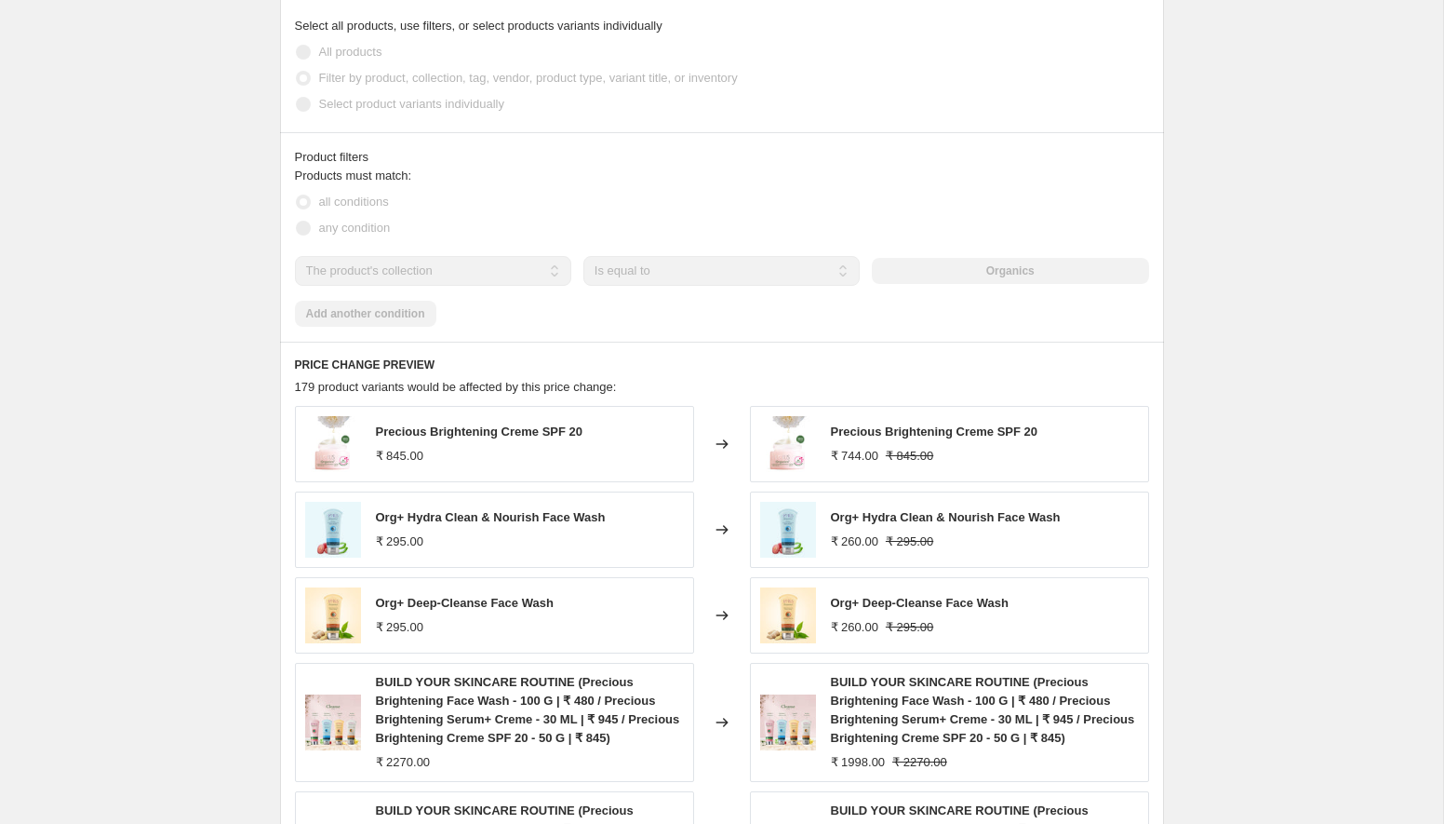
scroll to position [1032, 0]
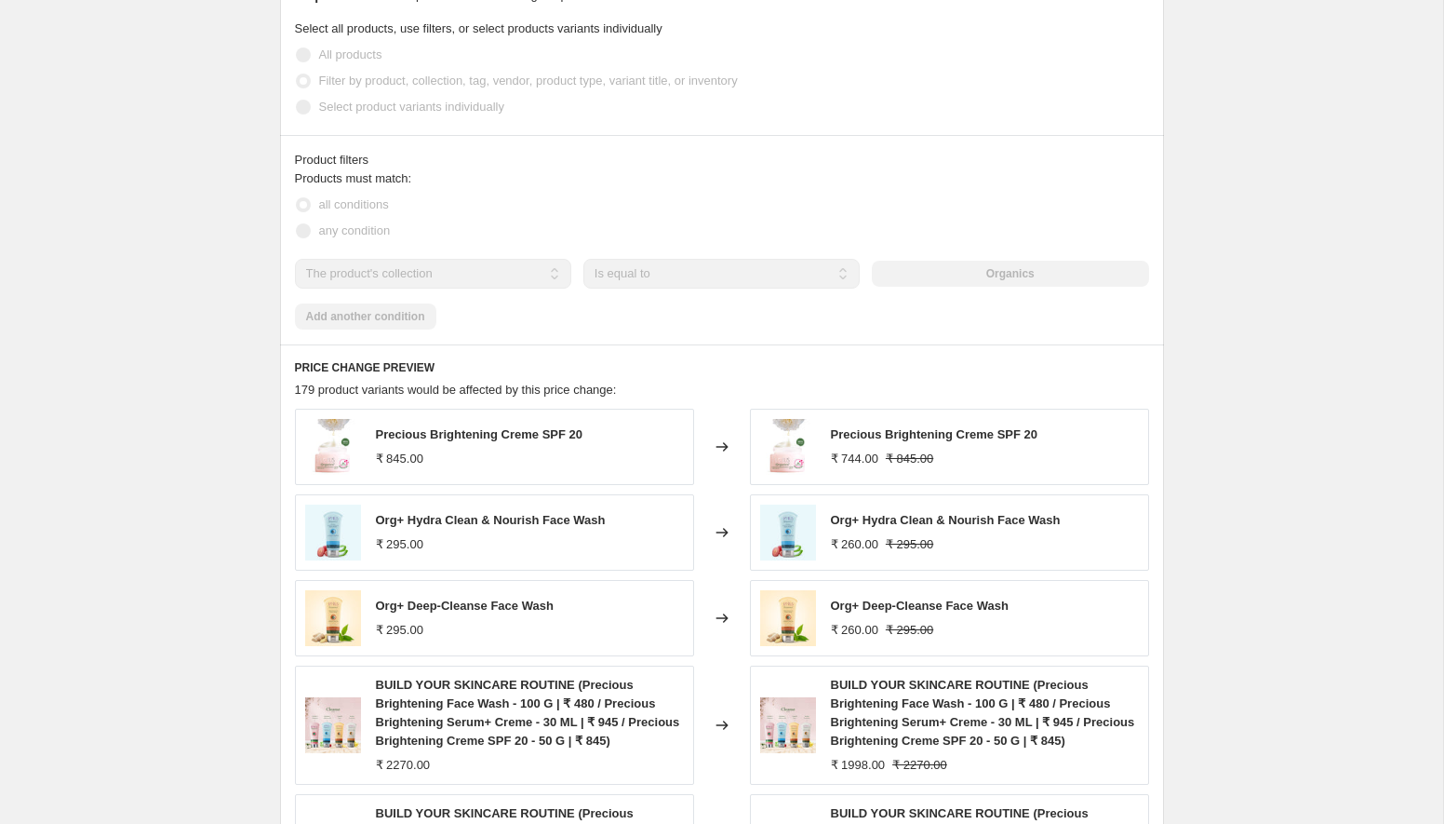
select select "percentage"
select select "collection"
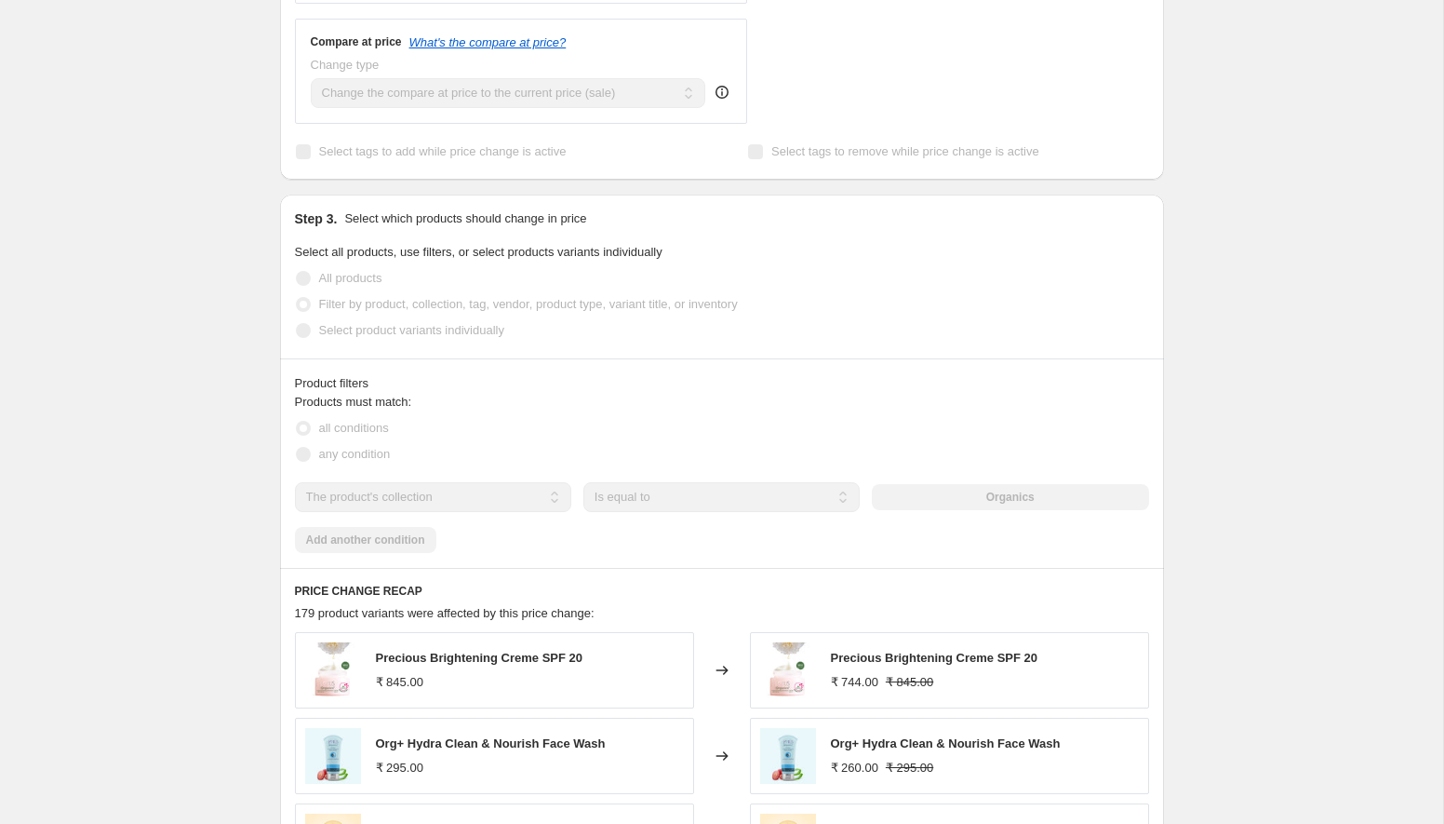
scroll to position [876, 0]
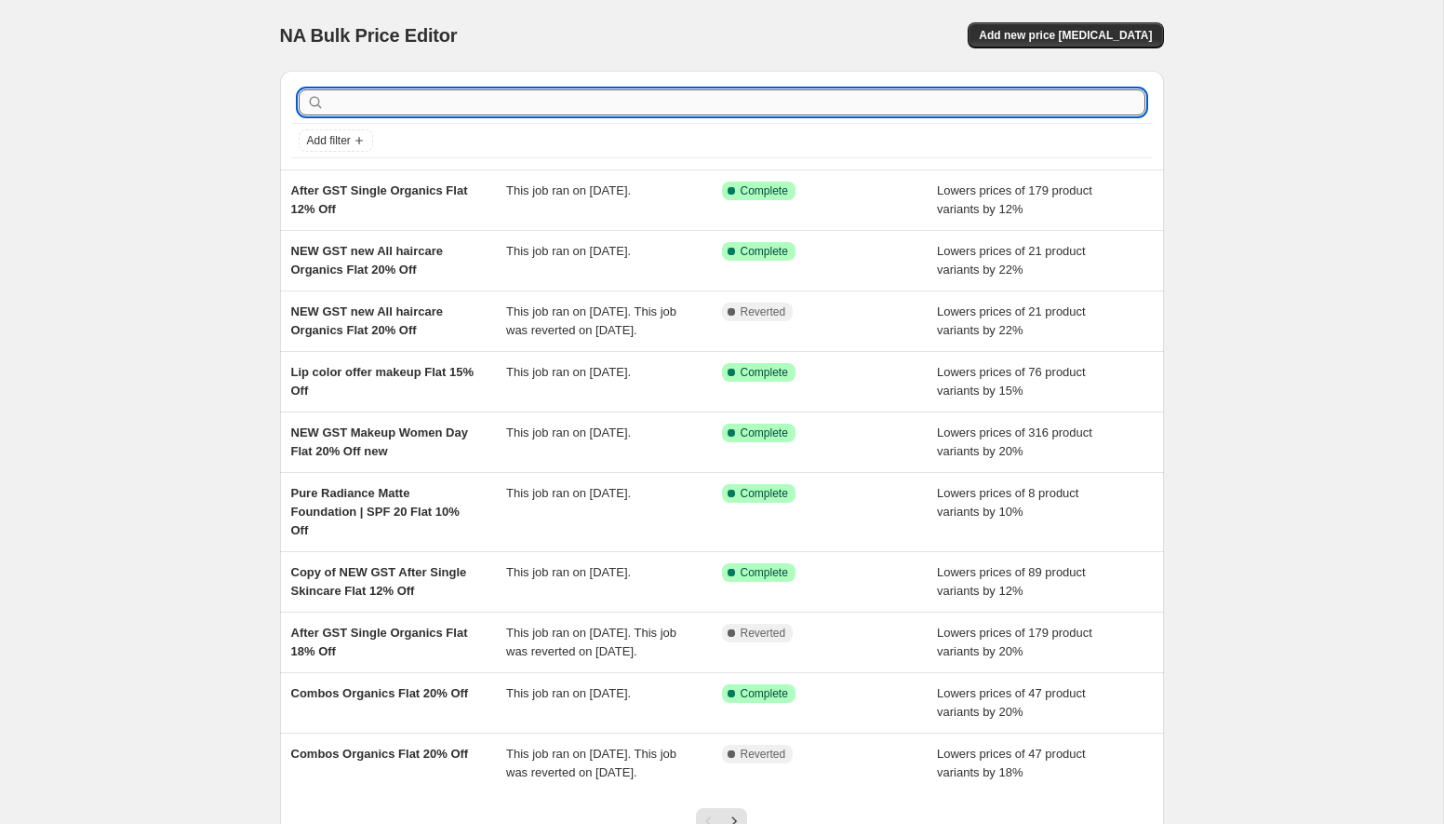
click at [560, 100] on input "text" at bounding box center [736, 102] width 817 height 26
type input "ba"
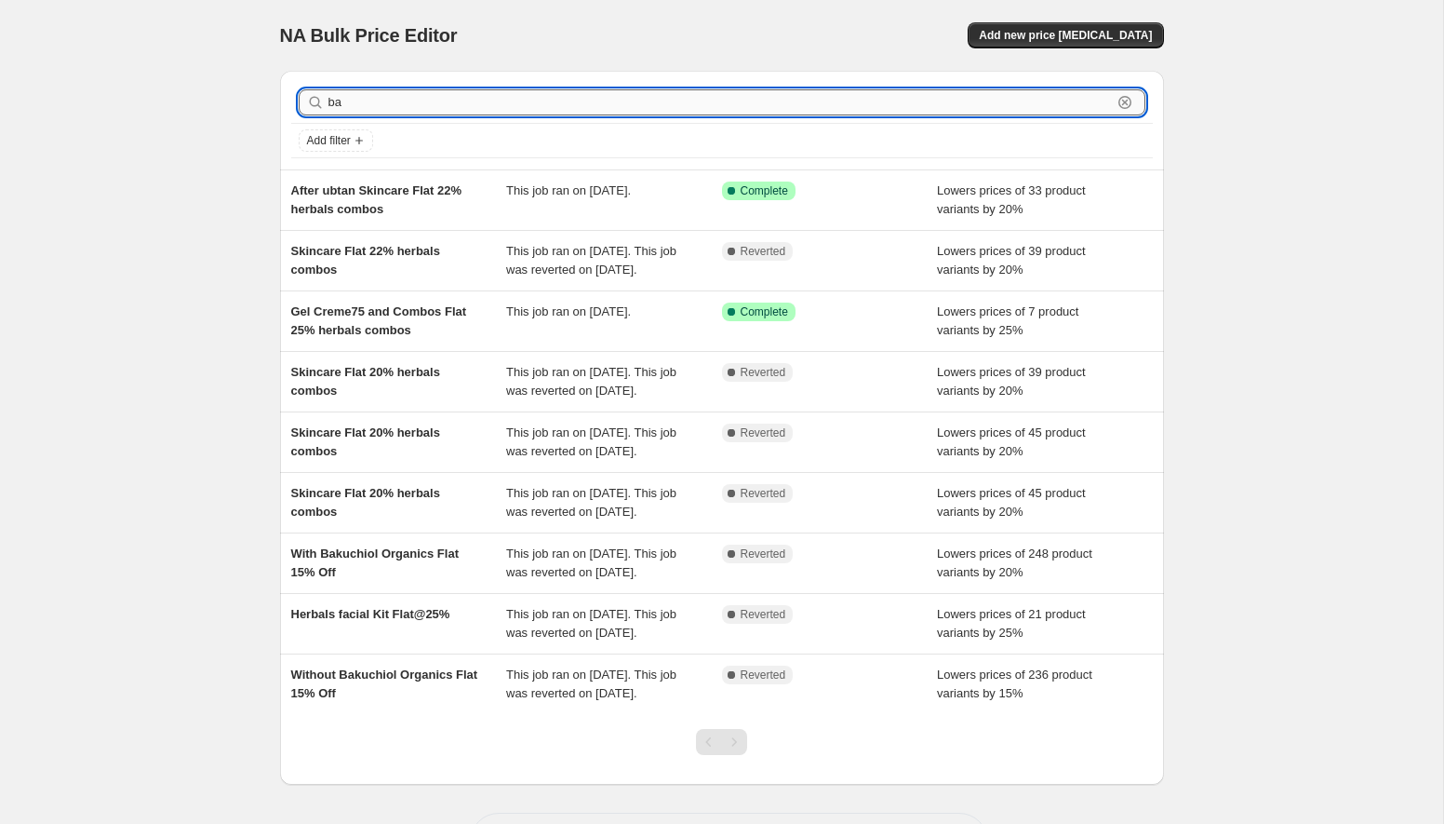
click at [389, 101] on input "ba" at bounding box center [720, 102] width 784 height 26
type input "baku"
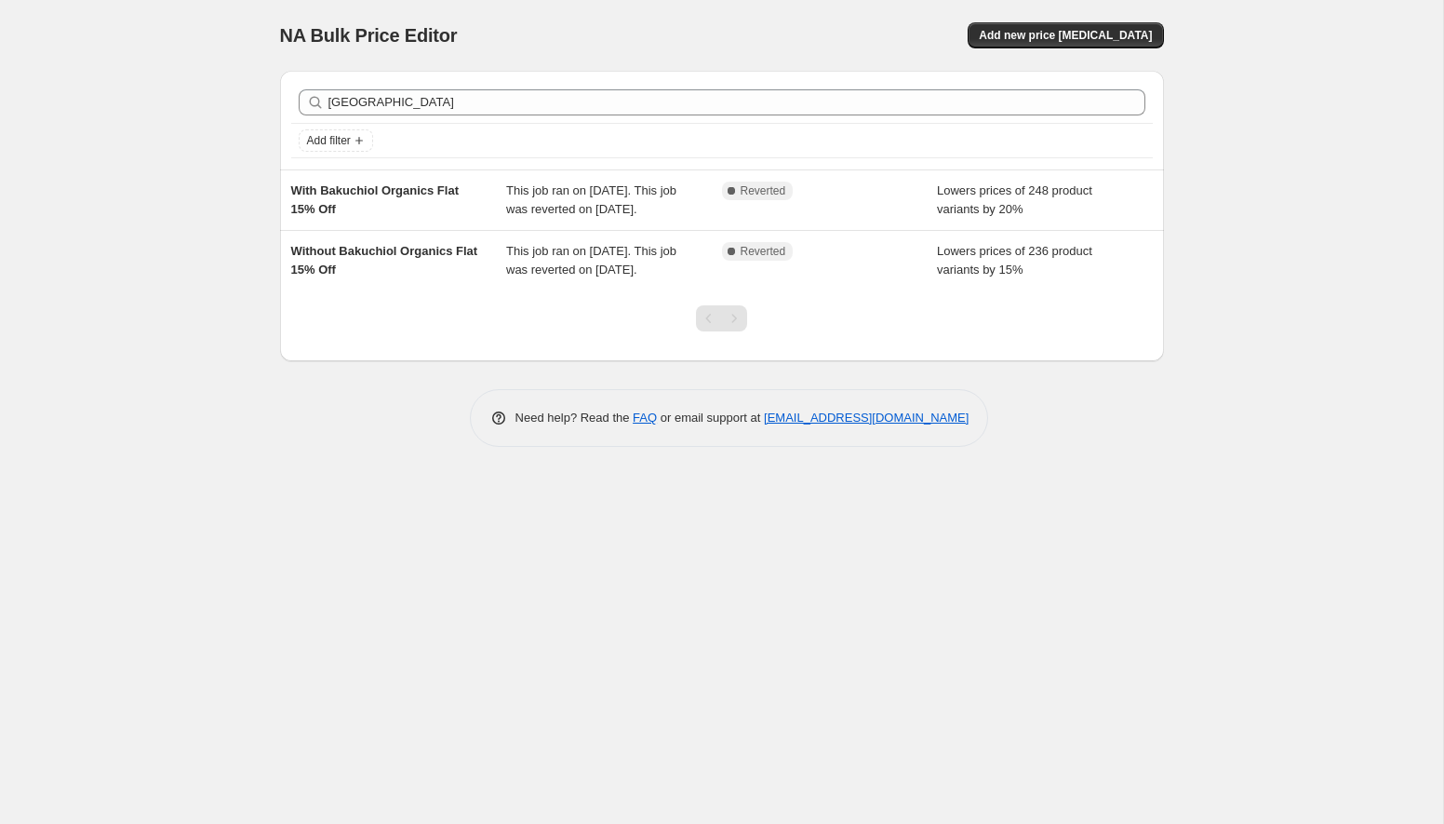
click at [242, 651] on div "NA Bulk Price Editor. This page is ready NA Bulk Price Editor Add new price cha…" at bounding box center [721, 412] width 1443 height 824
click at [130, 128] on div "NA Bulk Price Editor. This page is ready NA Bulk Price Editor Add new price cha…" at bounding box center [721, 412] width 1443 height 824
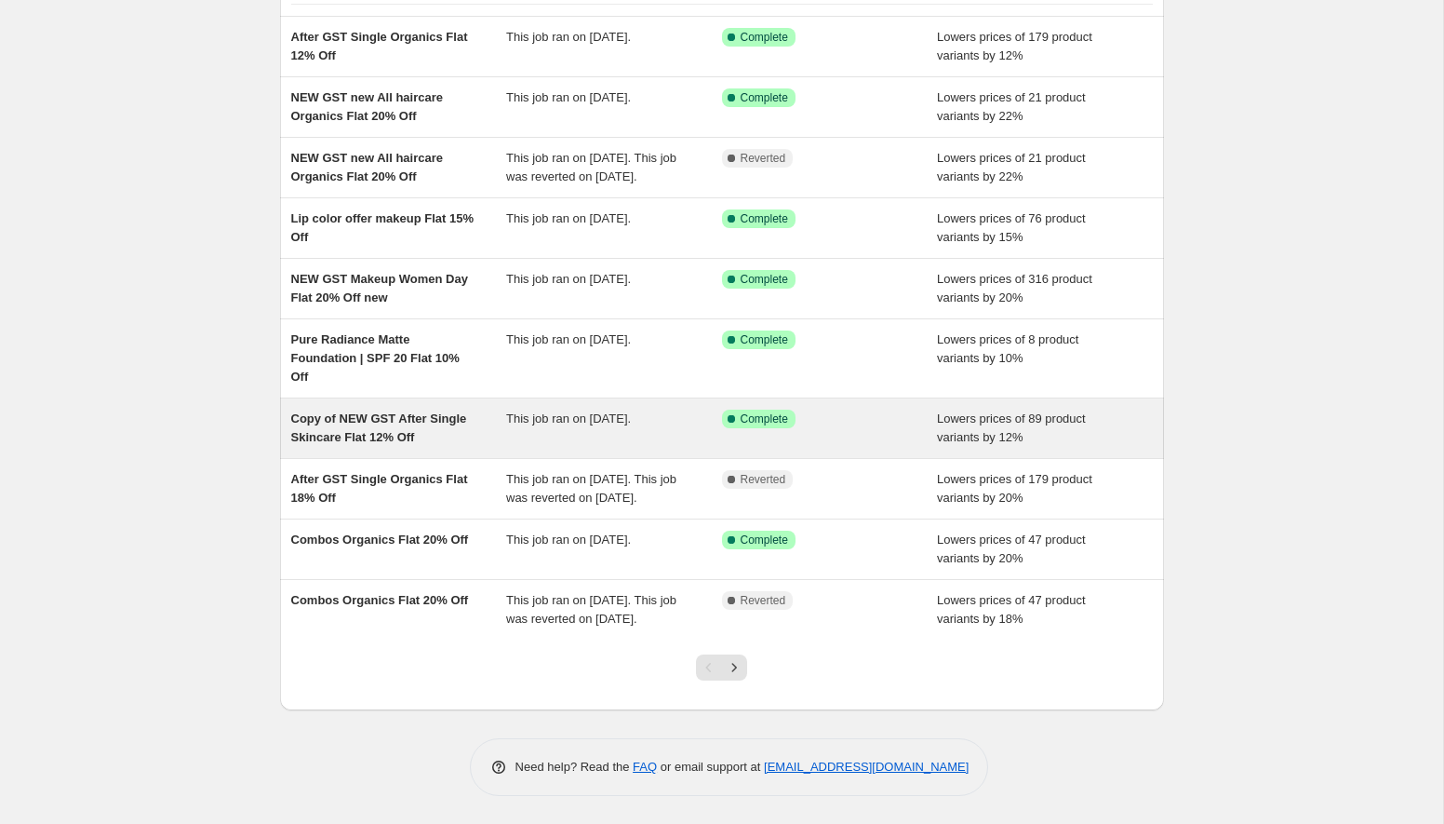
scroll to position [209, 0]
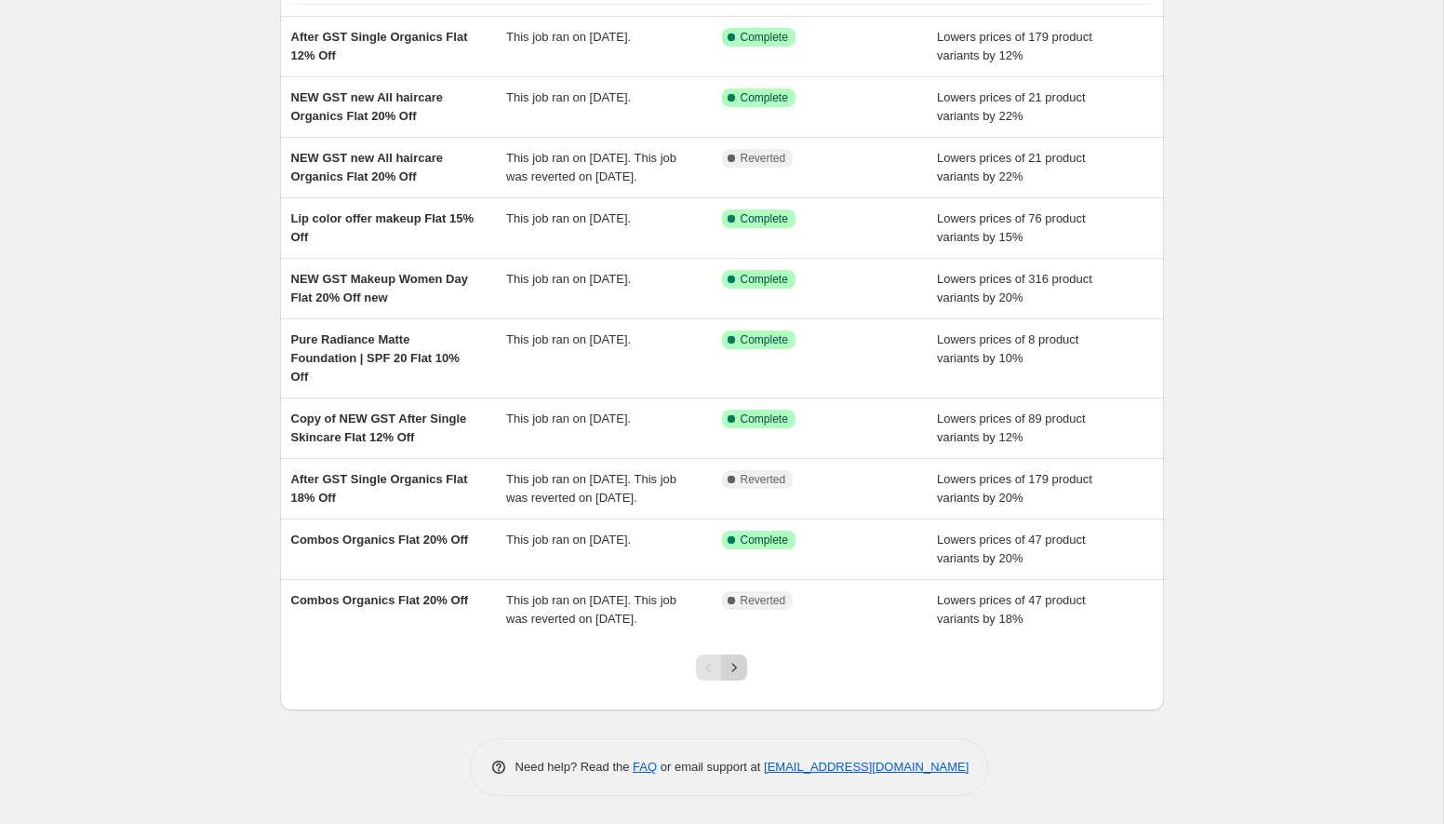
click at [729, 662] on icon "Next" at bounding box center [734, 667] width 19 height 19
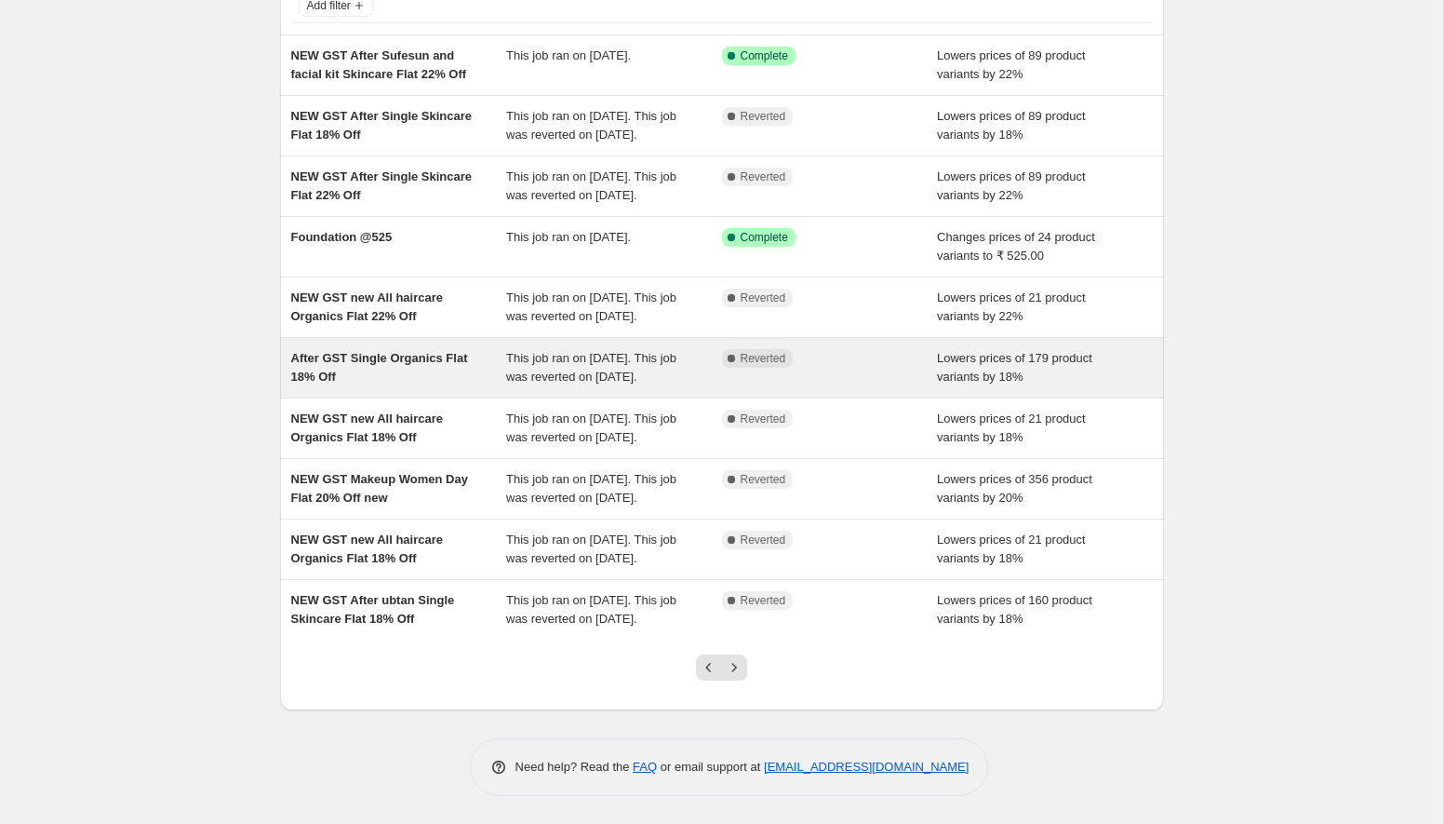
scroll to position [232, 0]
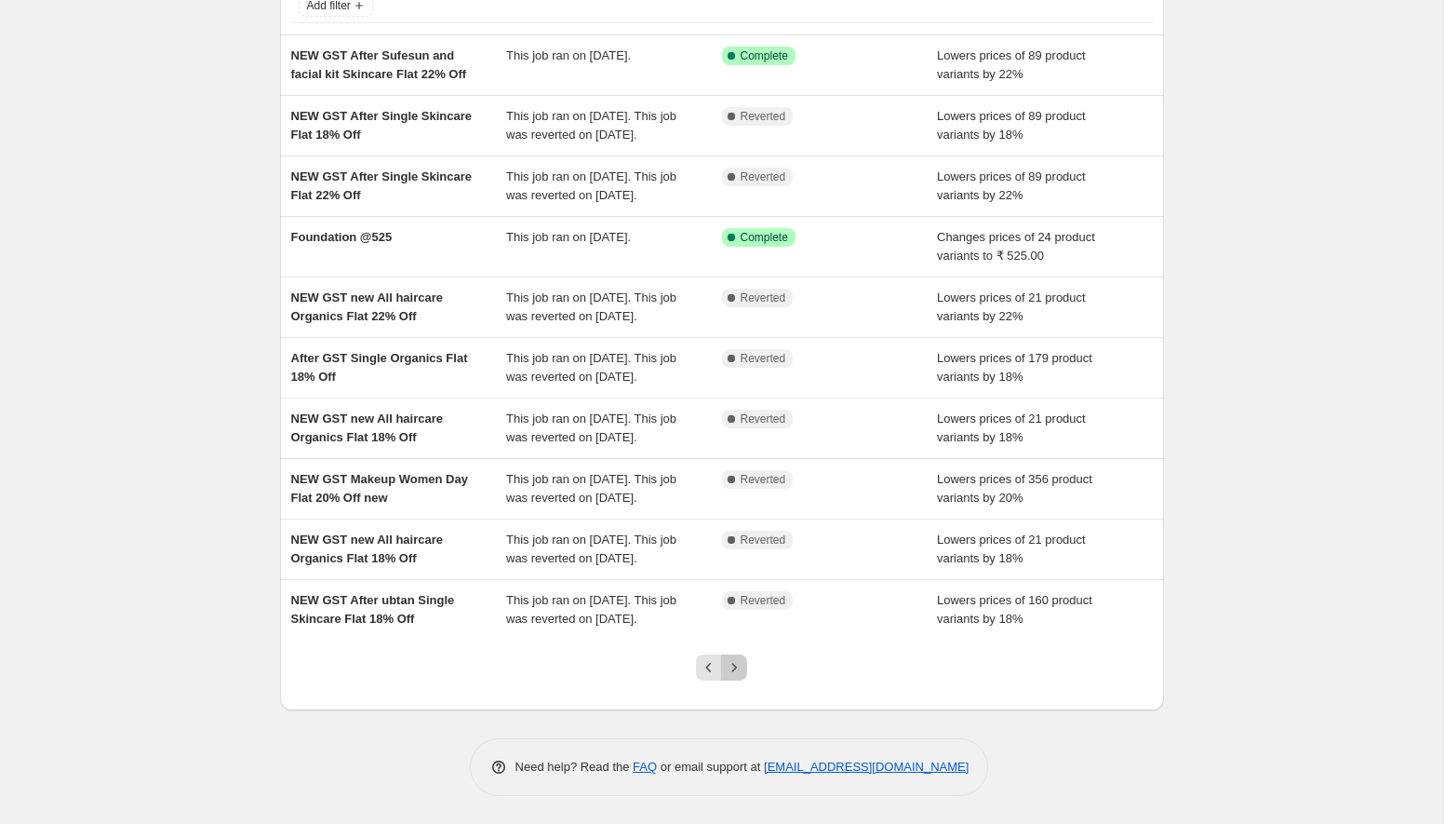
click at [732, 671] on icon "Next" at bounding box center [734, 667] width 5 height 8
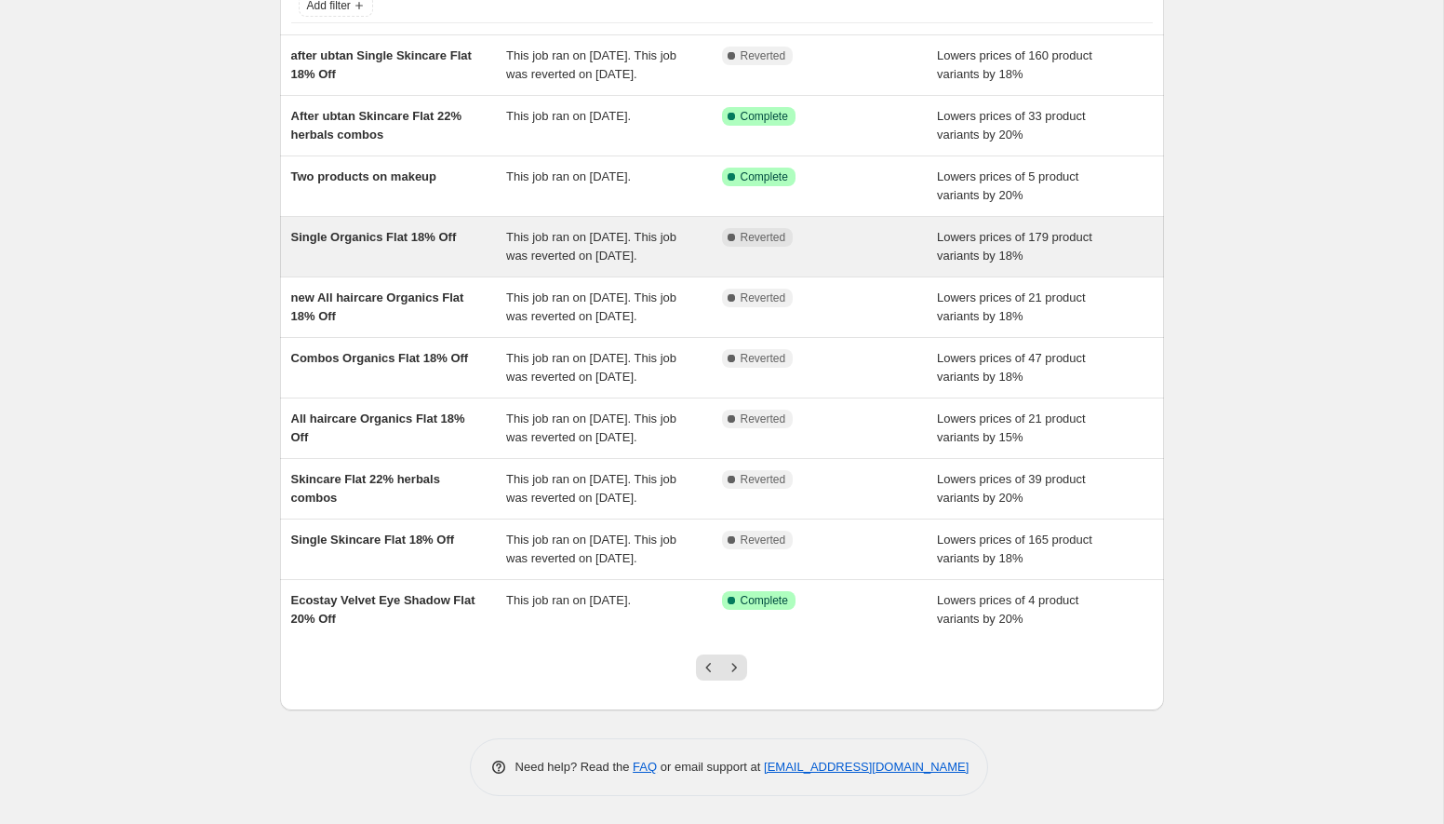
scroll to position [262, 0]
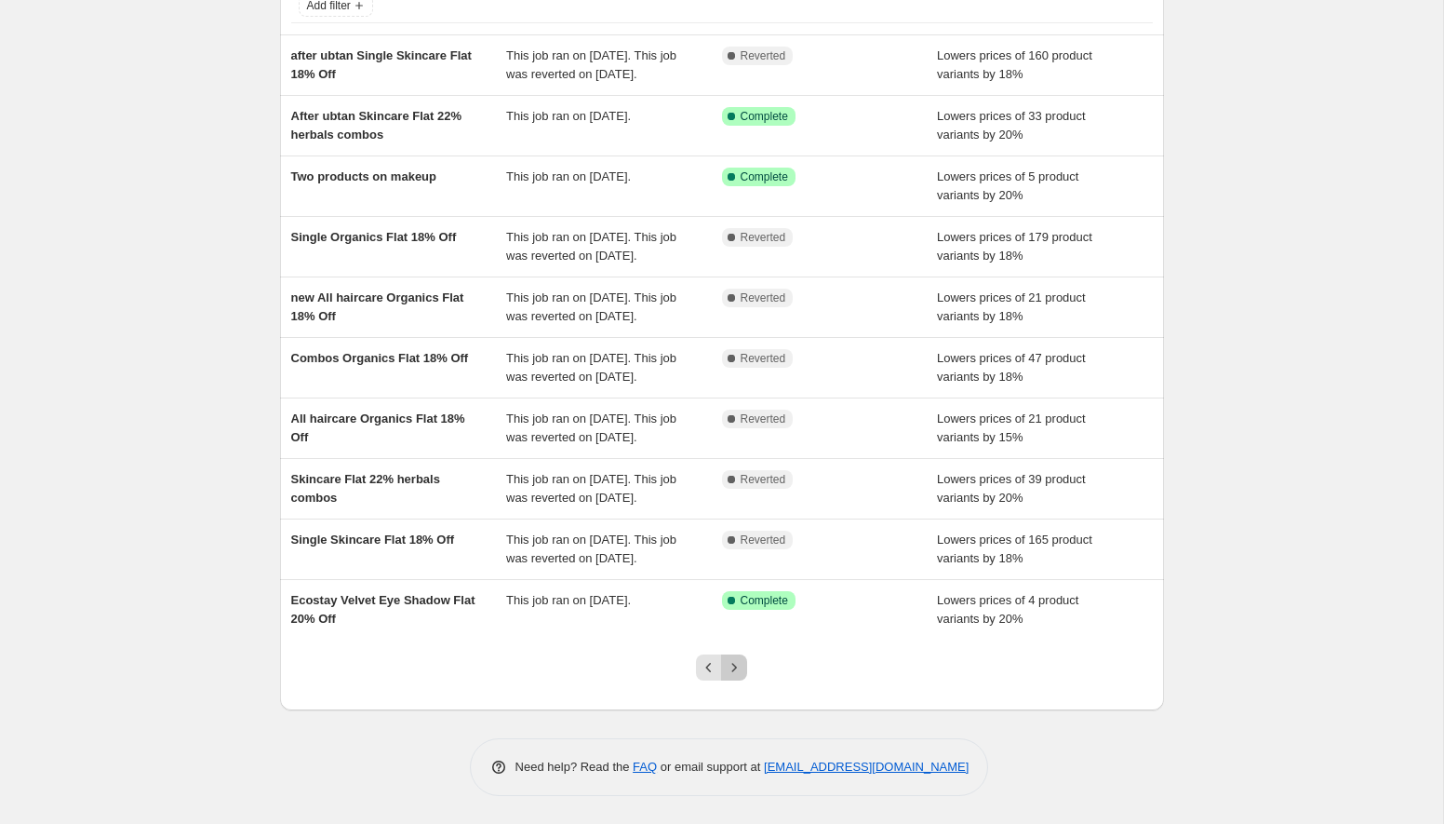
click at [736, 671] on icon "Next" at bounding box center [734, 667] width 19 height 19
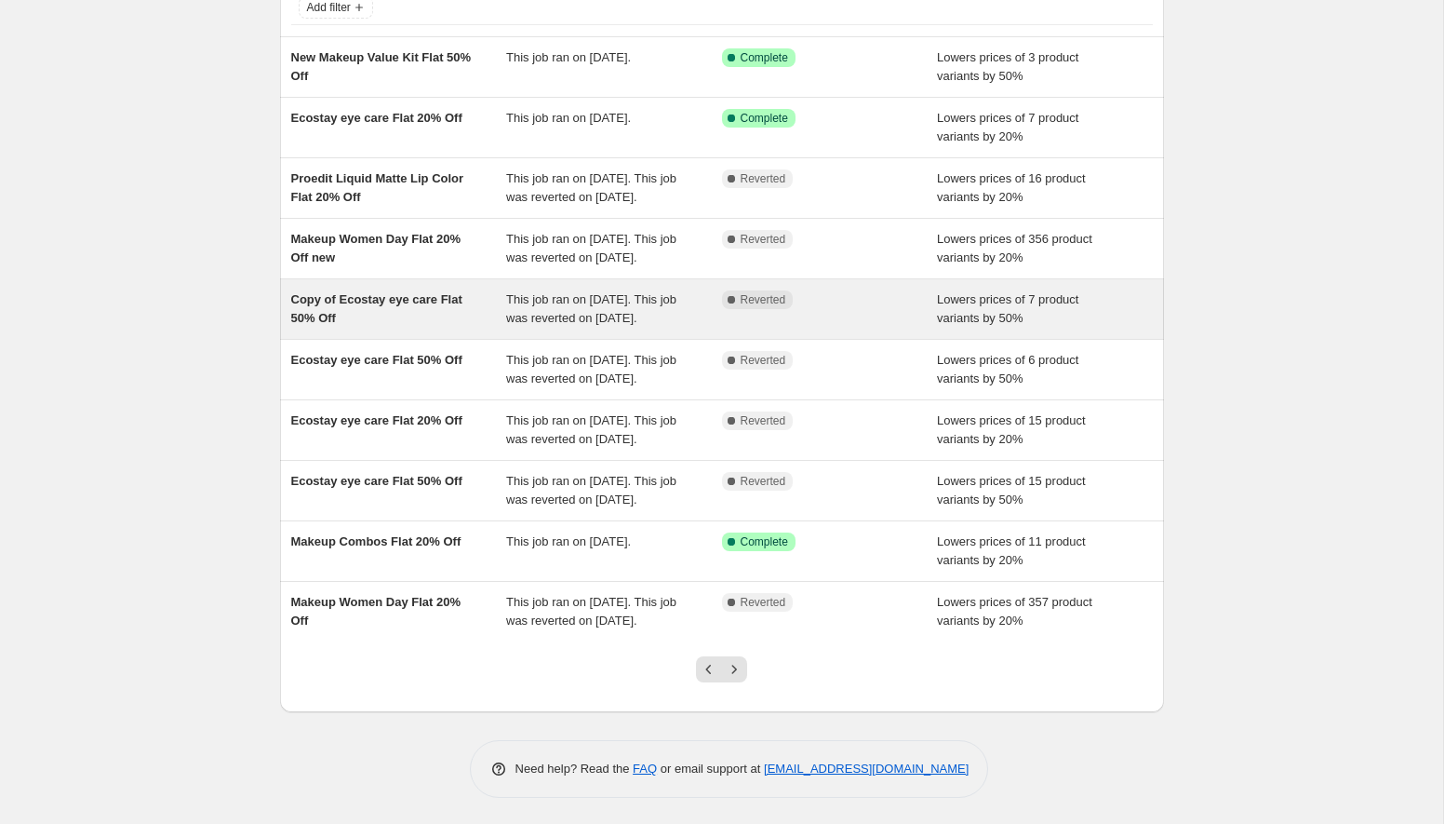
scroll to position [0, 0]
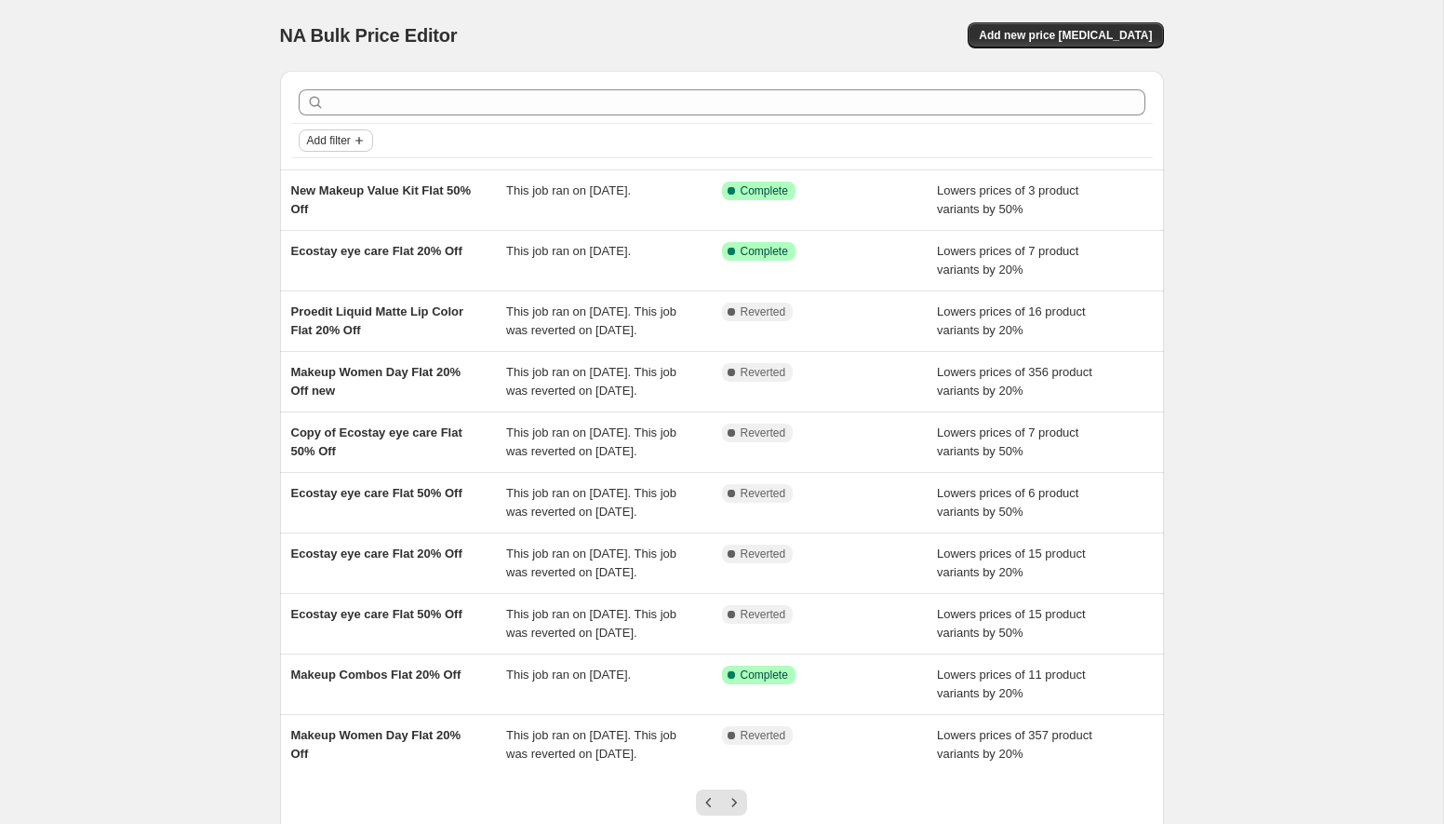
click at [347, 144] on span "Add filter" at bounding box center [329, 140] width 44 height 15
click at [348, 177] on span "Job status" at bounding box center [335, 177] width 55 height 14
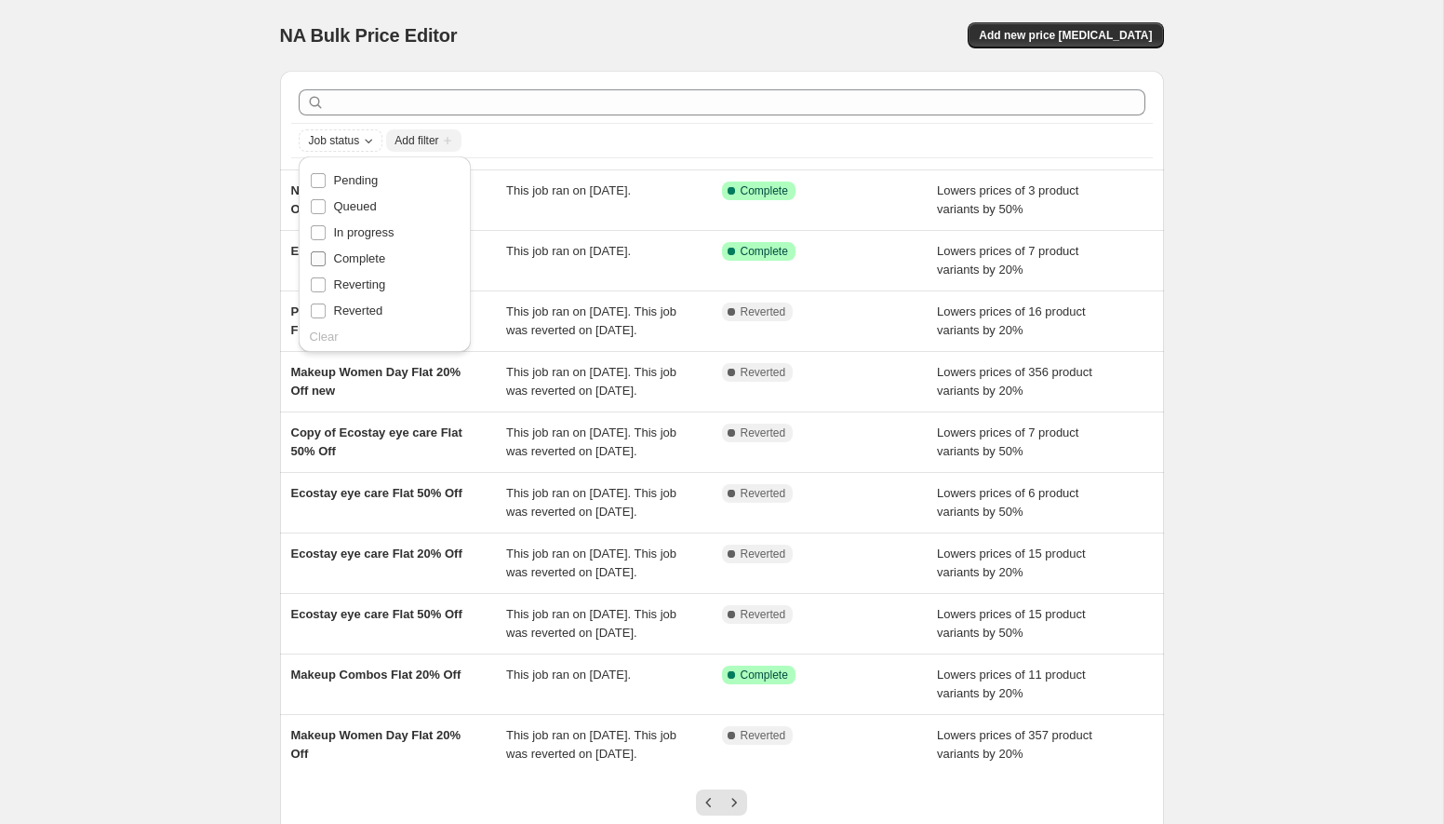
click at [368, 260] on span "Complete" at bounding box center [360, 258] width 52 height 14
click at [326, 260] on input "Complete" at bounding box center [318, 258] width 15 height 15
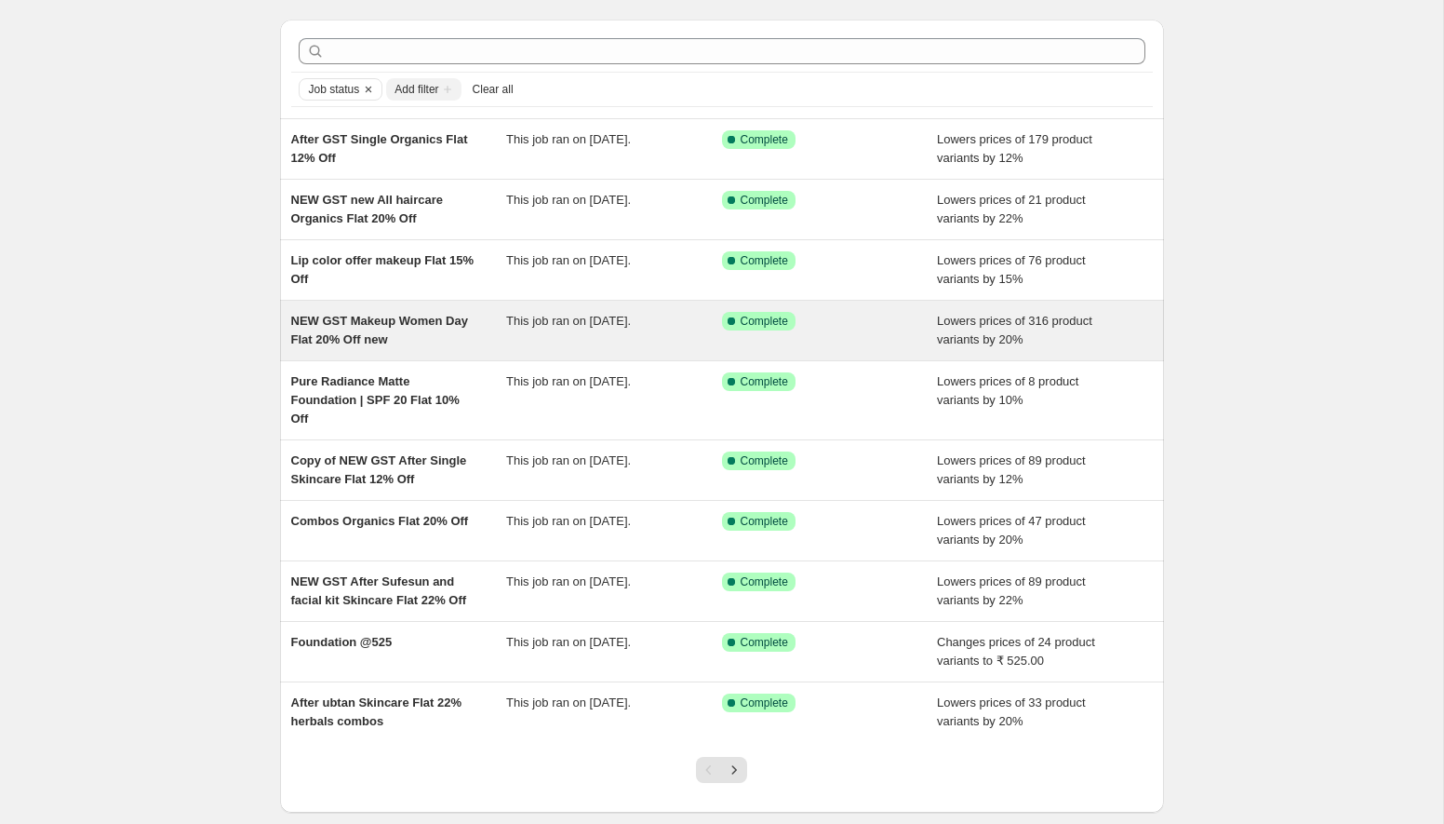
scroll to position [55, 0]
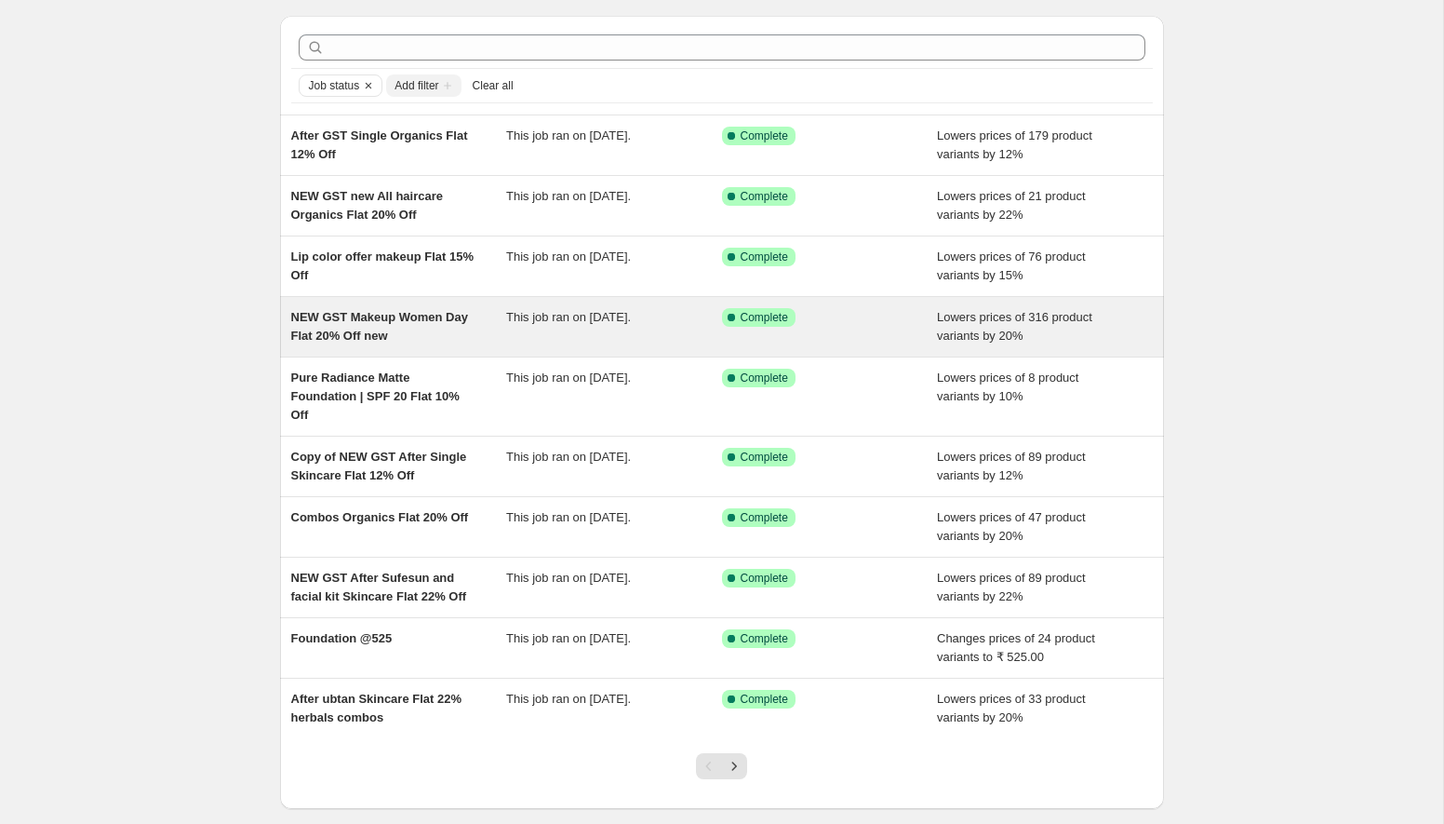
click at [489, 340] on div "NEW GST Makeup Women Day Flat 20% Off new" at bounding box center [399, 326] width 216 height 37
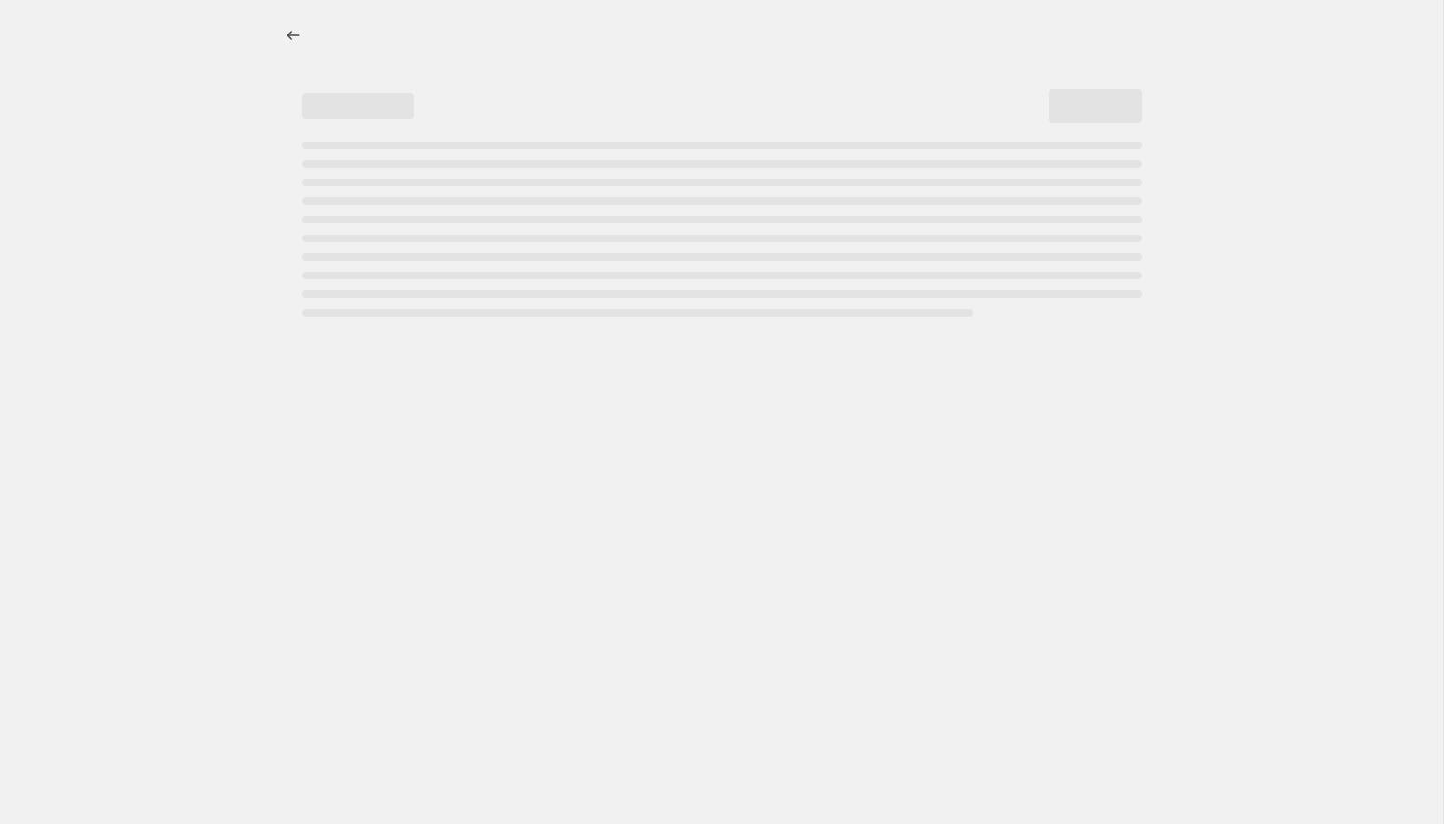
select select "percentage"
select select "collection"
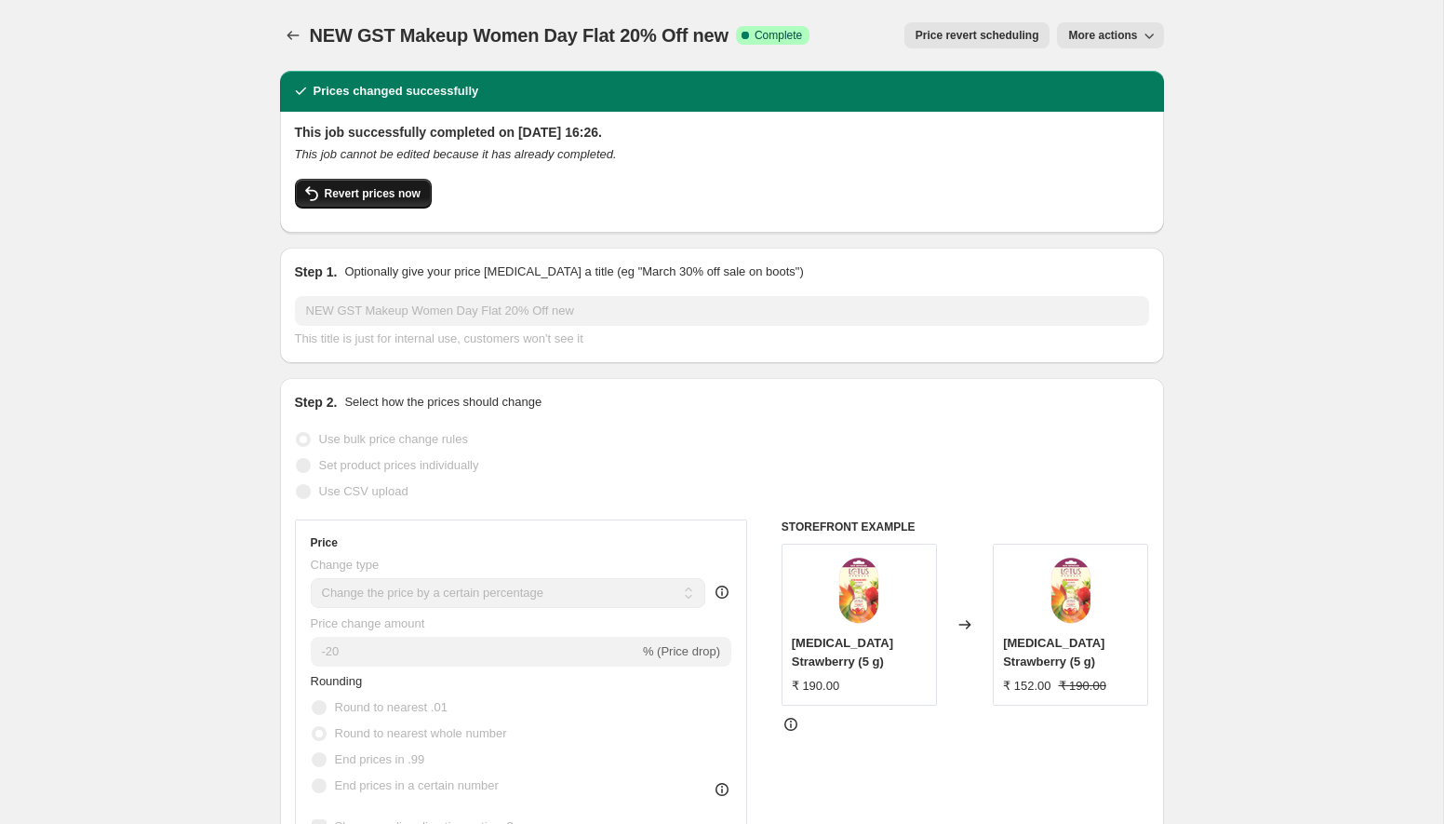
click at [412, 202] on button "Revert prices now" at bounding box center [363, 194] width 137 height 30
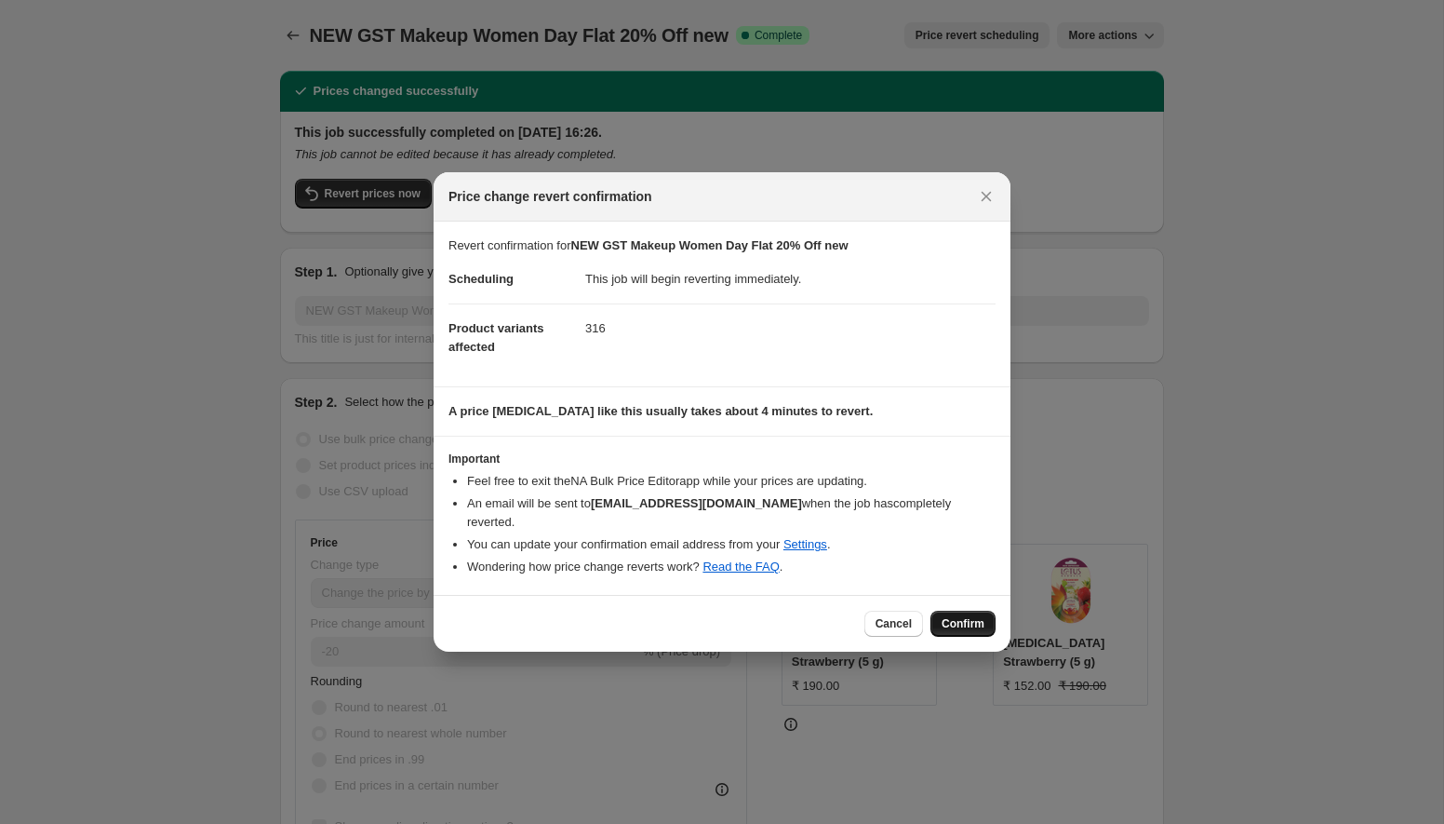
click at [974, 617] on span "Confirm" at bounding box center [963, 623] width 43 height 15
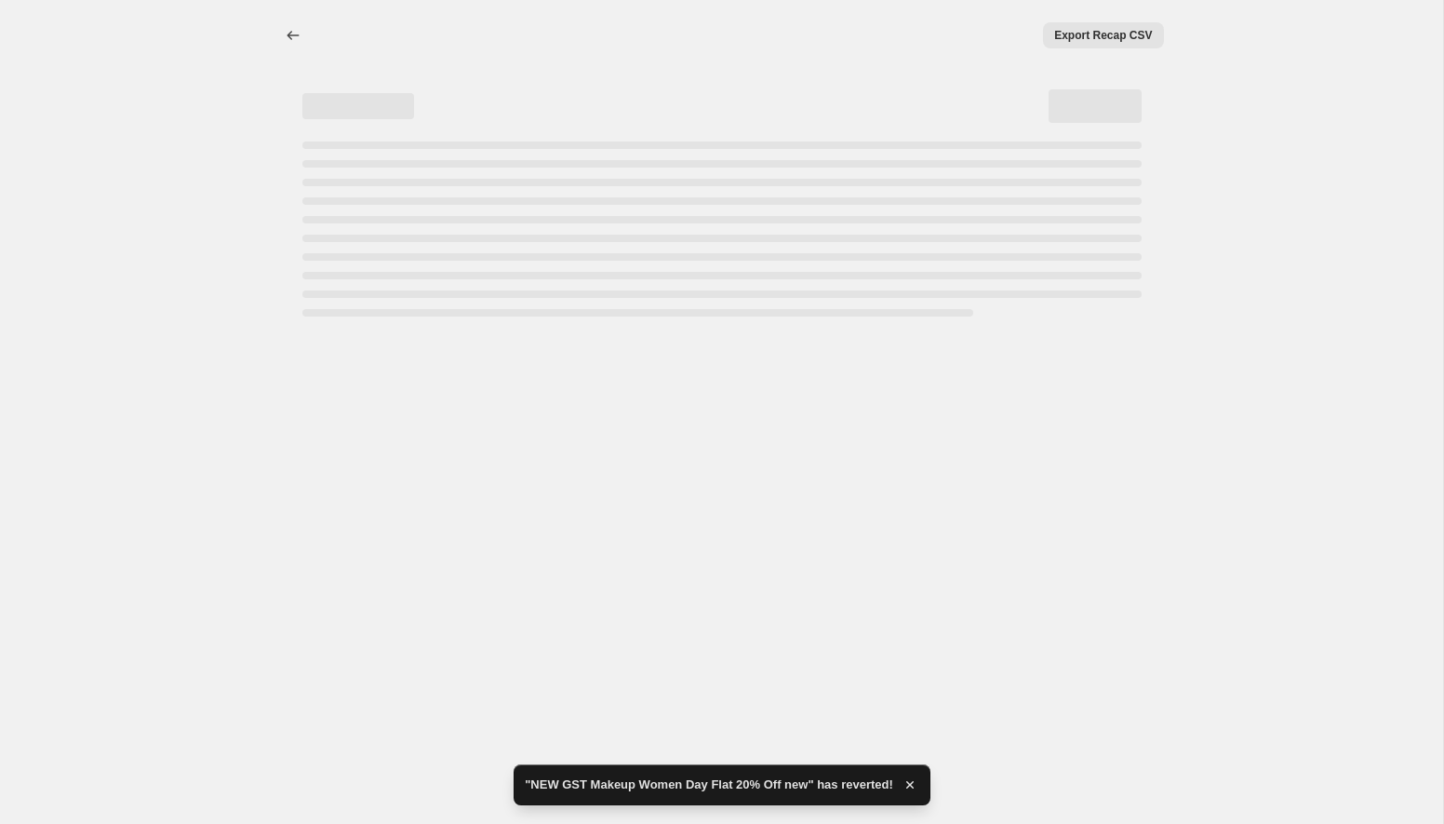
select select "percentage"
select select "collection"
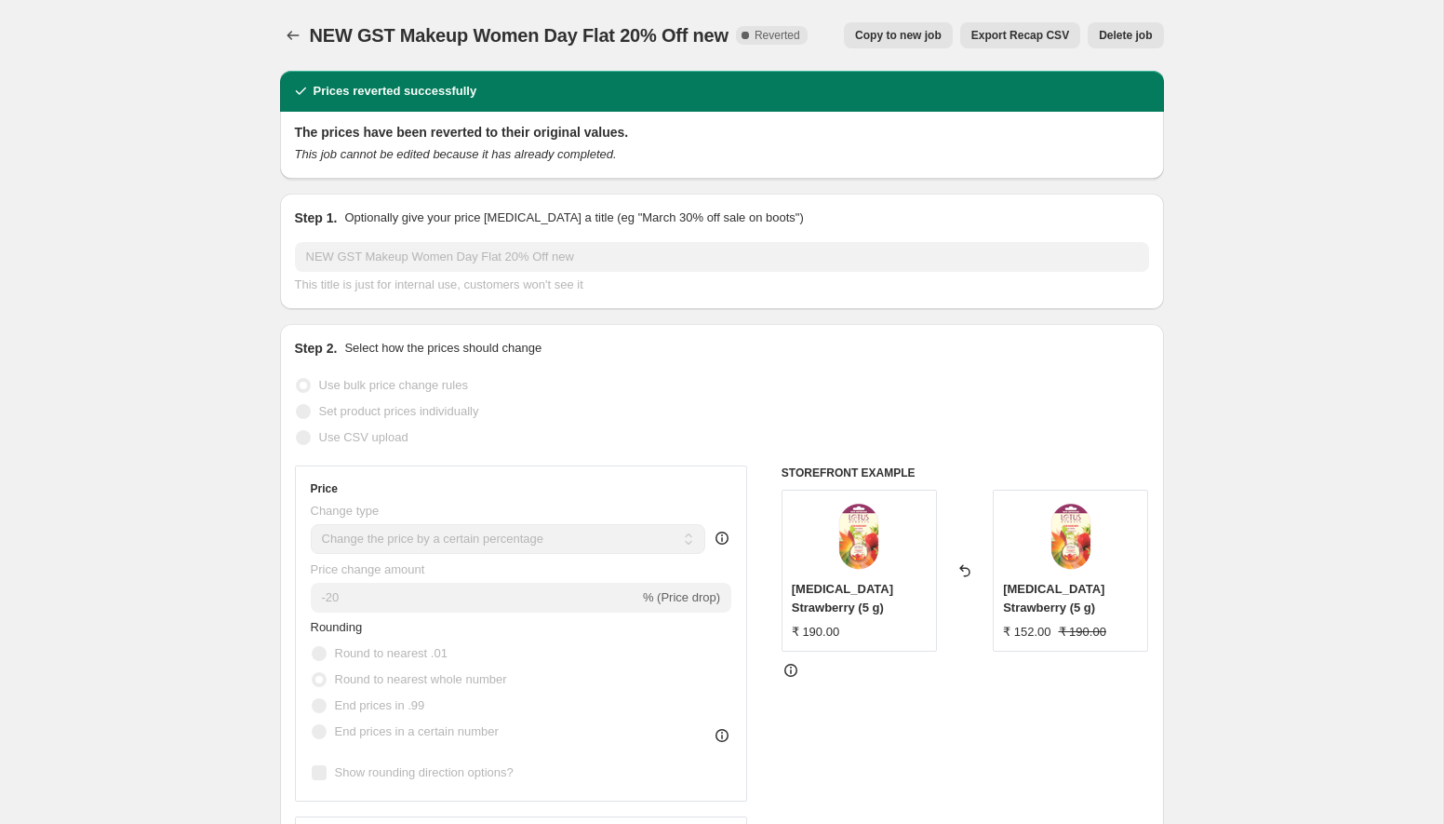
click at [870, 42] on span "Copy to new job" at bounding box center [898, 35] width 87 height 15
select select "percentage"
select select "collection"
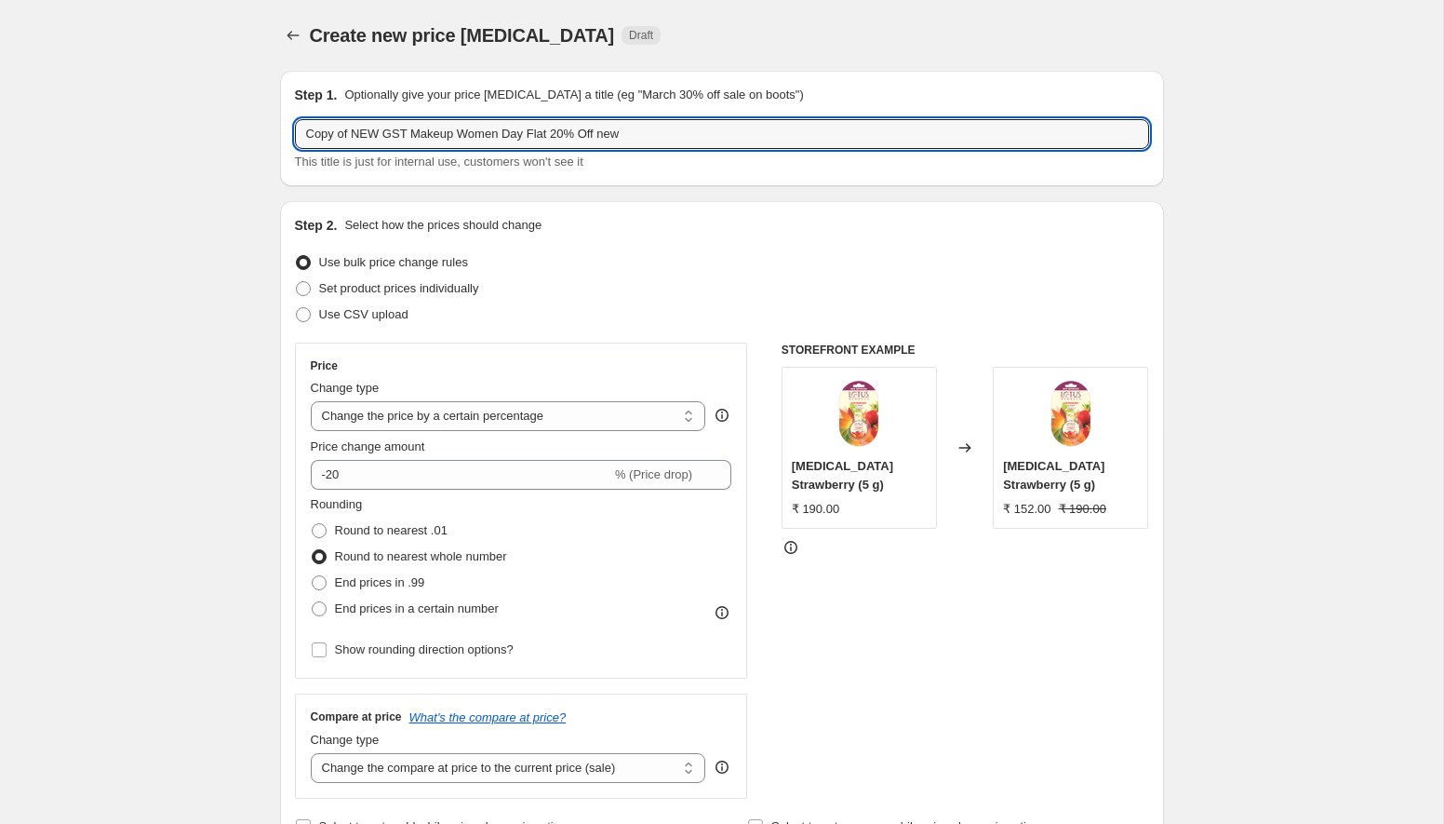
drag, startPoint x: 353, startPoint y: 132, endPoint x: 284, endPoint y: 132, distance: 68.9
click at [284, 132] on div "Step 1. Optionally give your price change job a title (eg "March 30% off sale o…" at bounding box center [722, 128] width 884 height 115
type input "NEW GST Makeup Women Day Flat 20% Off new"
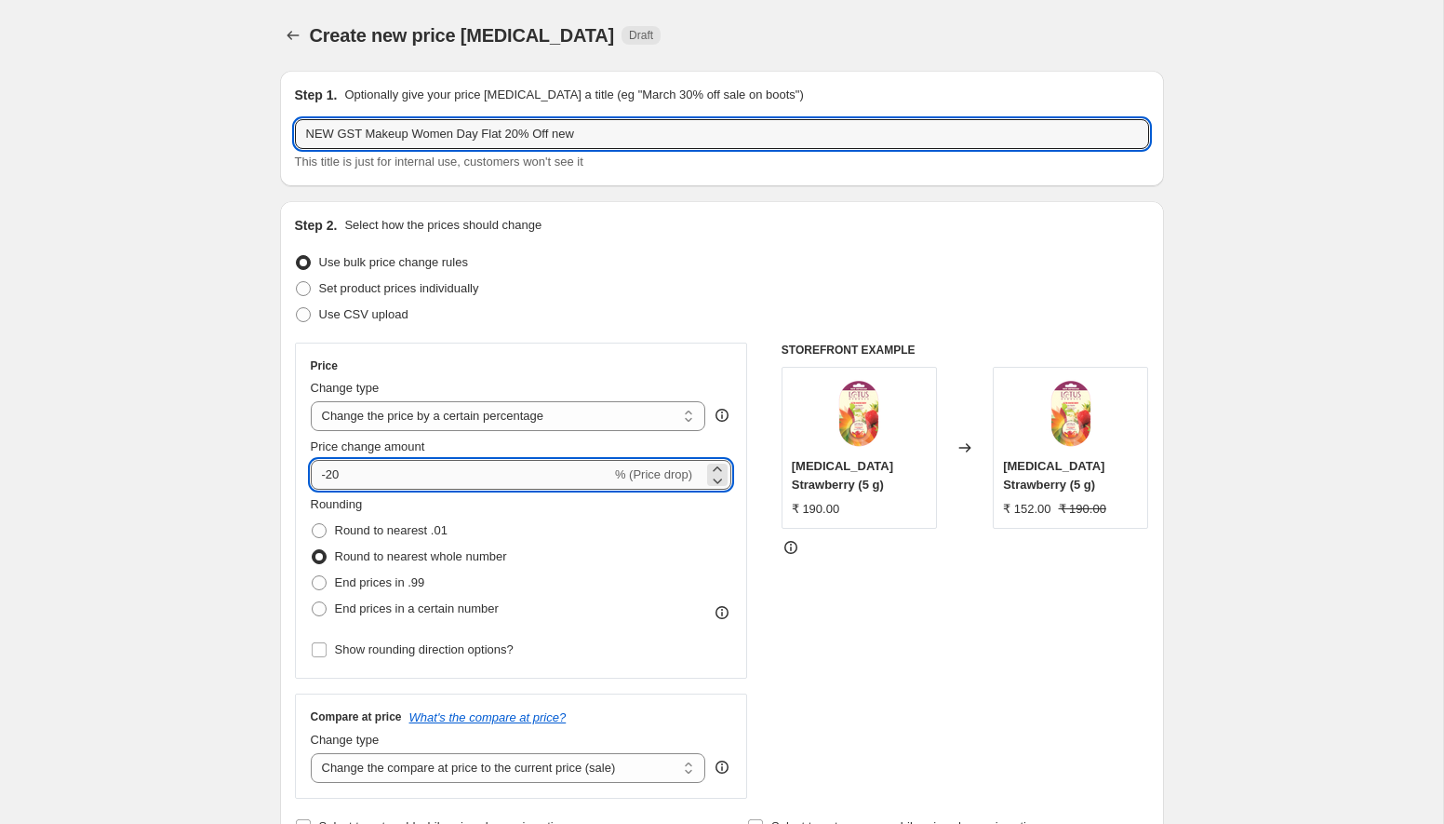
click at [357, 474] on input "-20" at bounding box center [461, 475] width 301 height 30
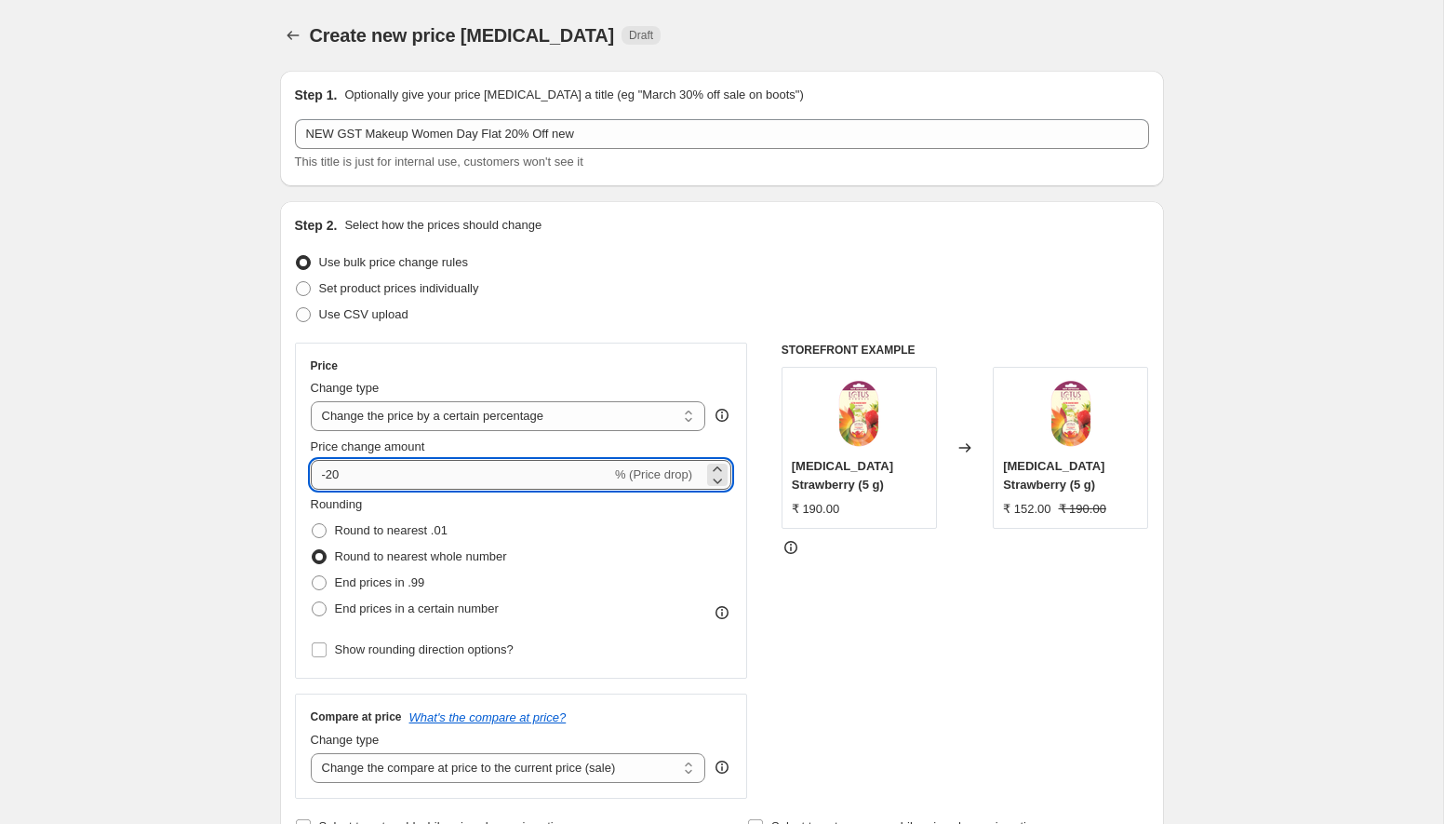
type input "-2"
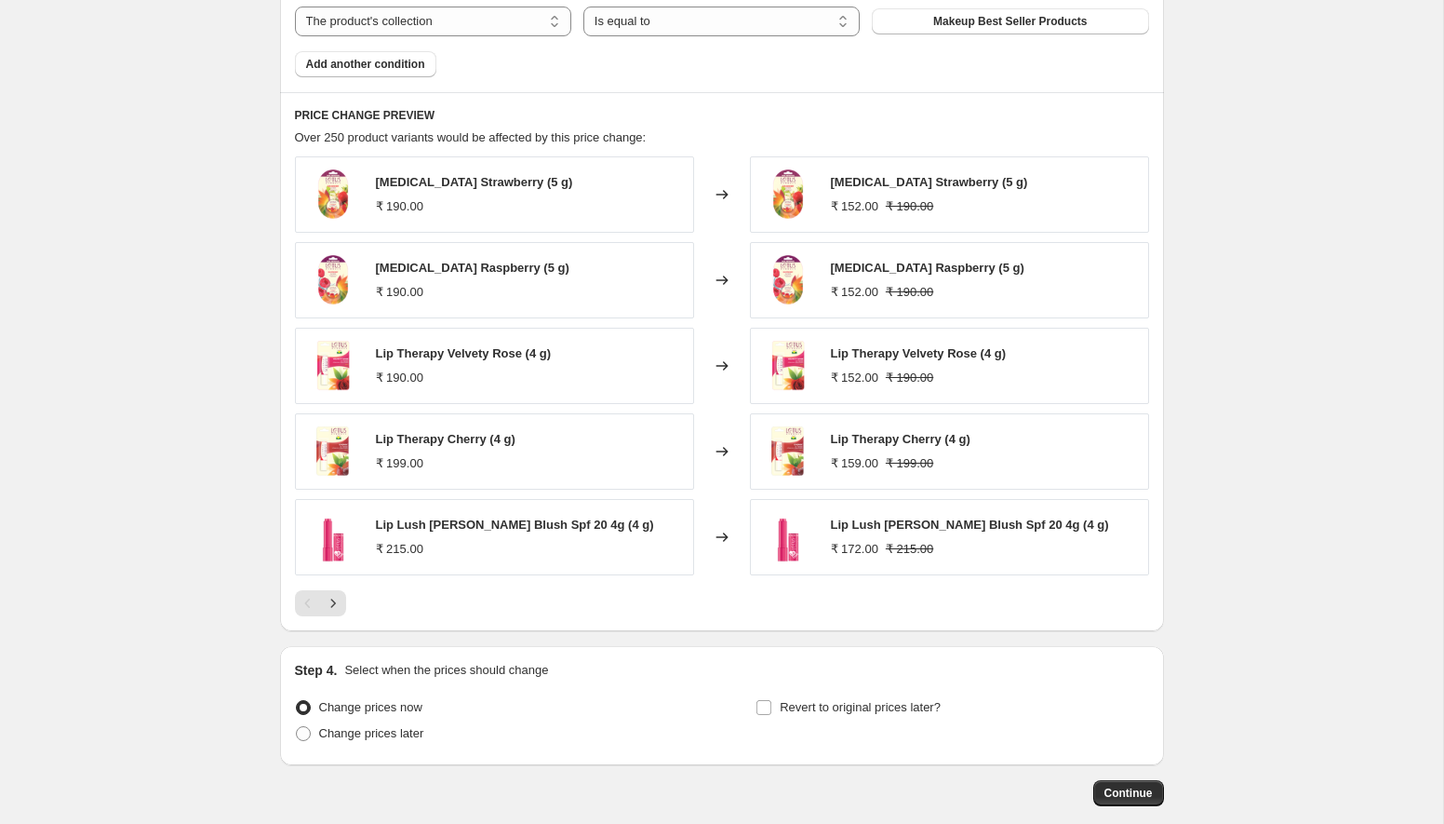
scroll to position [1246, 0]
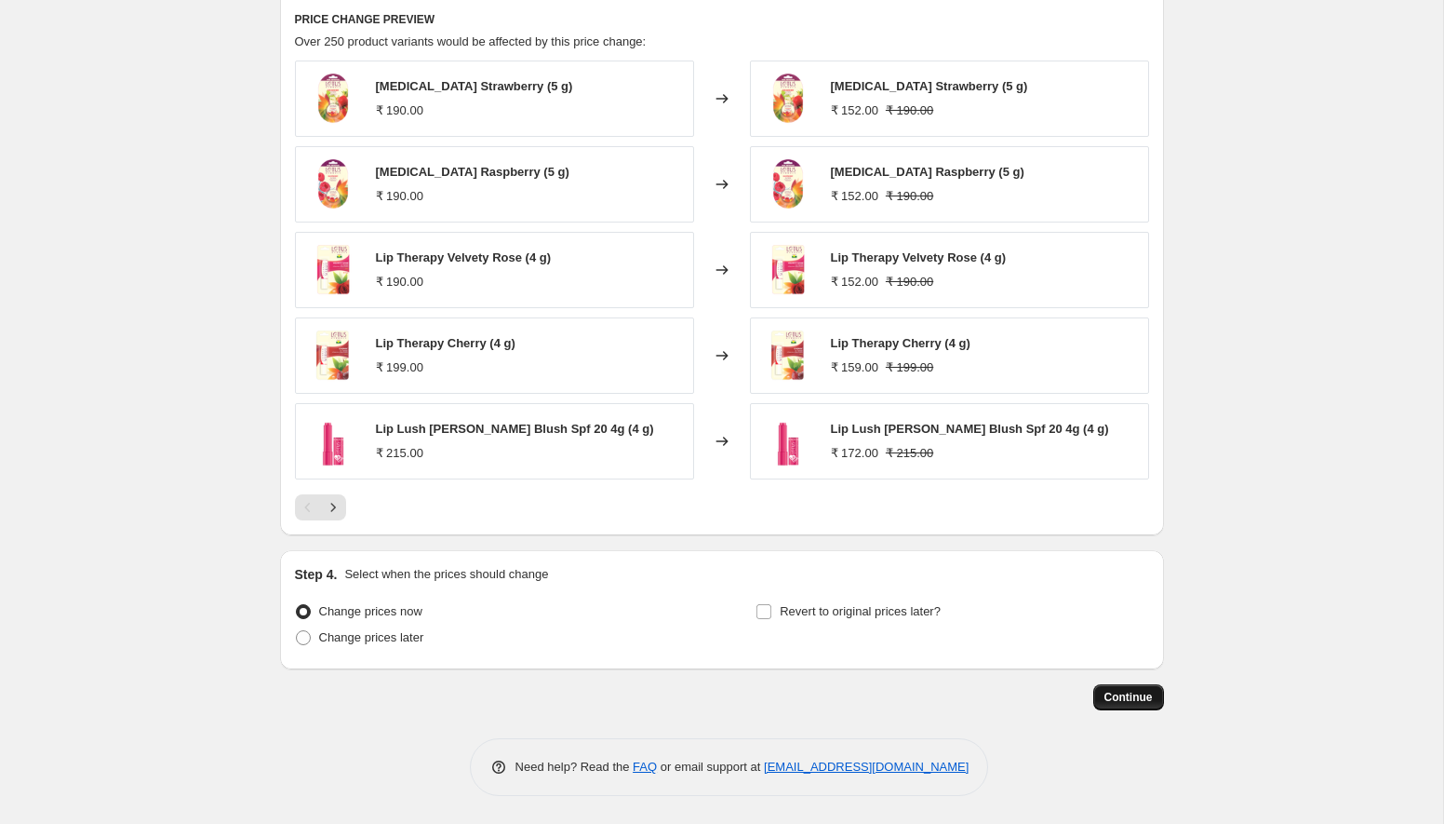
type input "-12"
click at [1121, 694] on span "Continue" at bounding box center [1129, 697] width 48 height 15
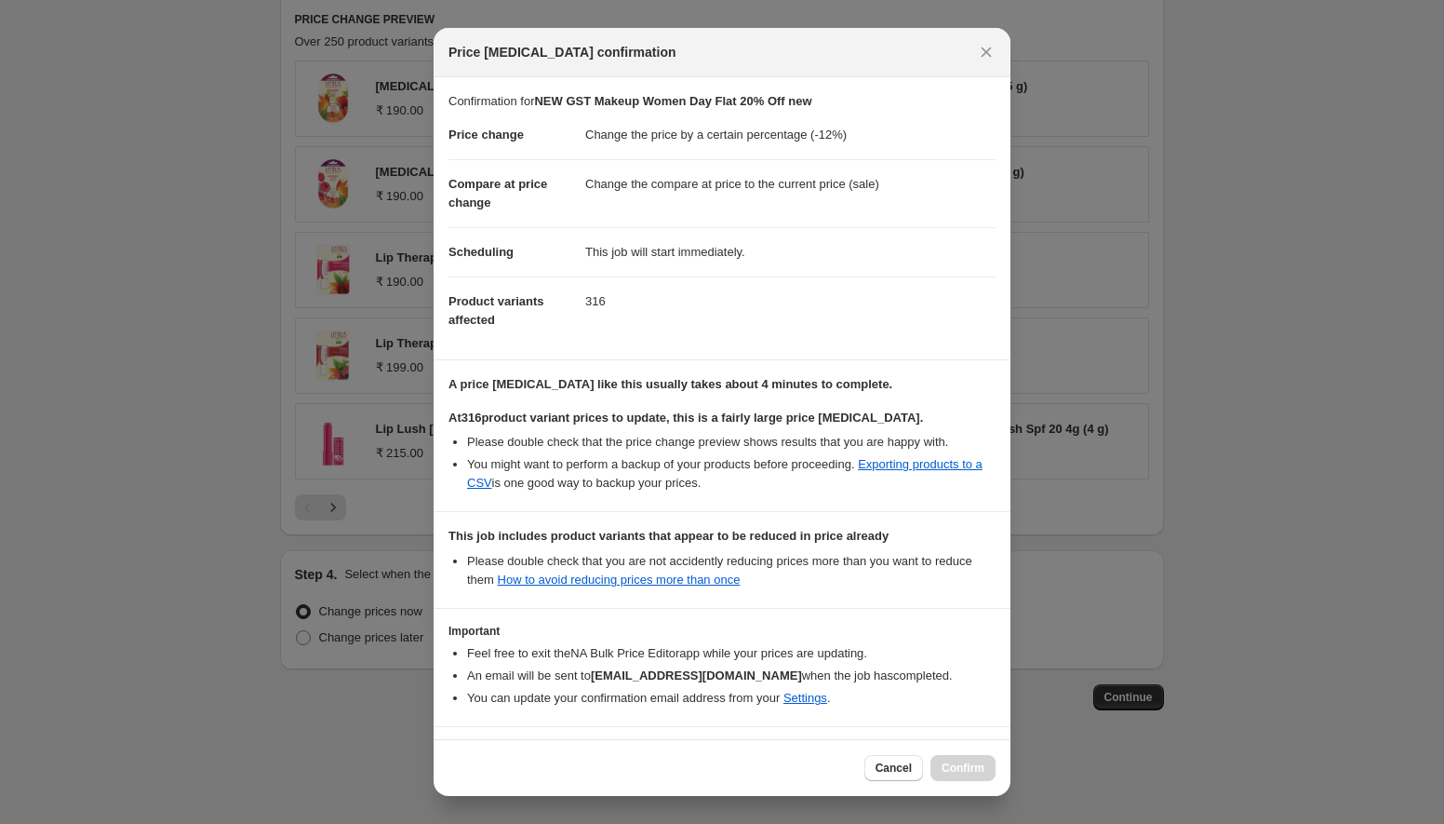
scroll to position [62, 0]
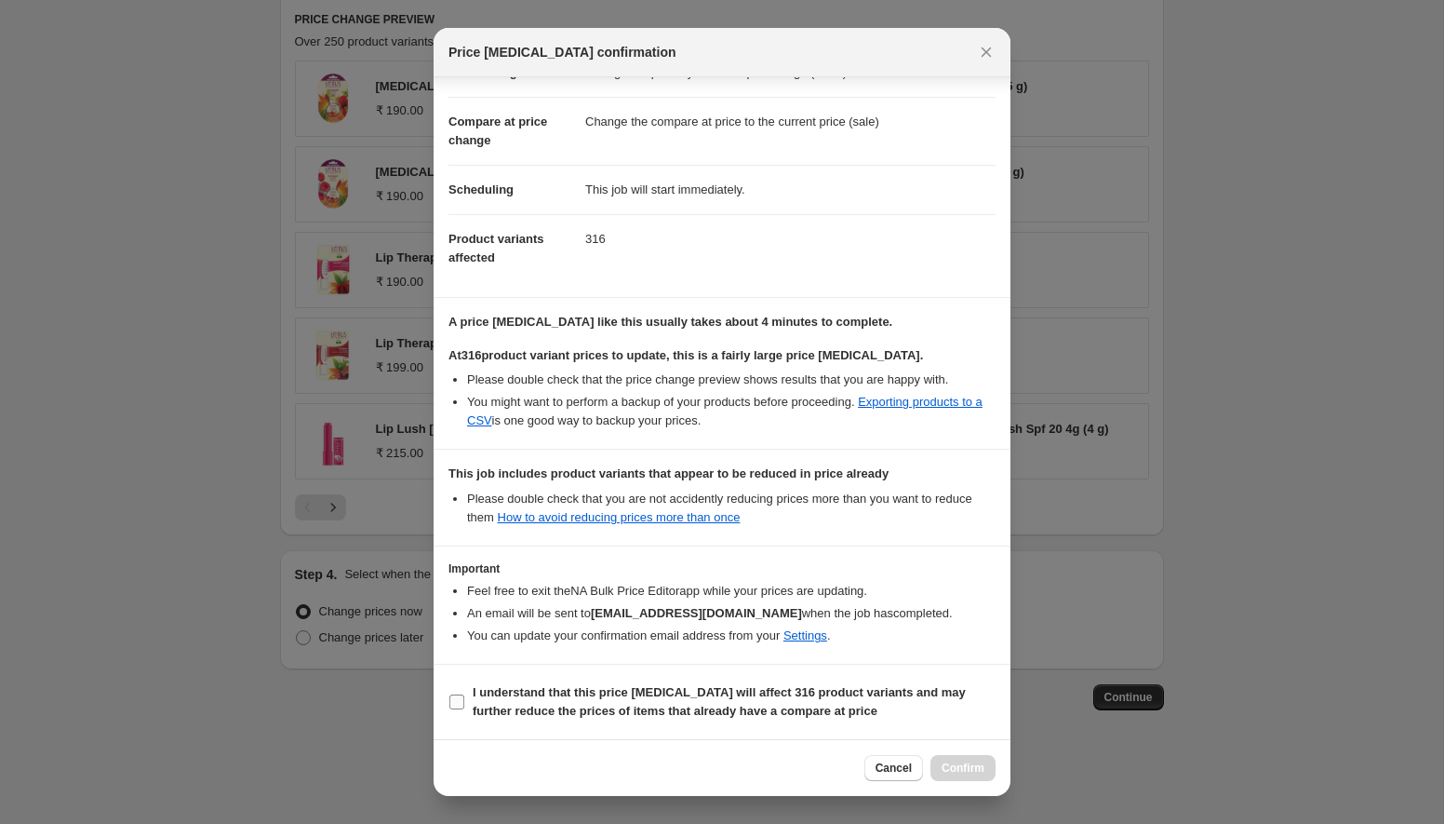
click at [458, 703] on input "I understand that this price change job will affect 316 product variants and ma…" at bounding box center [456, 701] width 15 height 15
checkbox input "true"
click at [958, 772] on span "Confirm" at bounding box center [963, 767] width 43 height 15
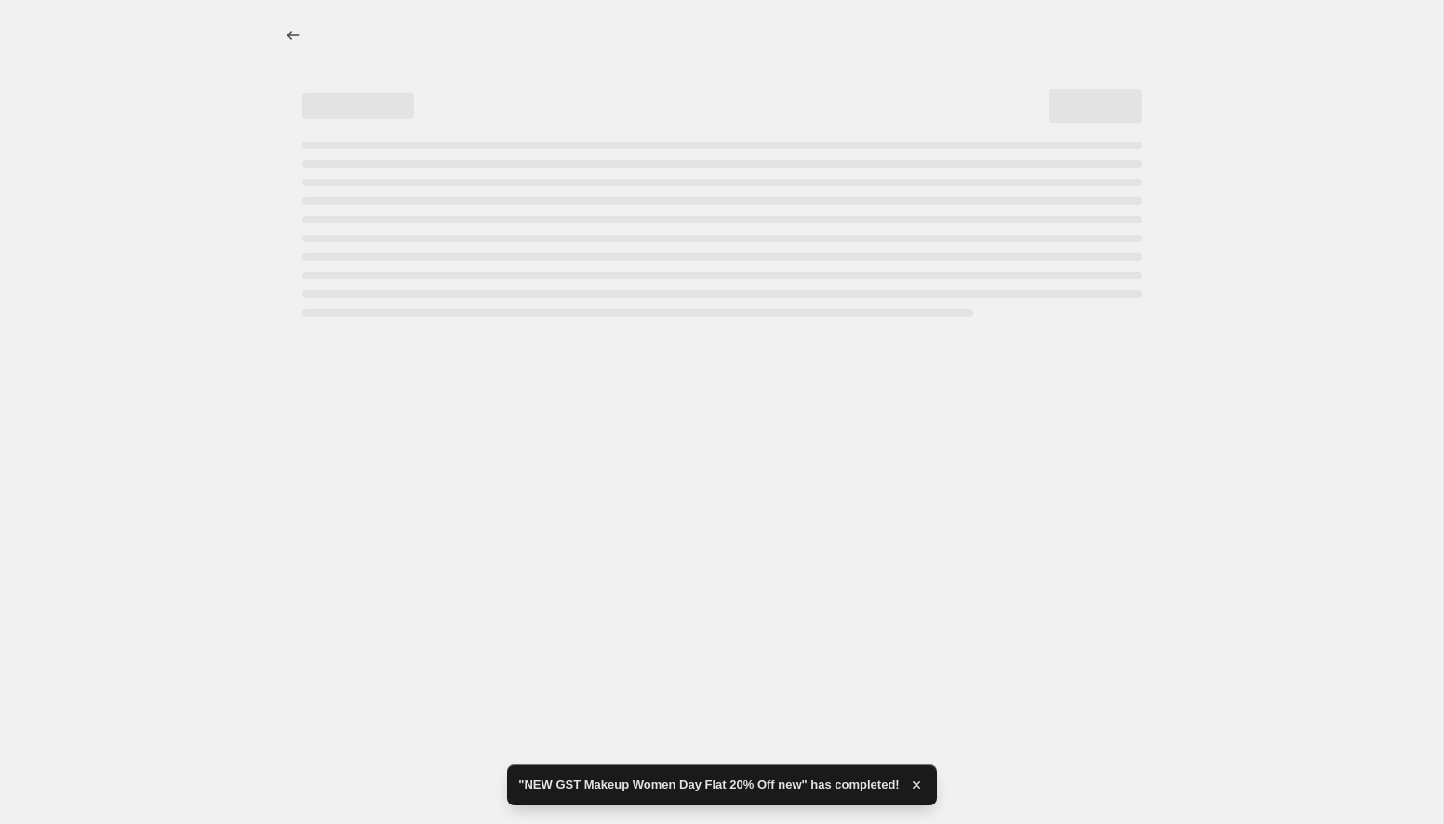
select select "percentage"
select select "collection"
